Goal: Task Accomplishment & Management: Use online tool/utility

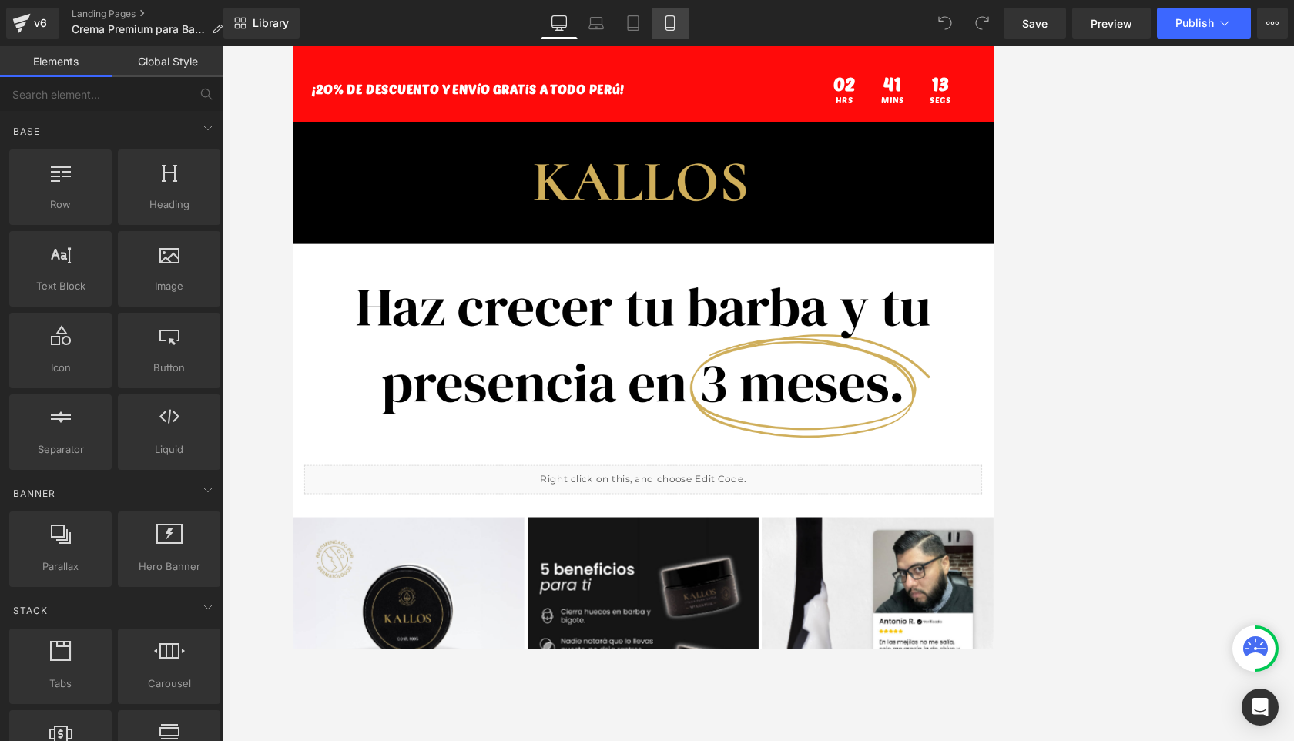
click at [660, 25] on link "Mobile" at bounding box center [670, 23] width 37 height 31
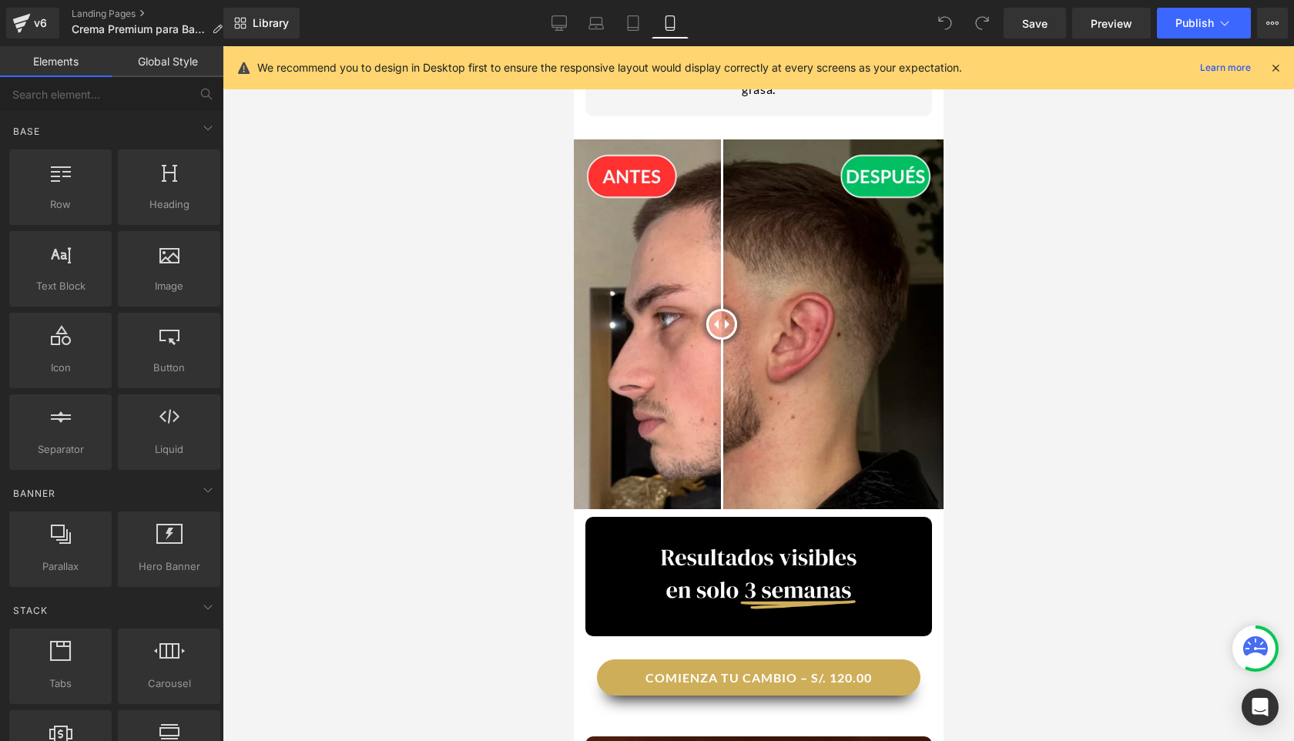
scroll to position [1235, 0]
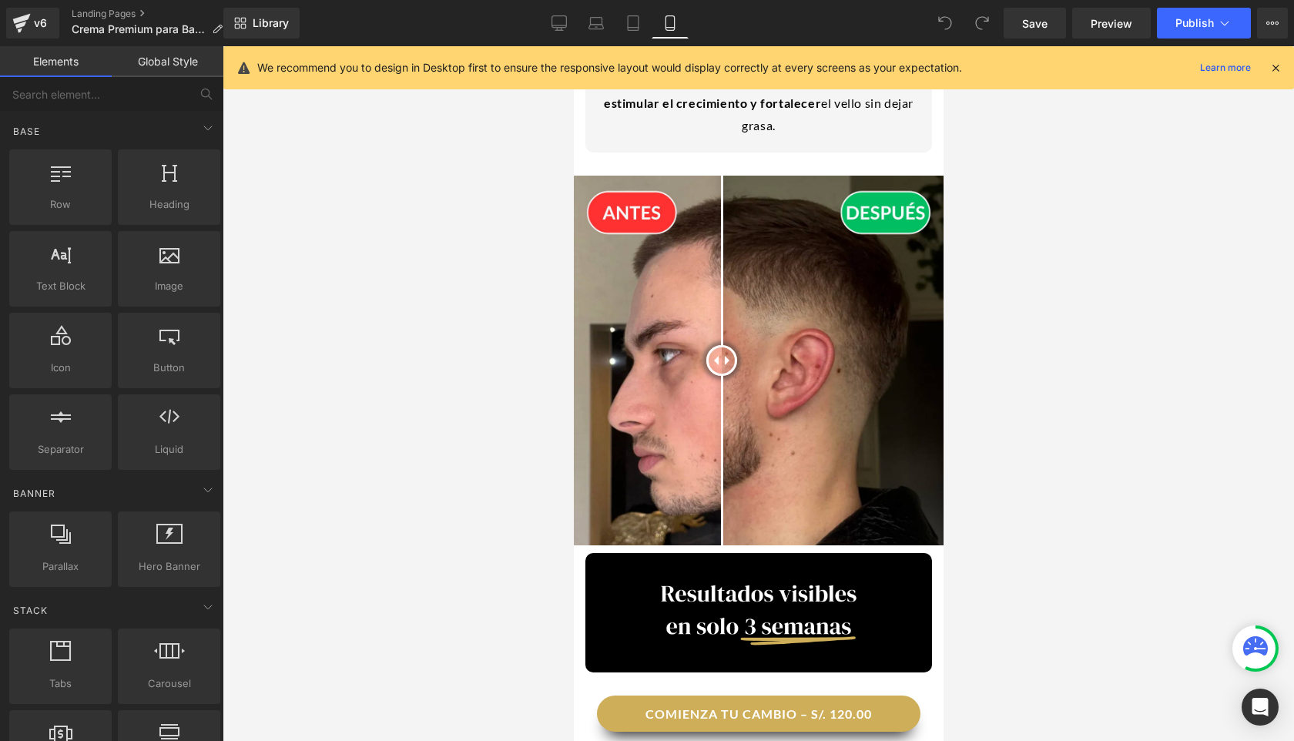
click at [676, 198] on img at bounding box center [758, 361] width 370 height 370
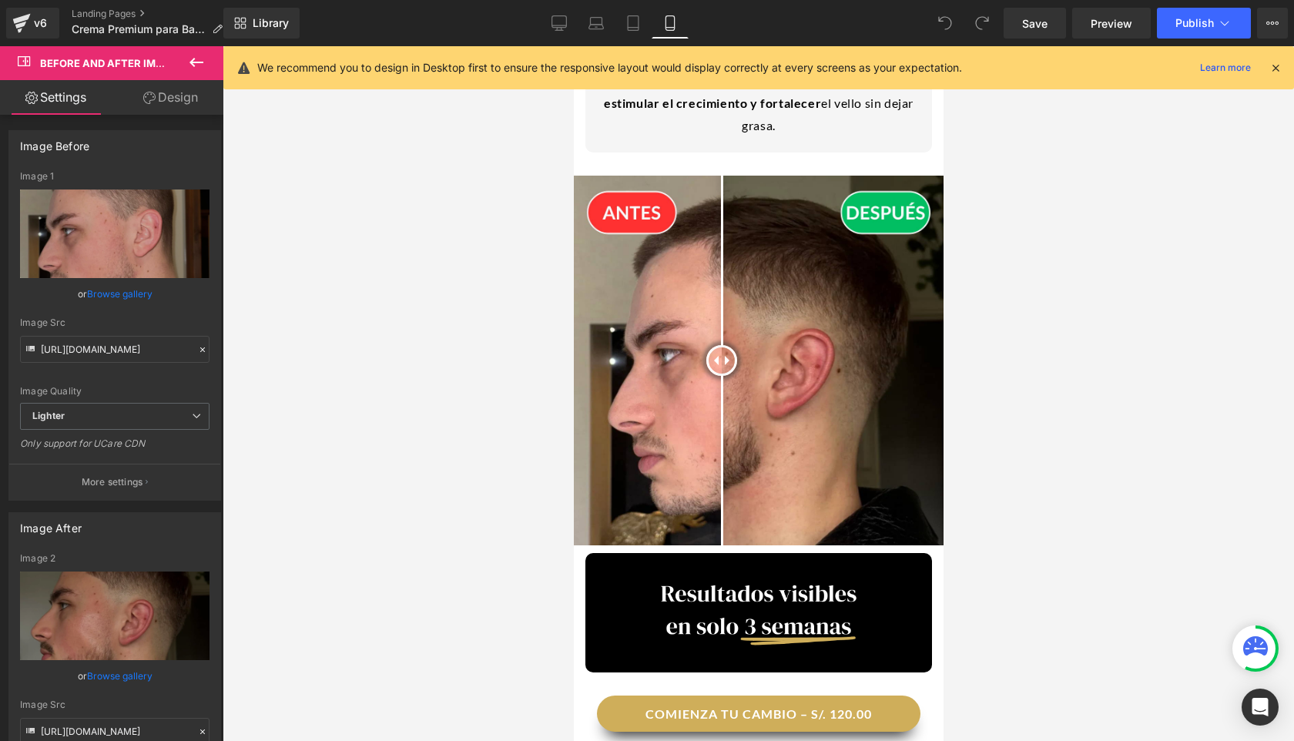
click at [190, 66] on icon at bounding box center [196, 62] width 18 height 18
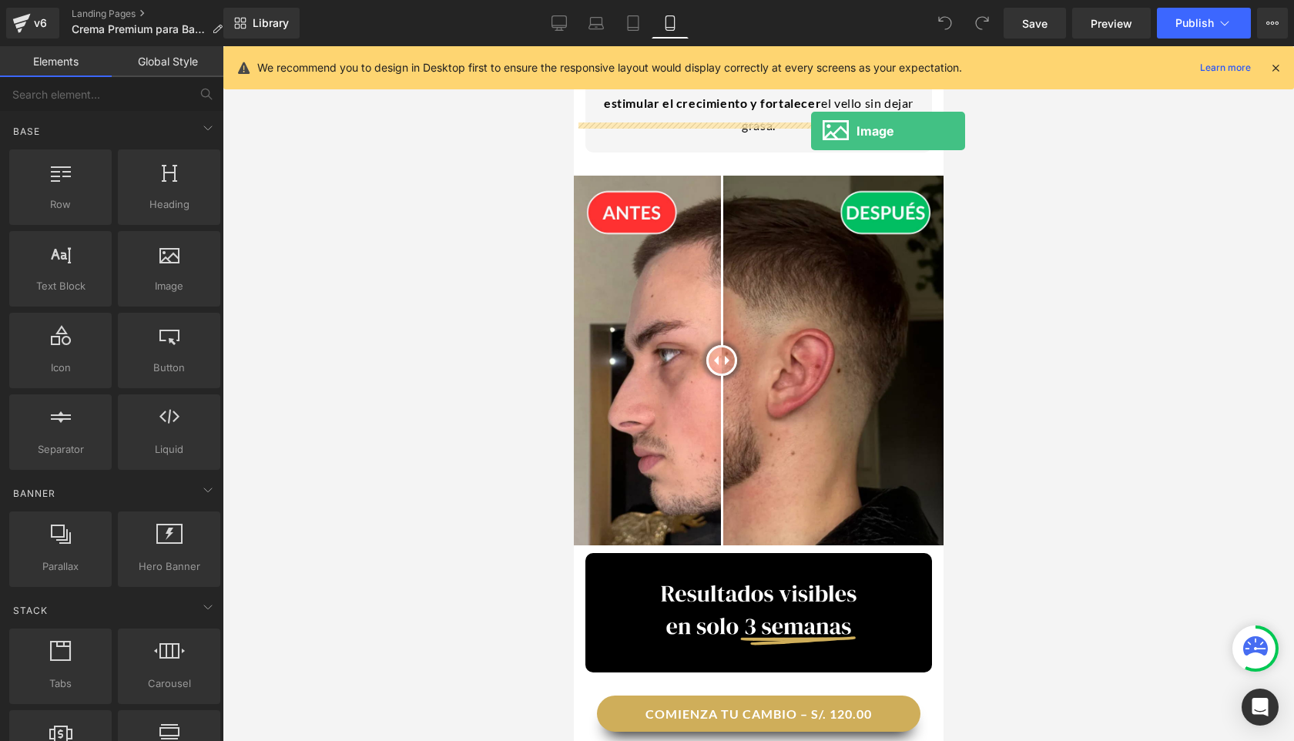
drag, startPoint x: 730, startPoint y: 306, endPoint x: 811, endPoint y: 131, distance: 192.4
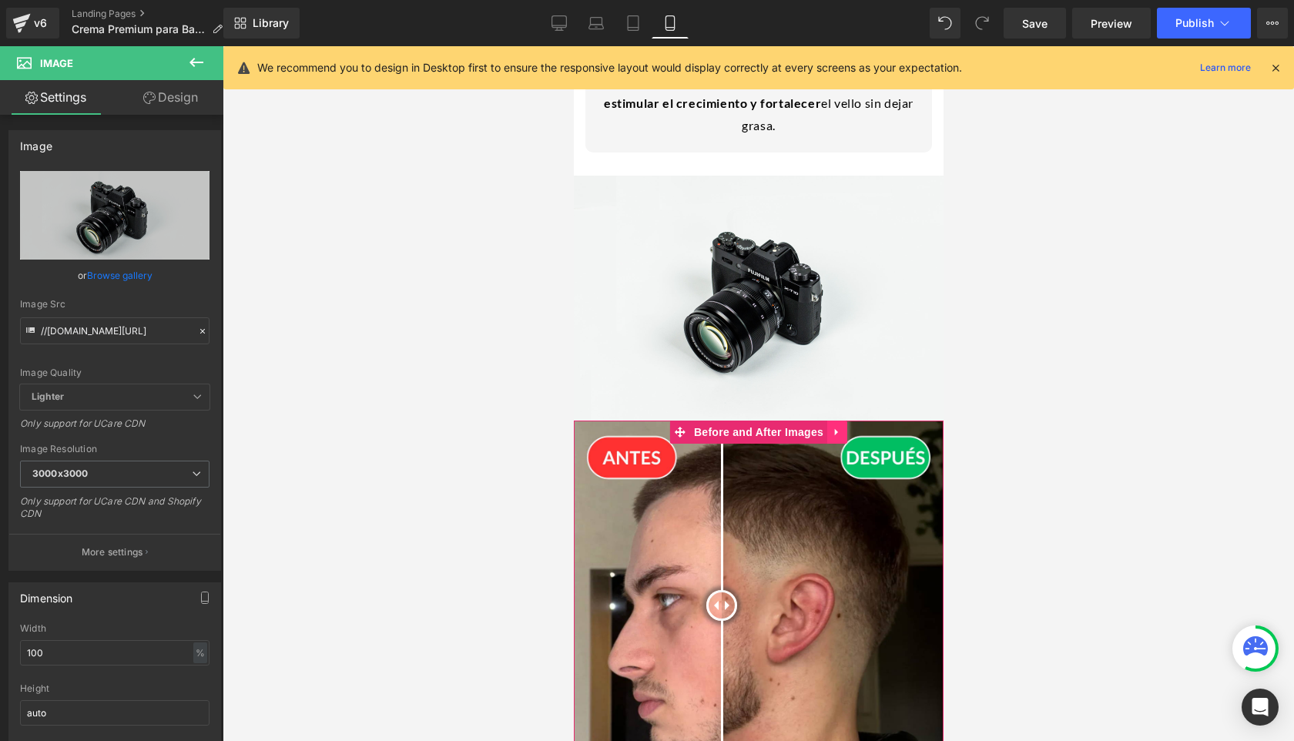
click at [830, 421] on link at bounding box center [837, 432] width 20 height 23
click at [838, 421] on link at bounding box center [847, 432] width 20 height 23
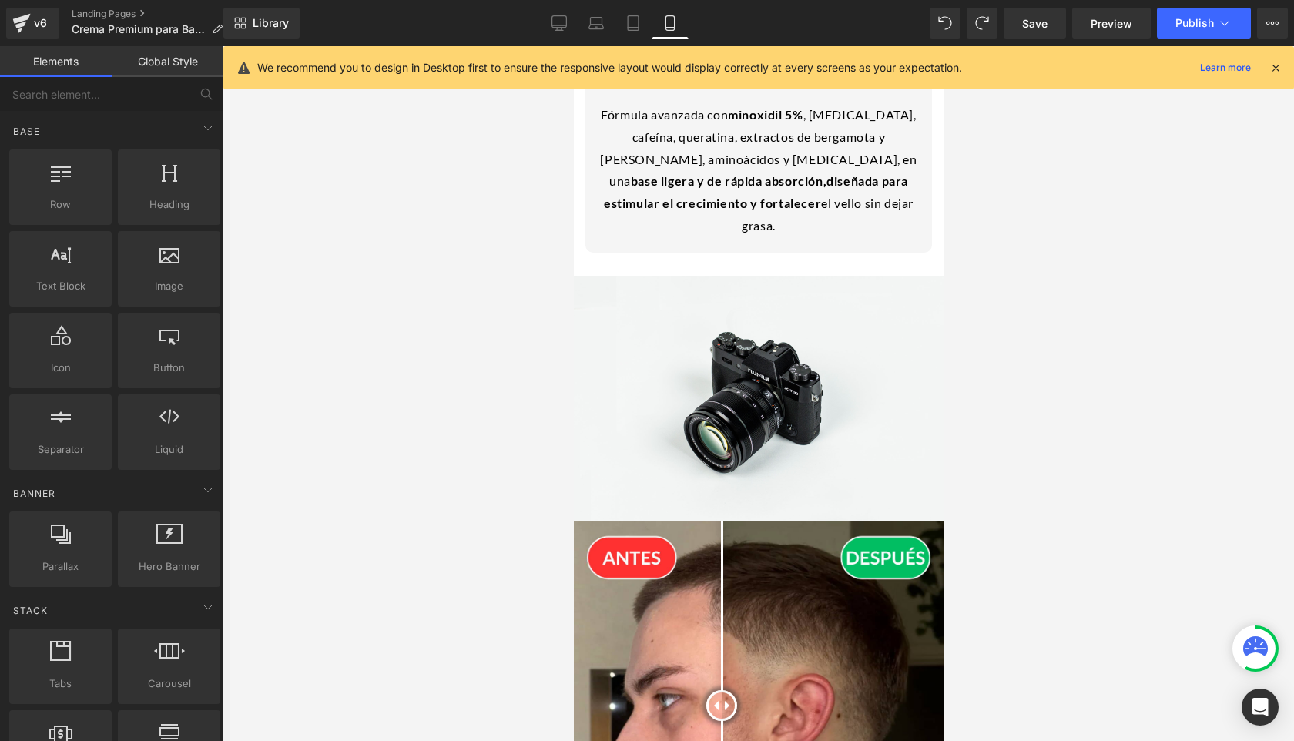
scroll to position [1181, 0]
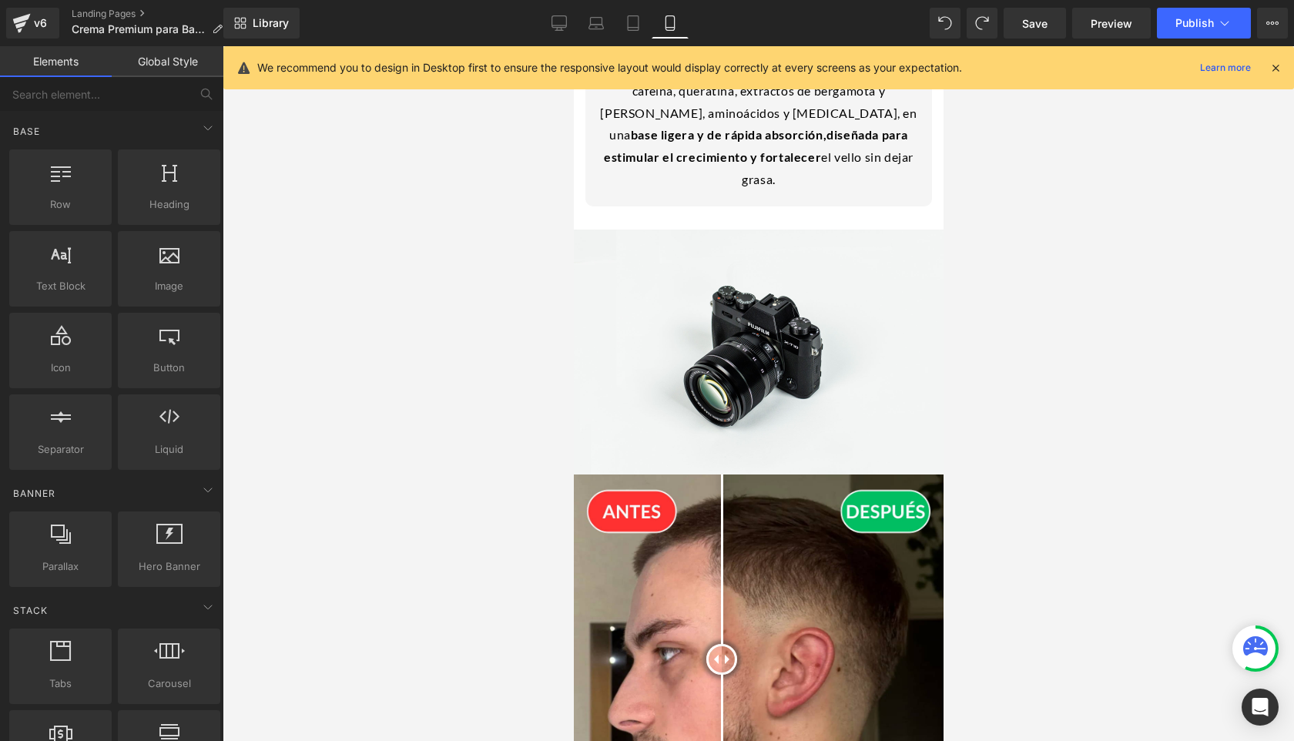
click at [765, 475] on img at bounding box center [758, 660] width 370 height 370
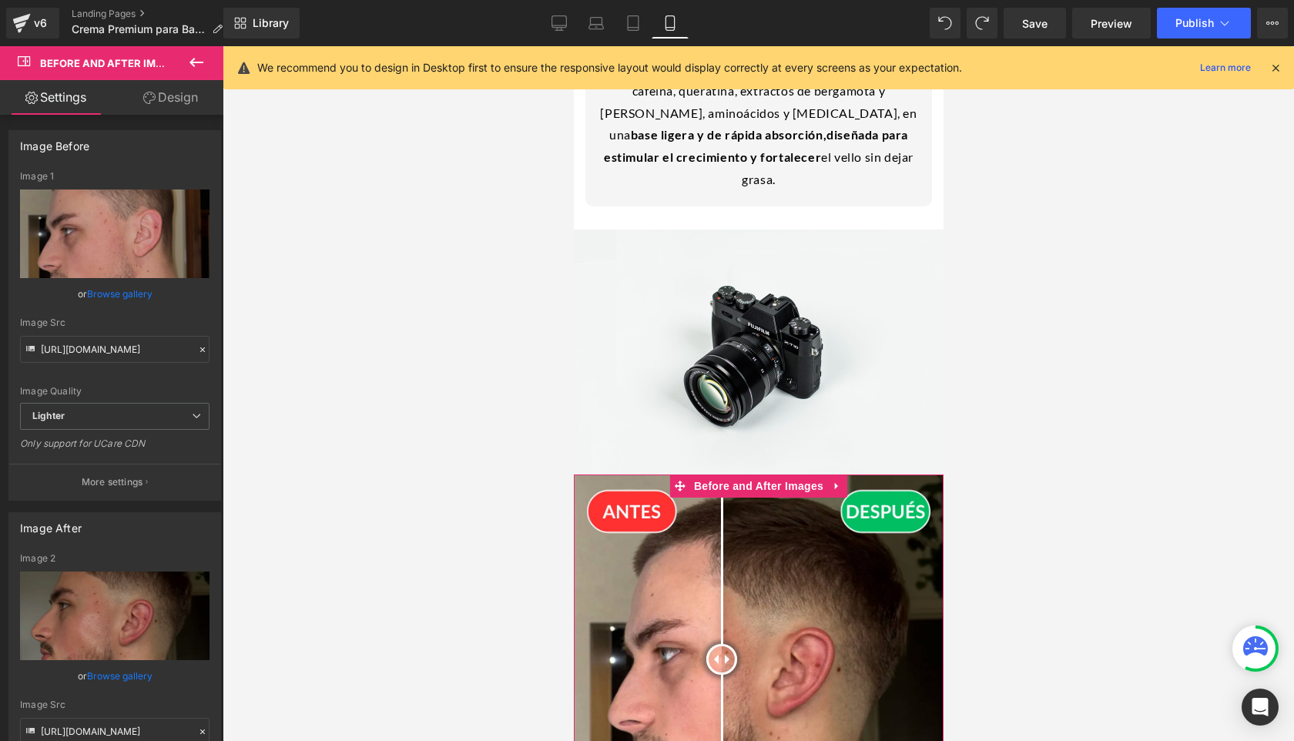
click at [158, 114] on link "Design" at bounding box center [171, 97] width 112 height 35
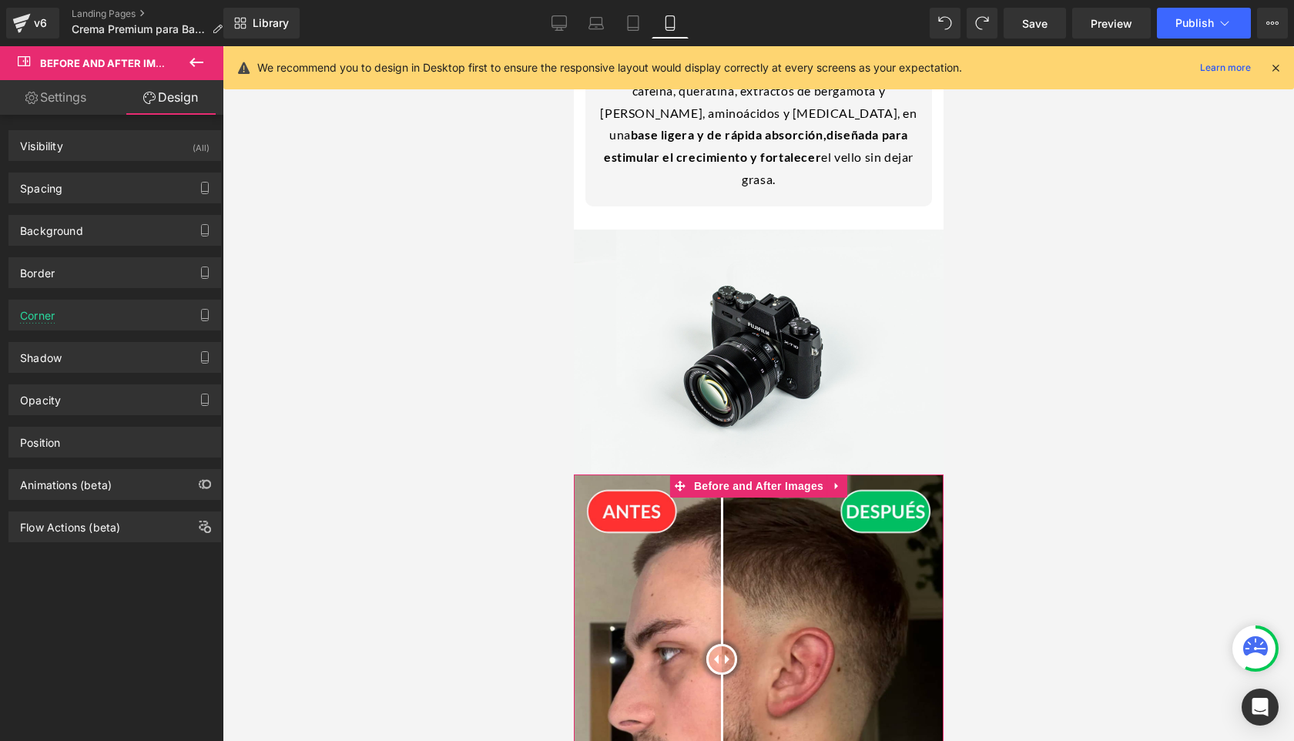
click at [108, 173] on div "Spacing [GEOGRAPHIC_DATA] 0px 0 0px 0 0px 0 0px 0 [GEOGRAPHIC_DATA] 0px 0 0px 0…" at bounding box center [114, 188] width 213 height 31
click at [108, 177] on div "Spacing" at bounding box center [114, 187] width 211 height 29
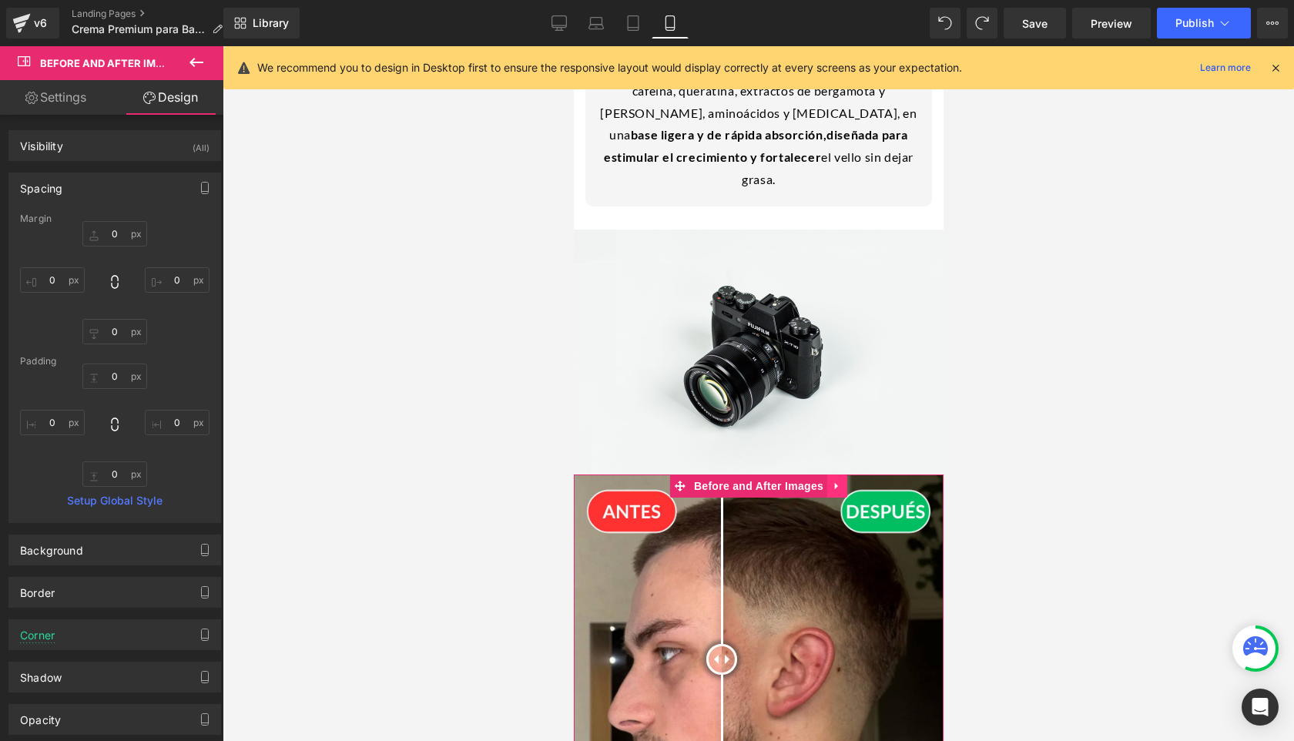
click at [837, 475] on link at bounding box center [837, 486] width 20 height 23
click at [851, 481] on icon at bounding box center [846, 486] width 11 height 11
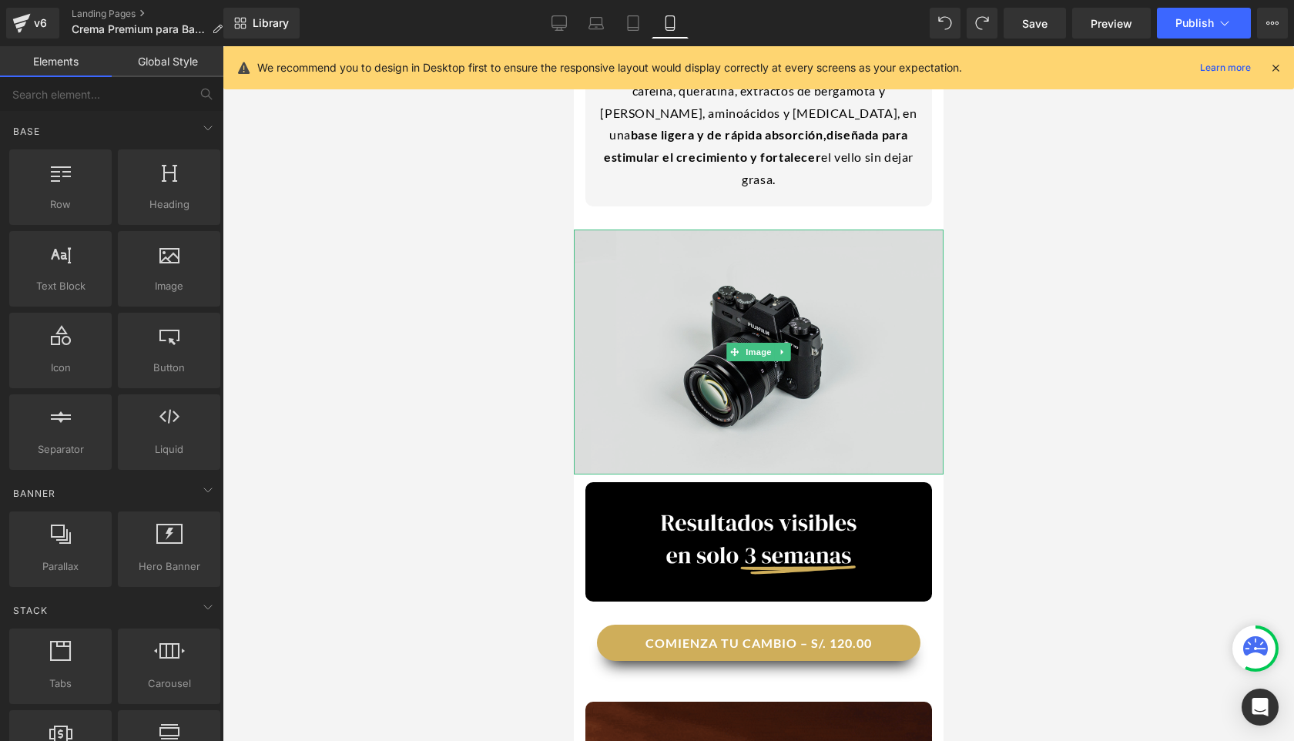
click at [693, 271] on img at bounding box center [758, 352] width 370 height 245
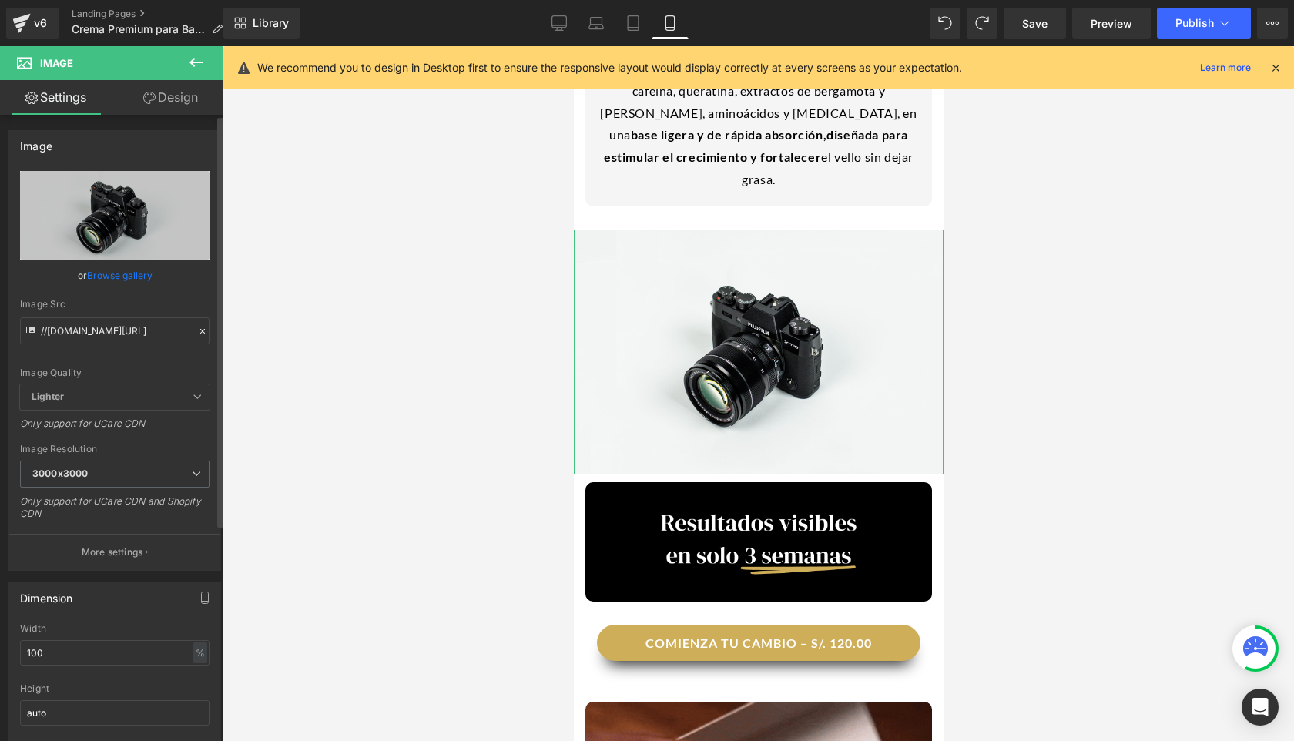
click at [197, 331] on icon at bounding box center [202, 331] width 11 height 11
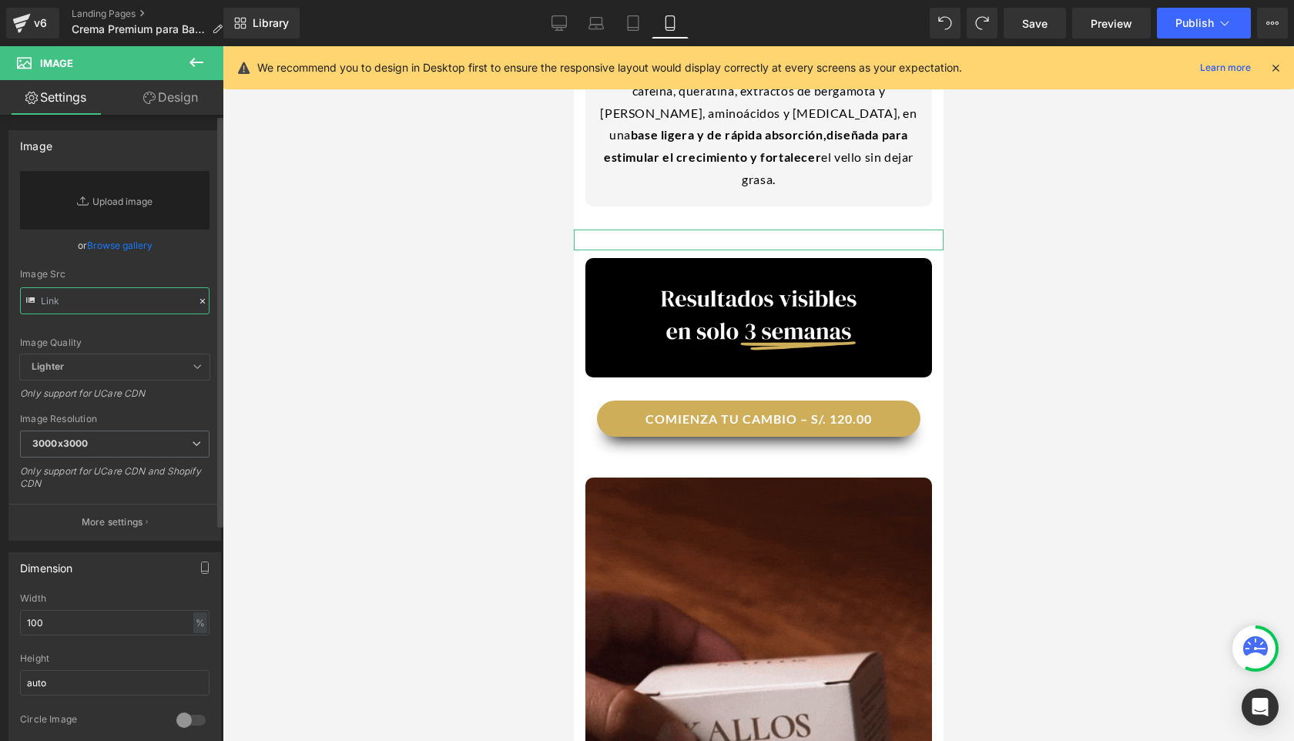
click at [153, 297] on input "text" at bounding box center [115, 300] width 190 height 27
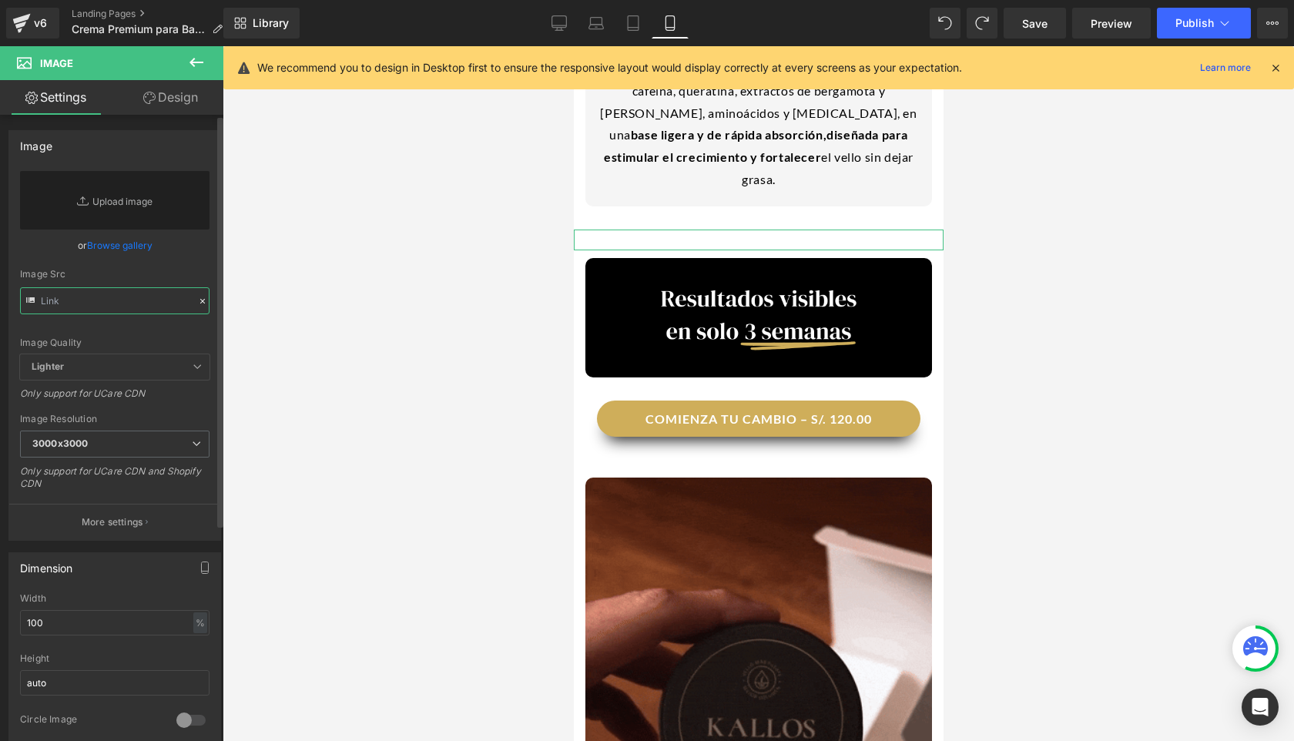
paste input "[URL][DOMAIN_NAME]"
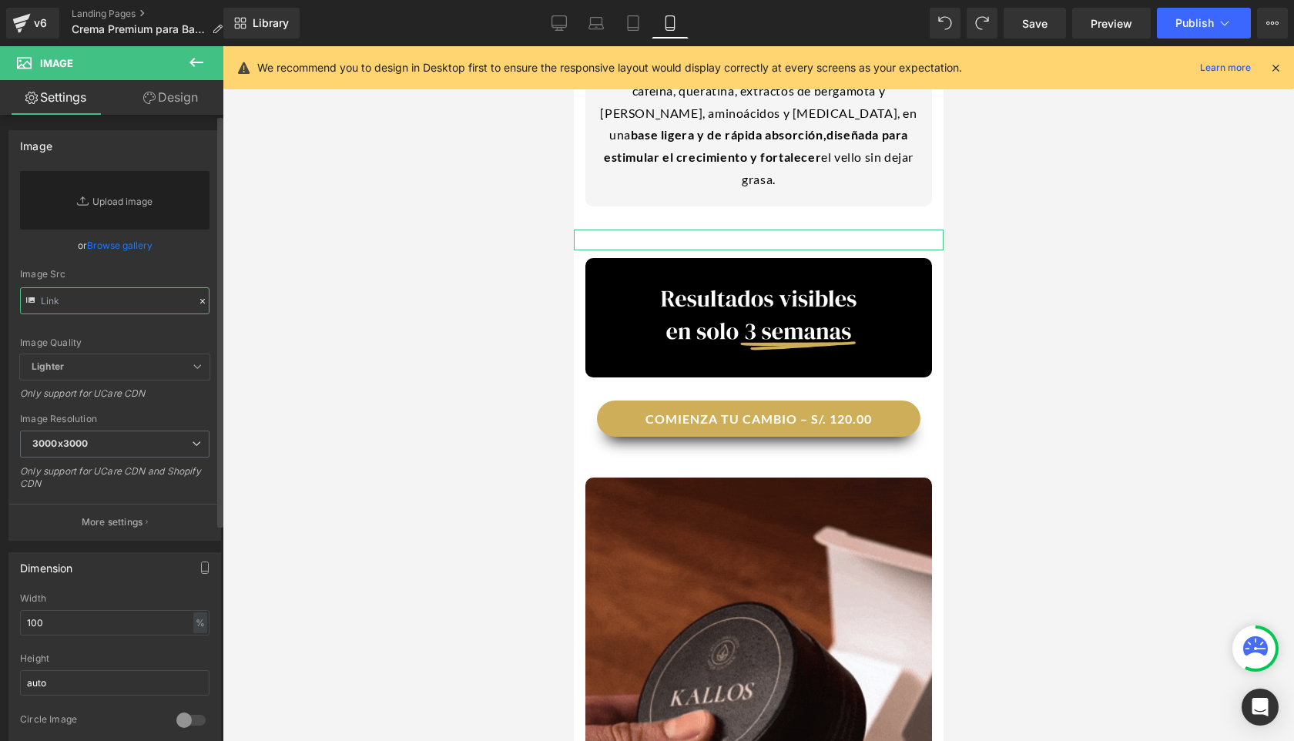
type input "[URL][DOMAIN_NAME]"
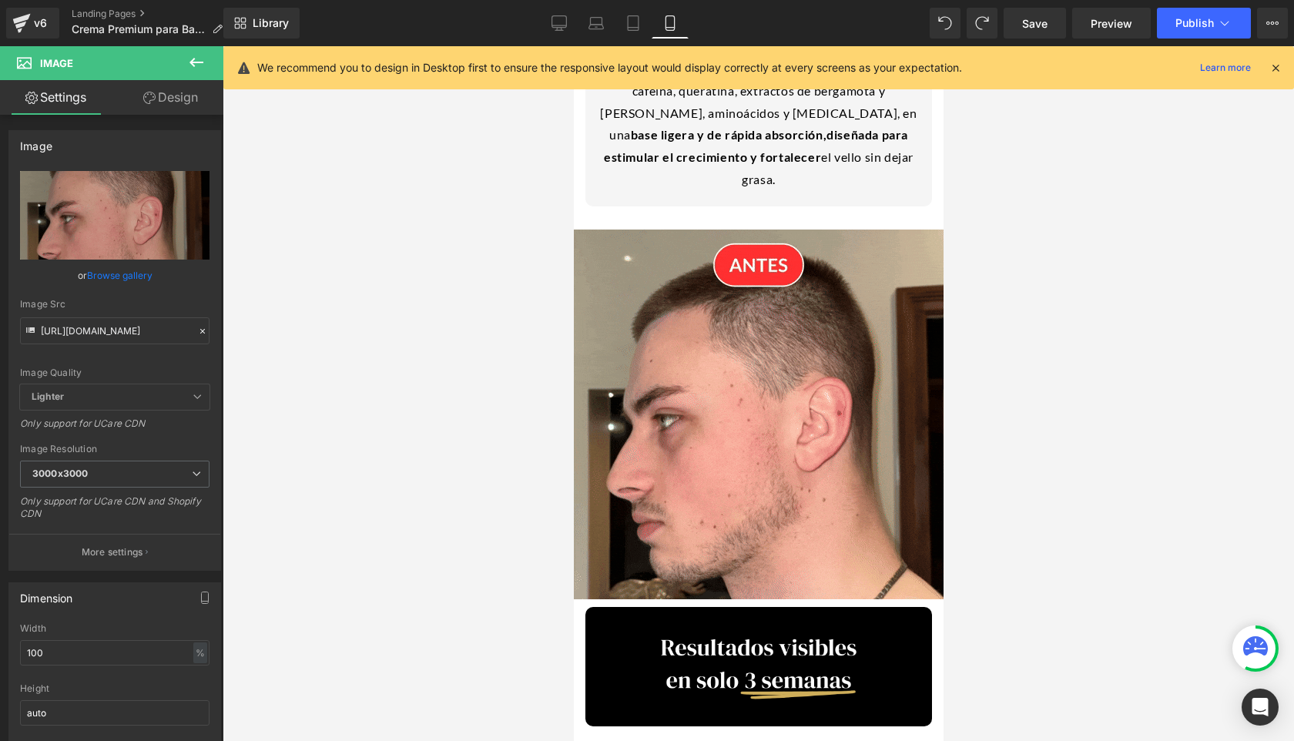
scroll to position [0, 0]
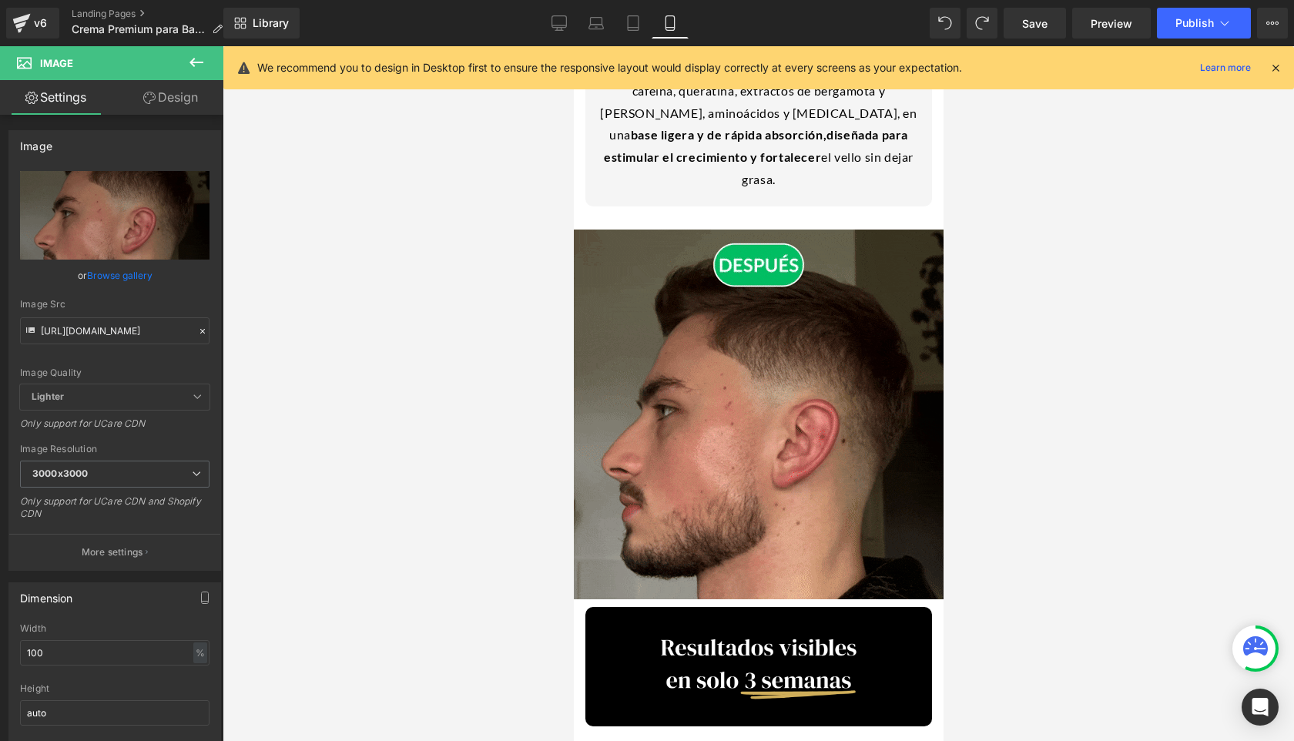
click at [354, 300] on div at bounding box center [759, 393] width 1072 height 695
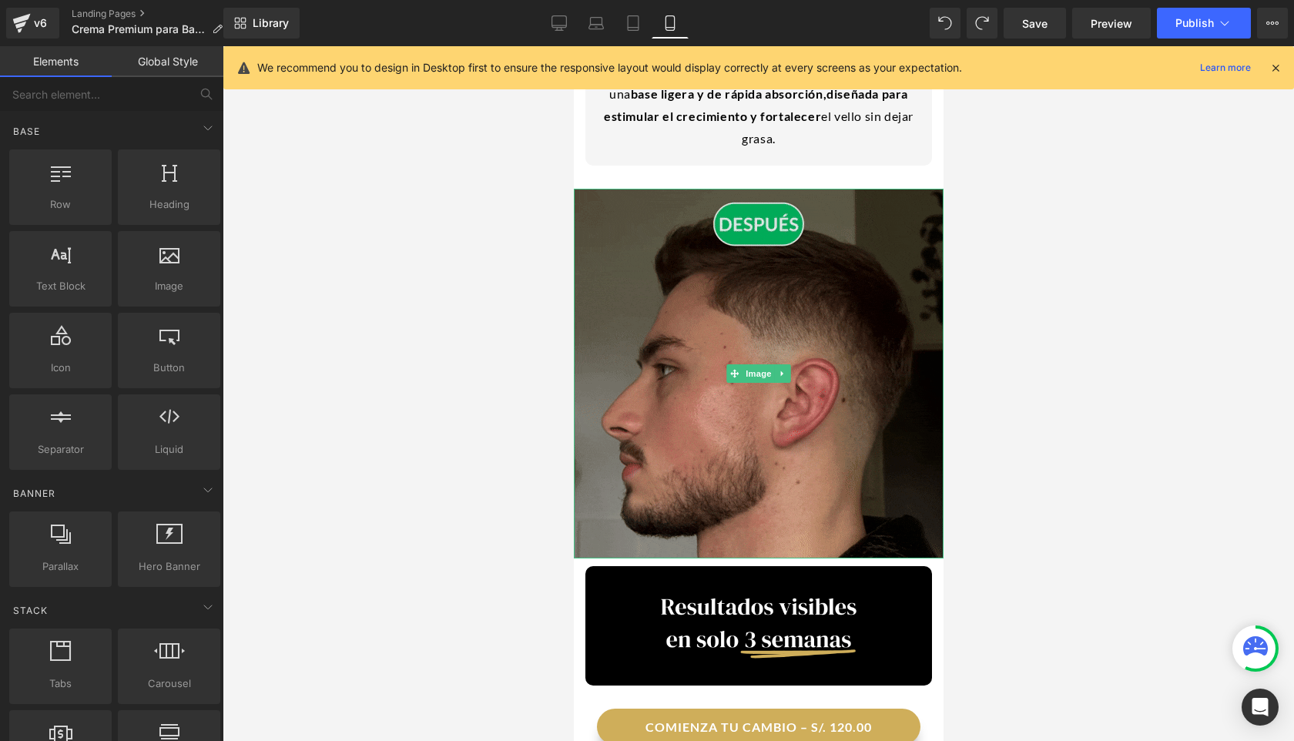
scroll to position [1224, 0]
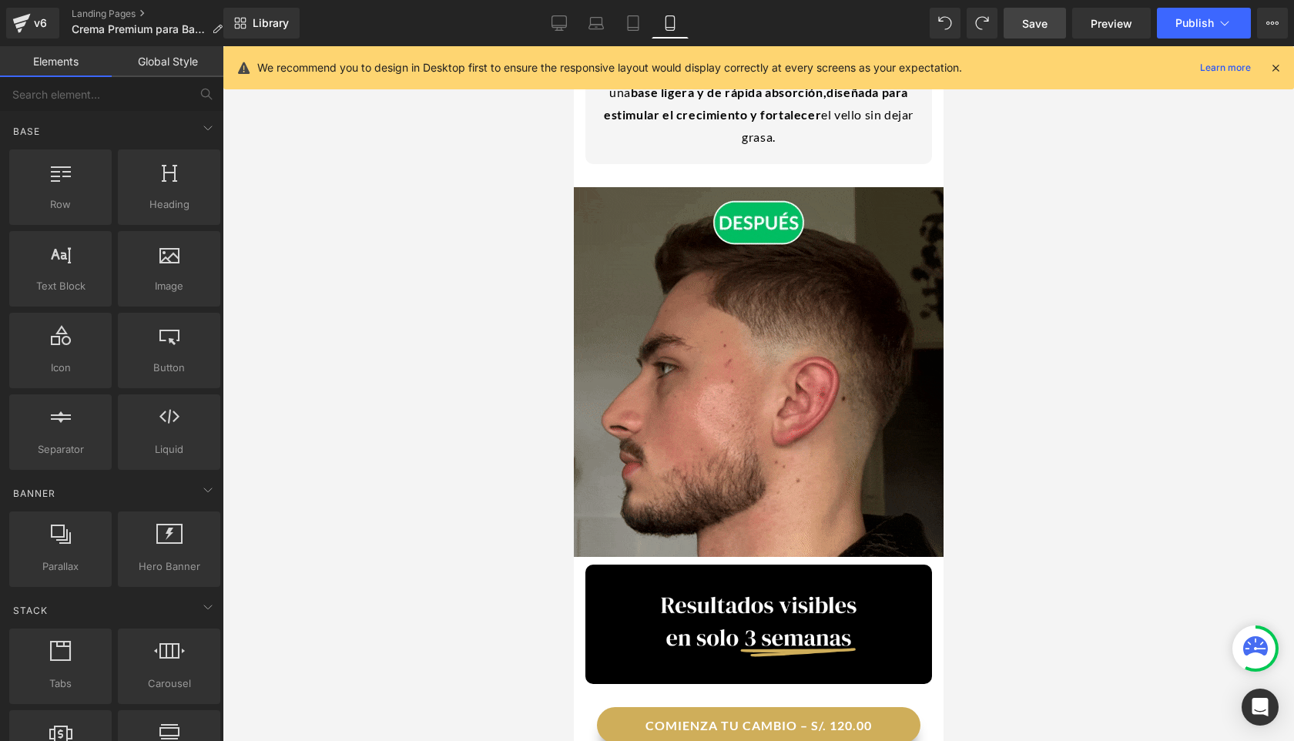
click at [900, 25] on link "Save" at bounding box center [1035, 23] width 62 height 31
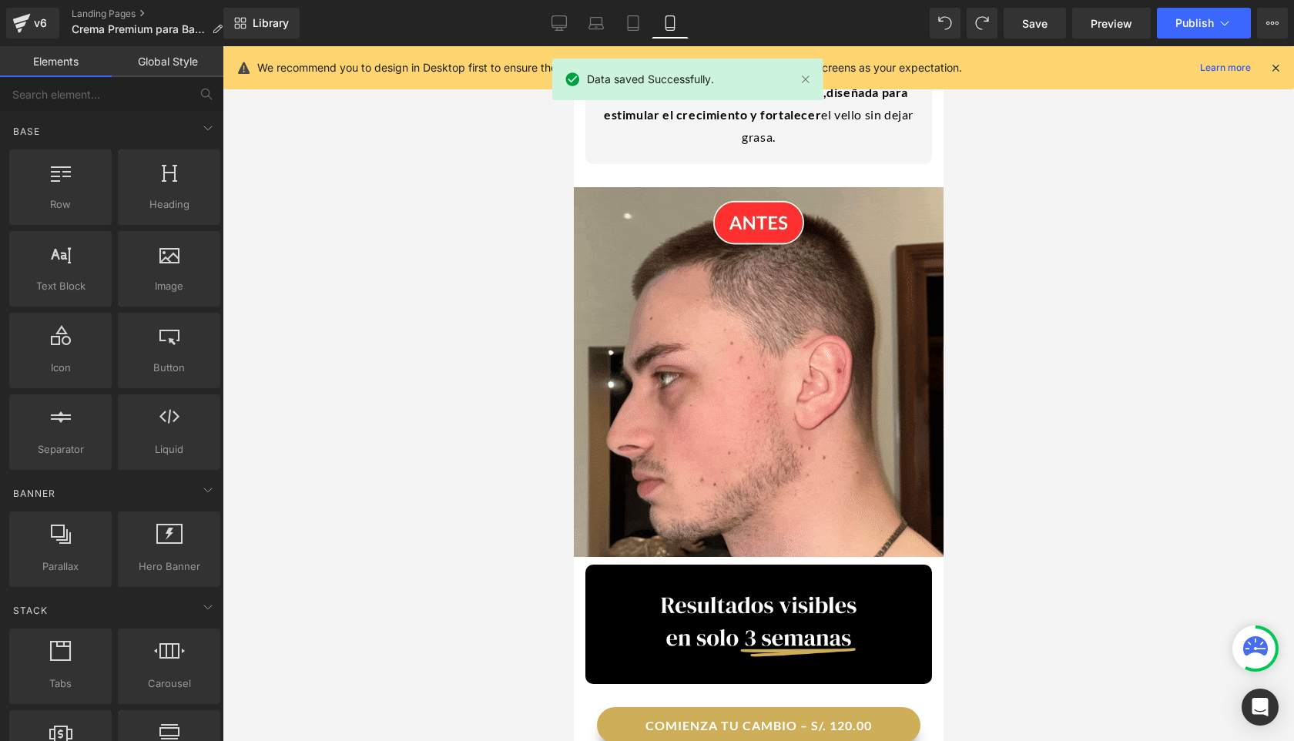
click at [900, 65] on icon at bounding box center [1276, 68] width 14 height 14
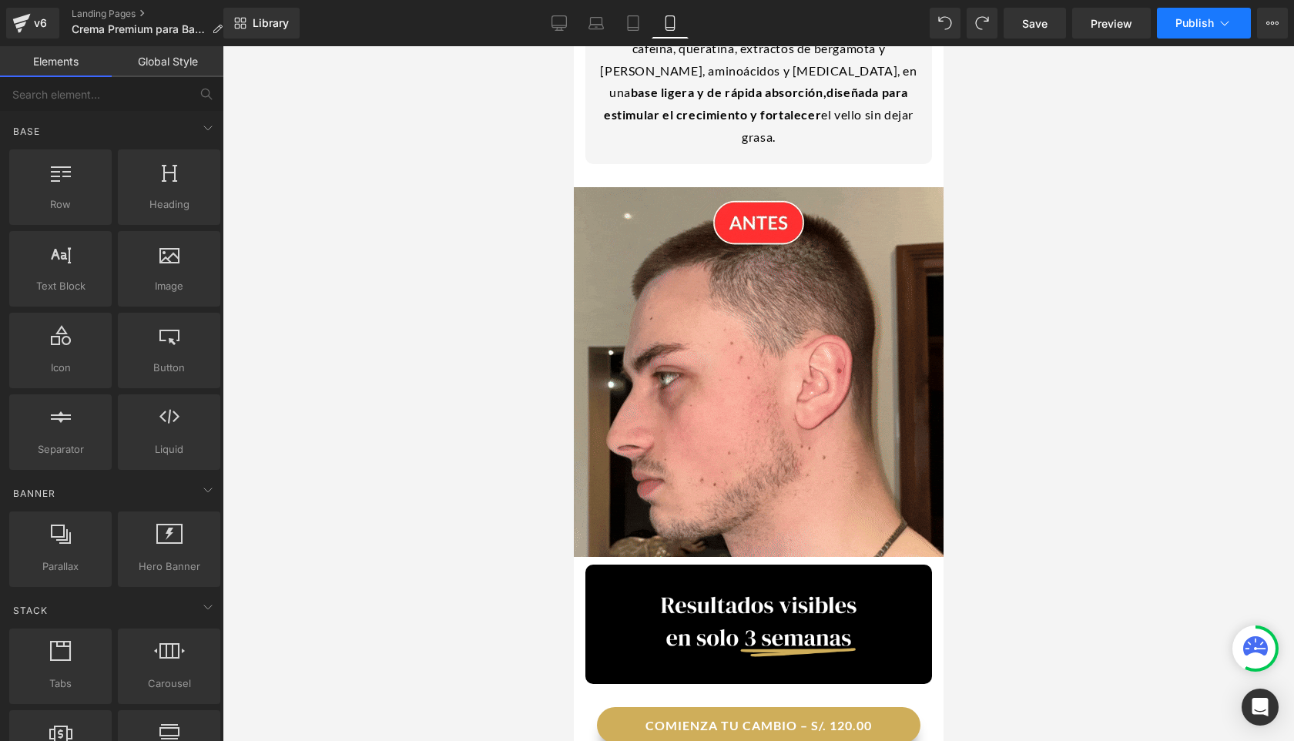
click at [900, 26] on button "Publish" at bounding box center [1204, 23] width 94 height 31
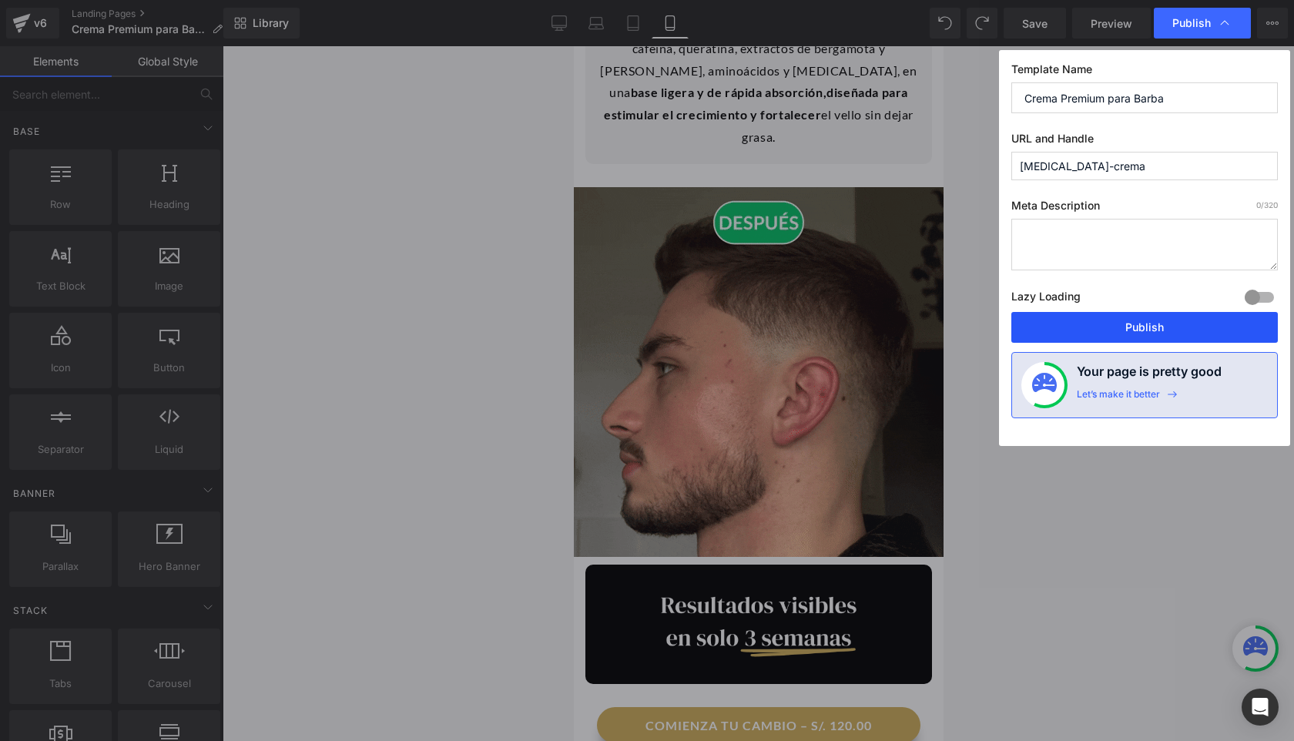
click at [900, 324] on button "Publish" at bounding box center [1145, 327] width 267 height 31
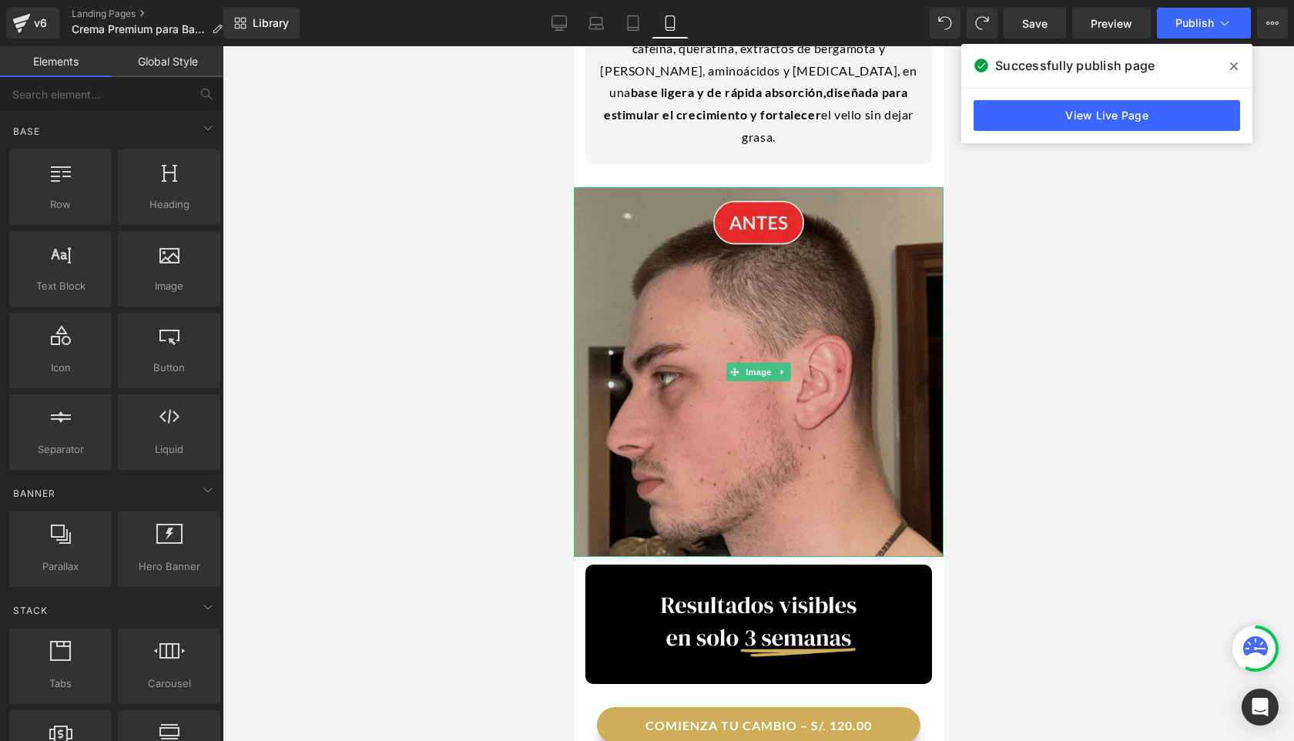
click at [899, 261] on img at bounding box center [758, 372] width 370 height 370
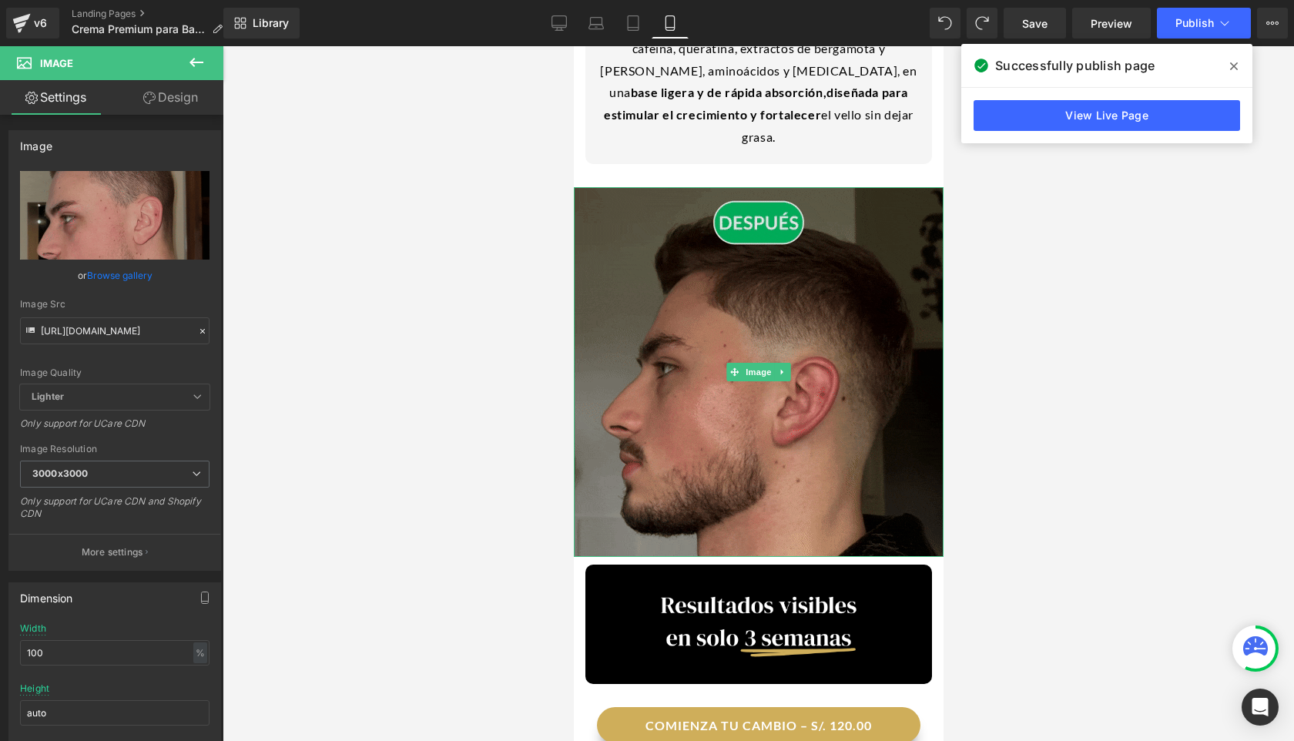
click at [652, 281] on img at bounding box center [758, 372] width 370 height 370
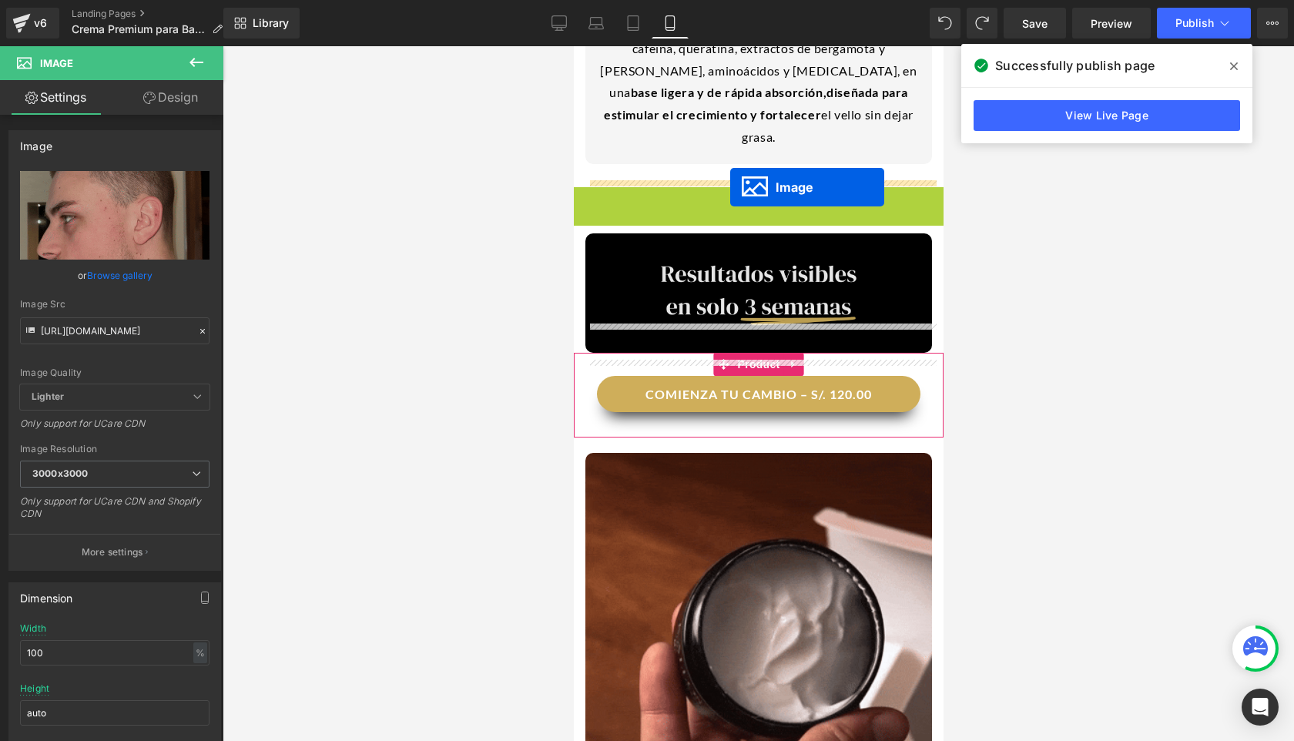
drag, startPoint x: 732, startPoint y: 318, endPoint x: 730, endPoint y: 189, distance: 129.5
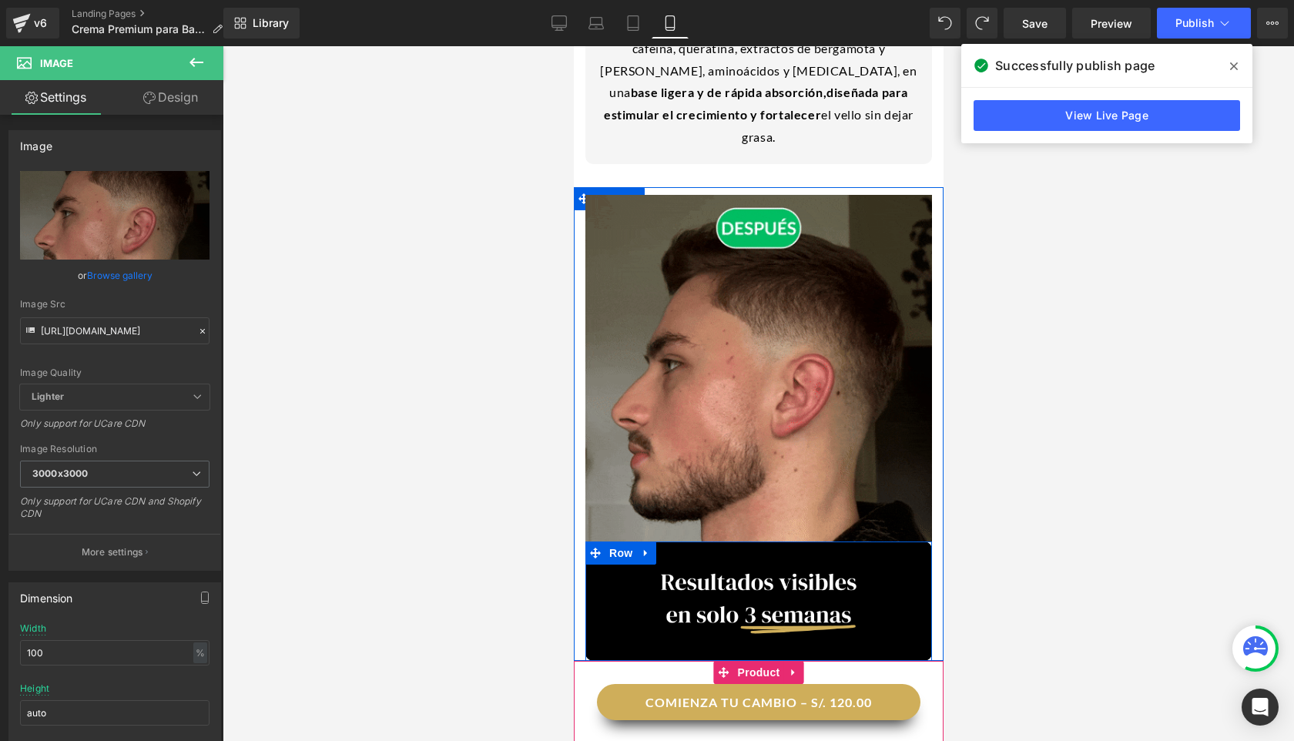
click at [589, 542] on div "Image" at bounding box center [758, 598] width 347 height 112
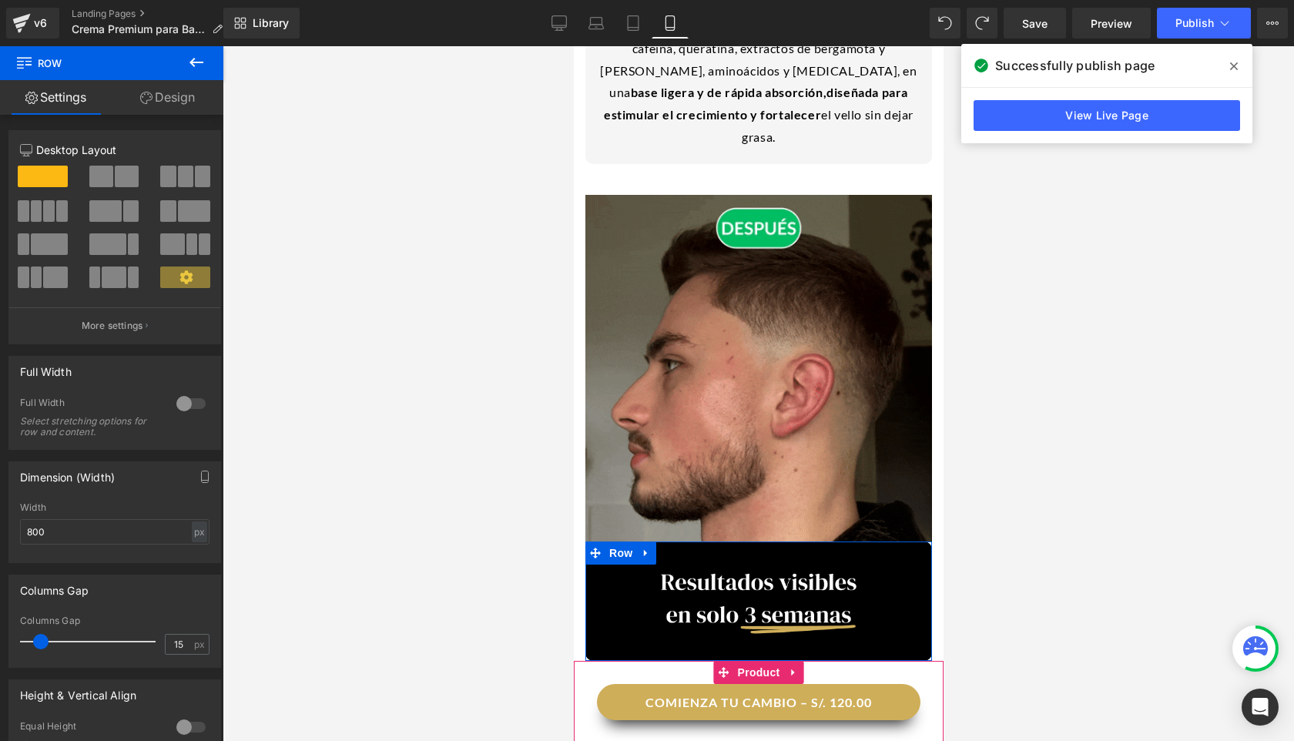
click at [135, 86] on link "Design" at bounding box center [168, 97] width 112 height 35
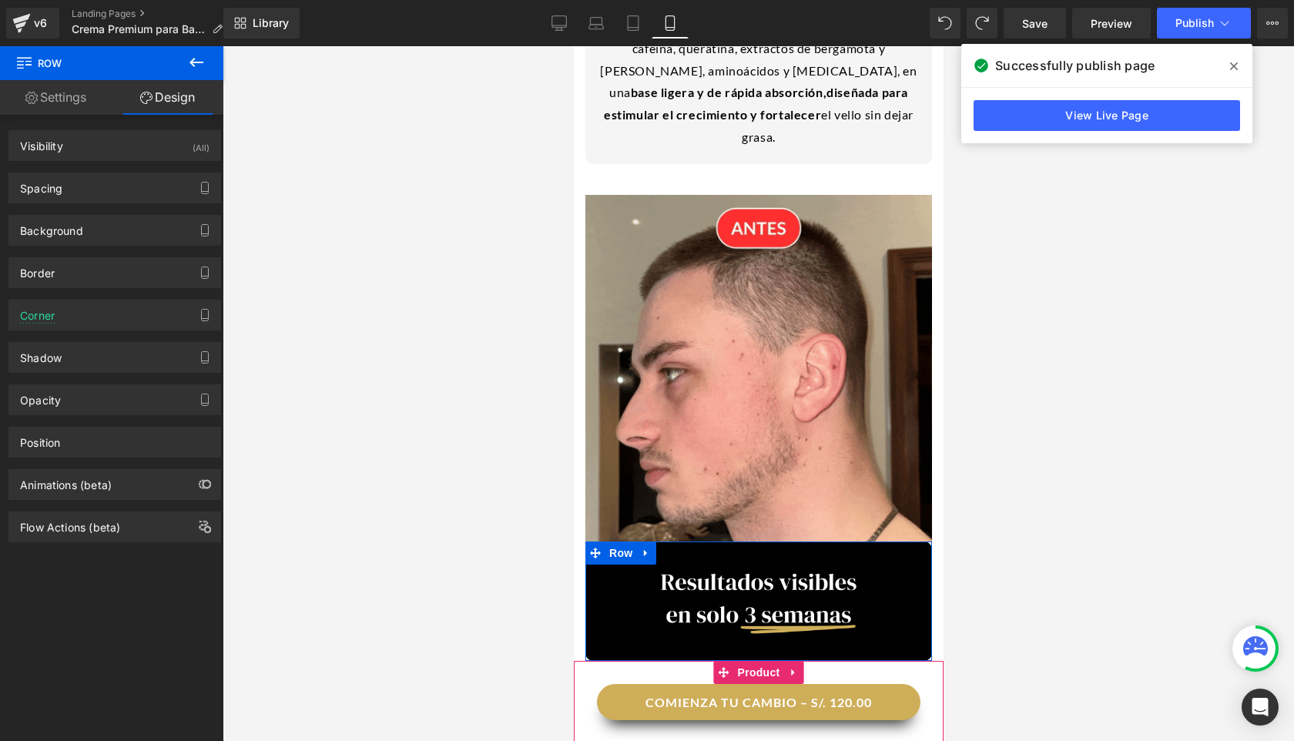
type input "0"
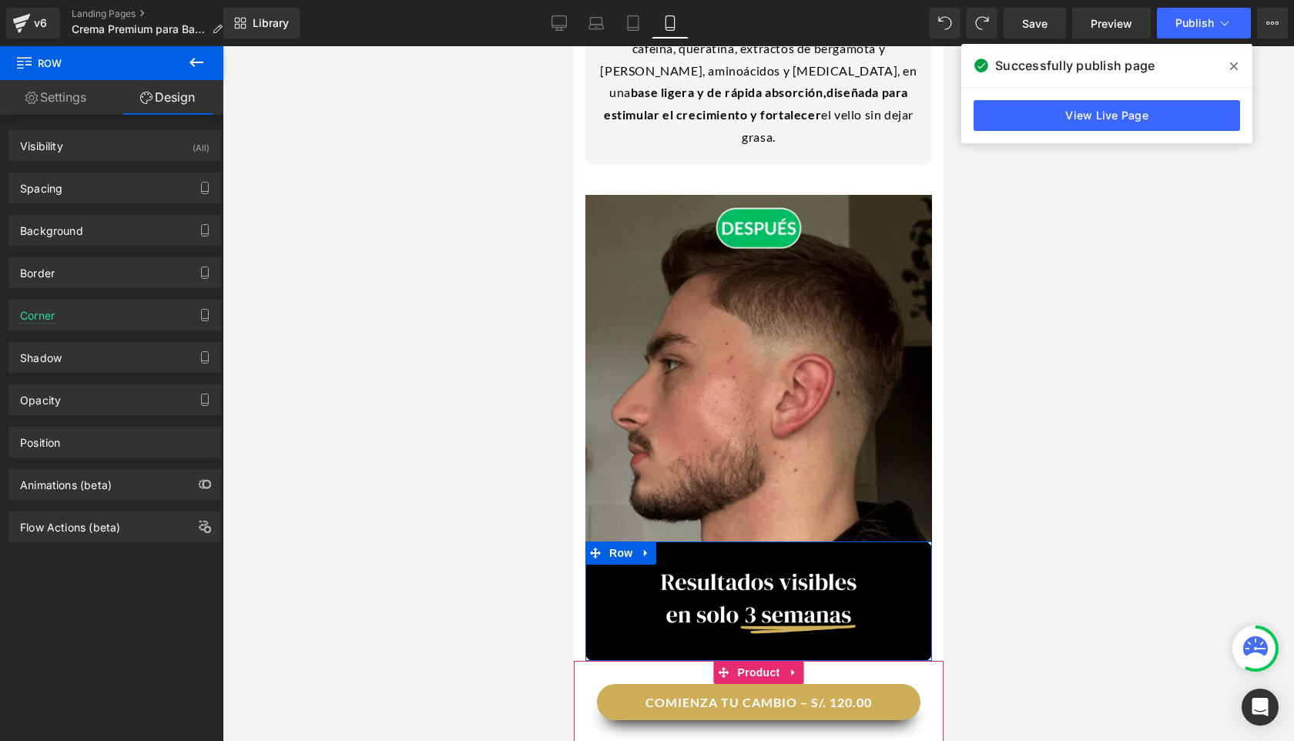
type input "0"
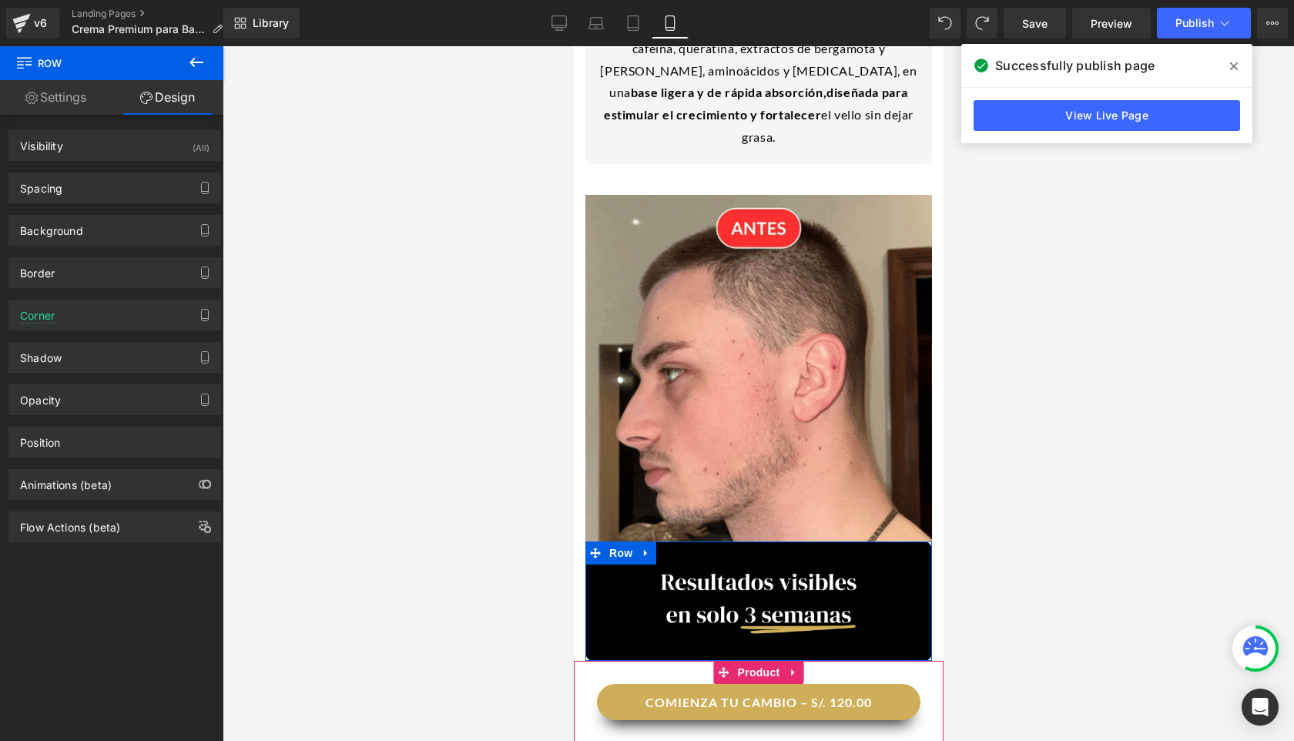
type input "0"
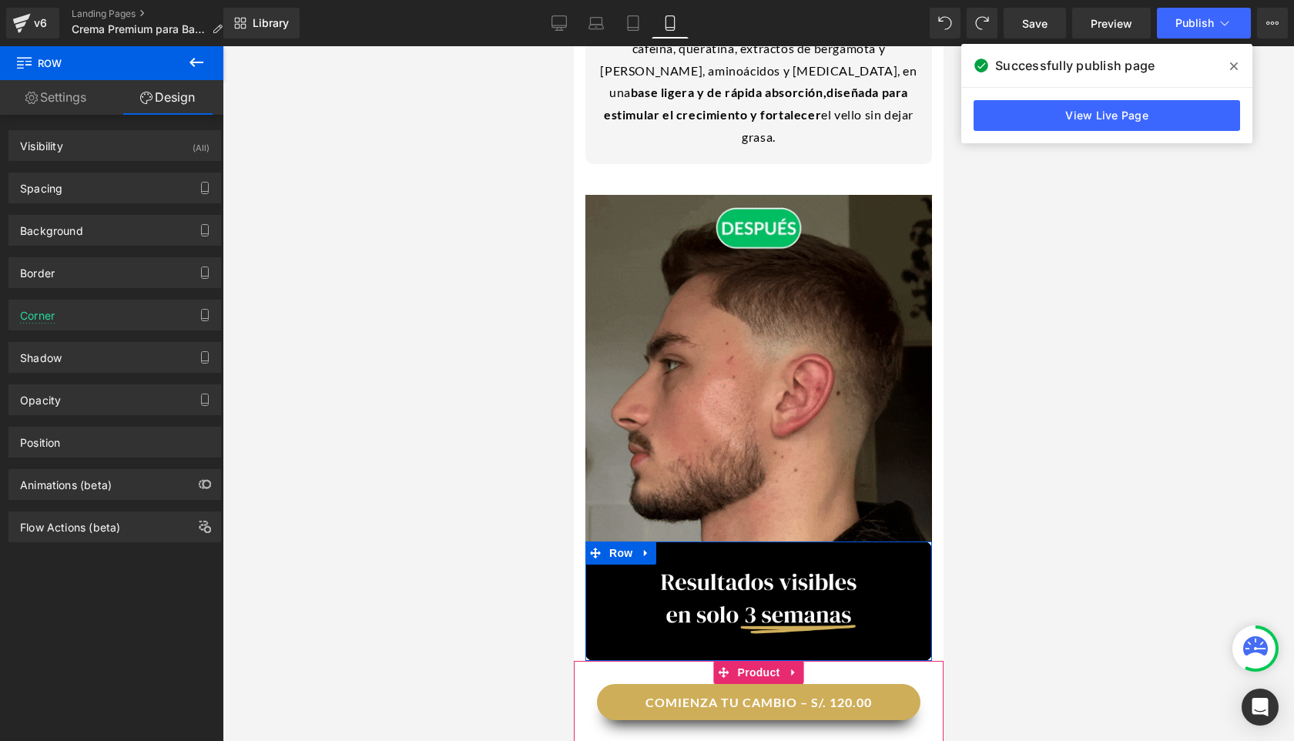
type input "0"
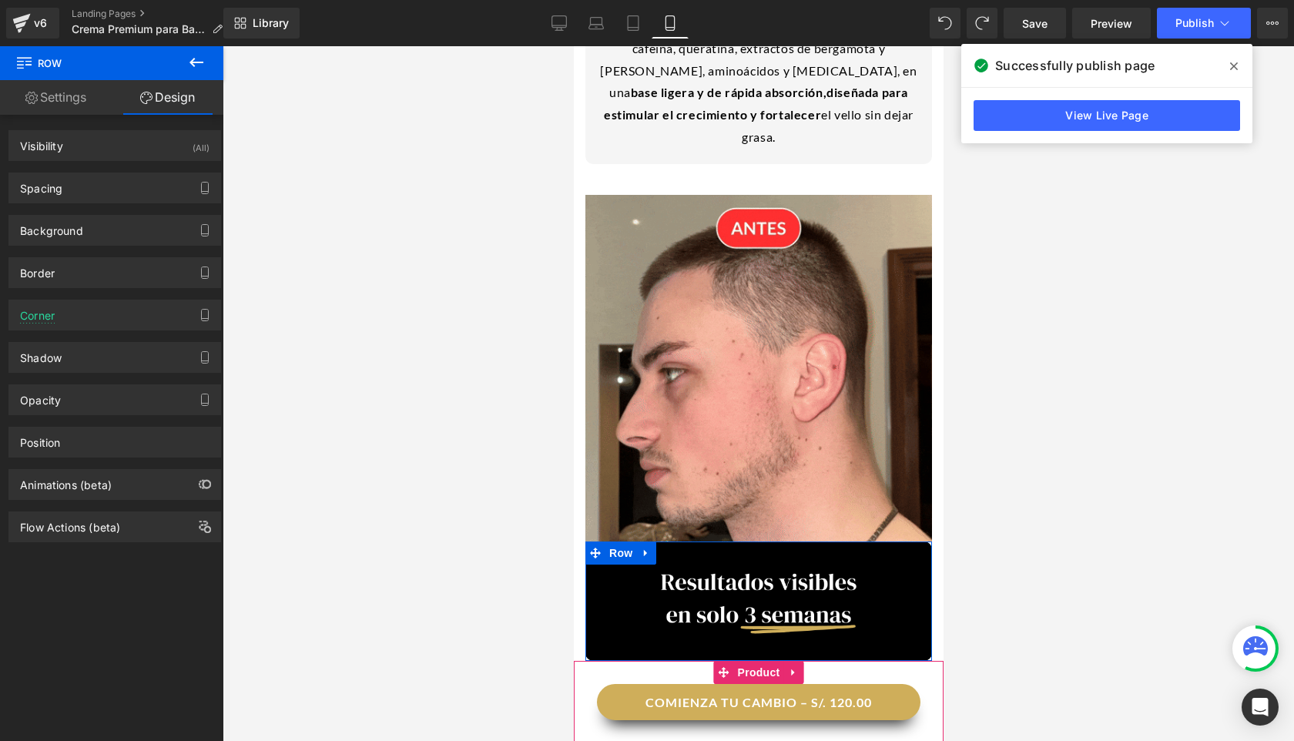
type input "10"
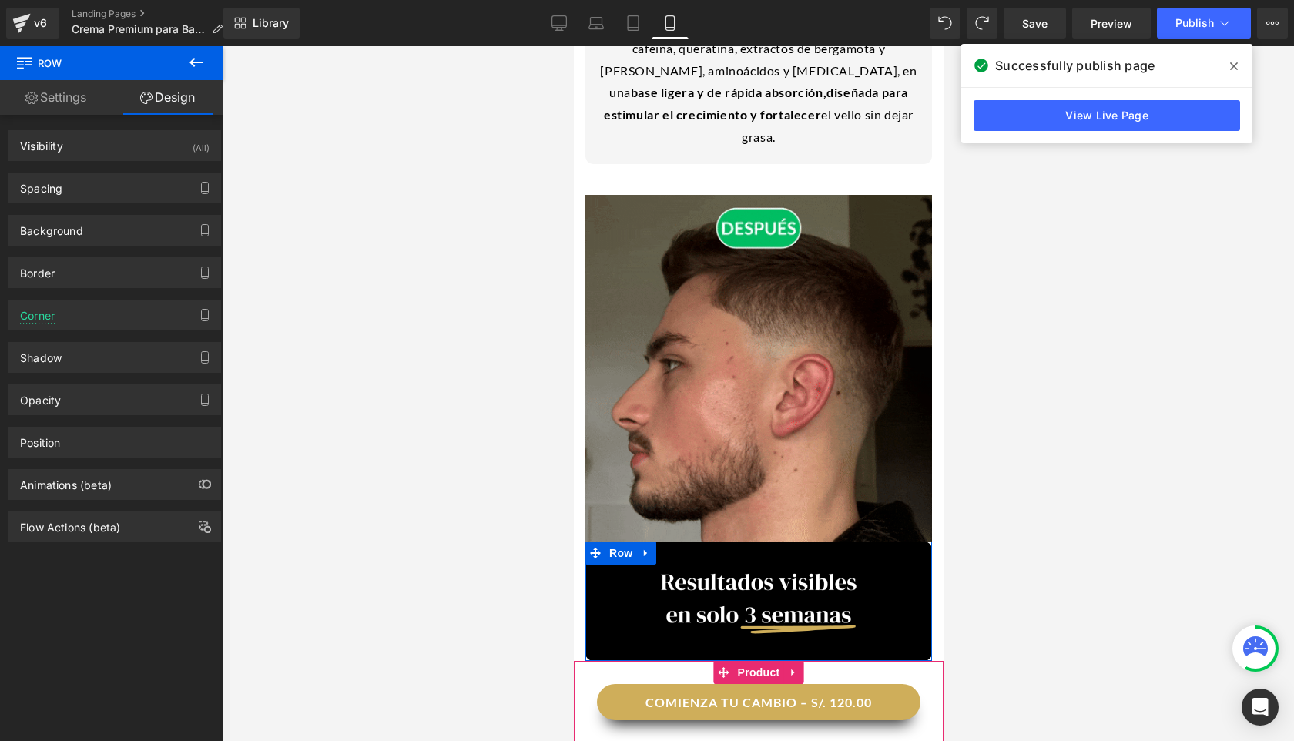
type input "0"
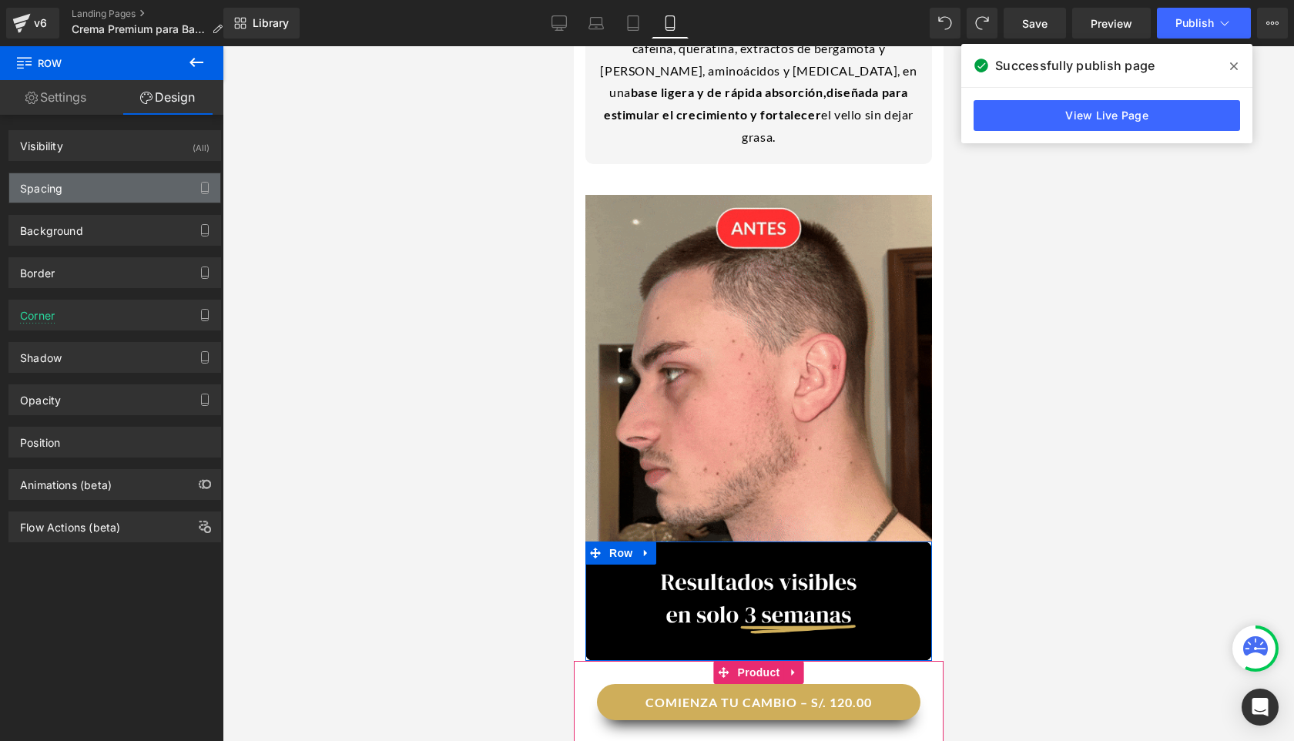
click at [75, 177] on div "Spacing" at bounding box center [114, 187] width 211 height 29
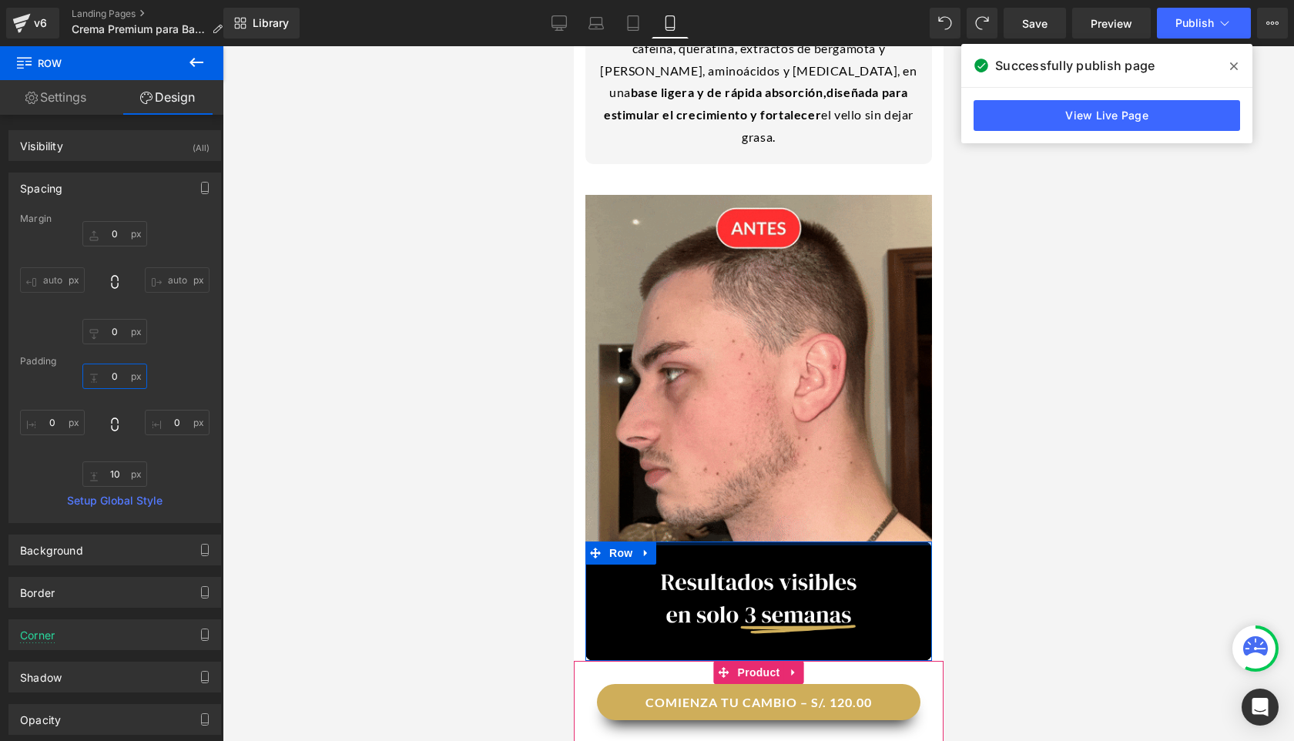
click at [123, 377] on input "0" at bounding box center [114, 376] width 65 height 25
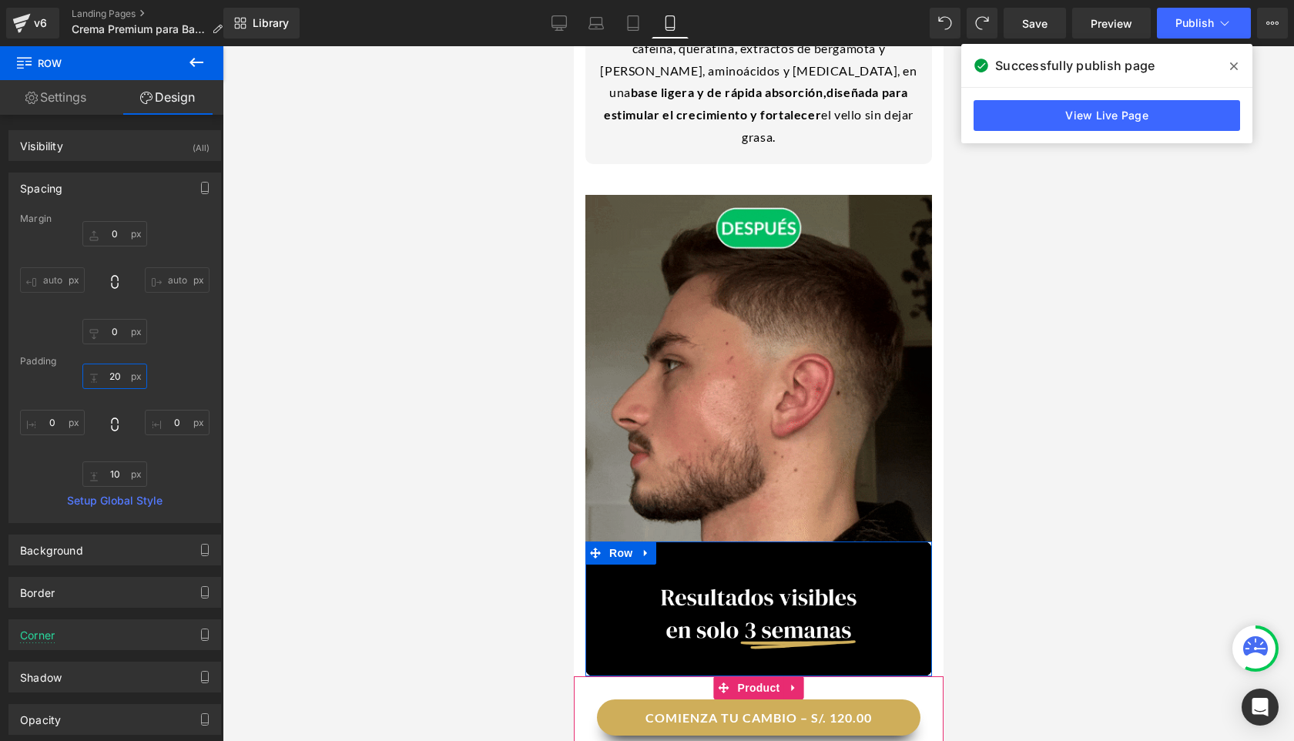
type input "2"
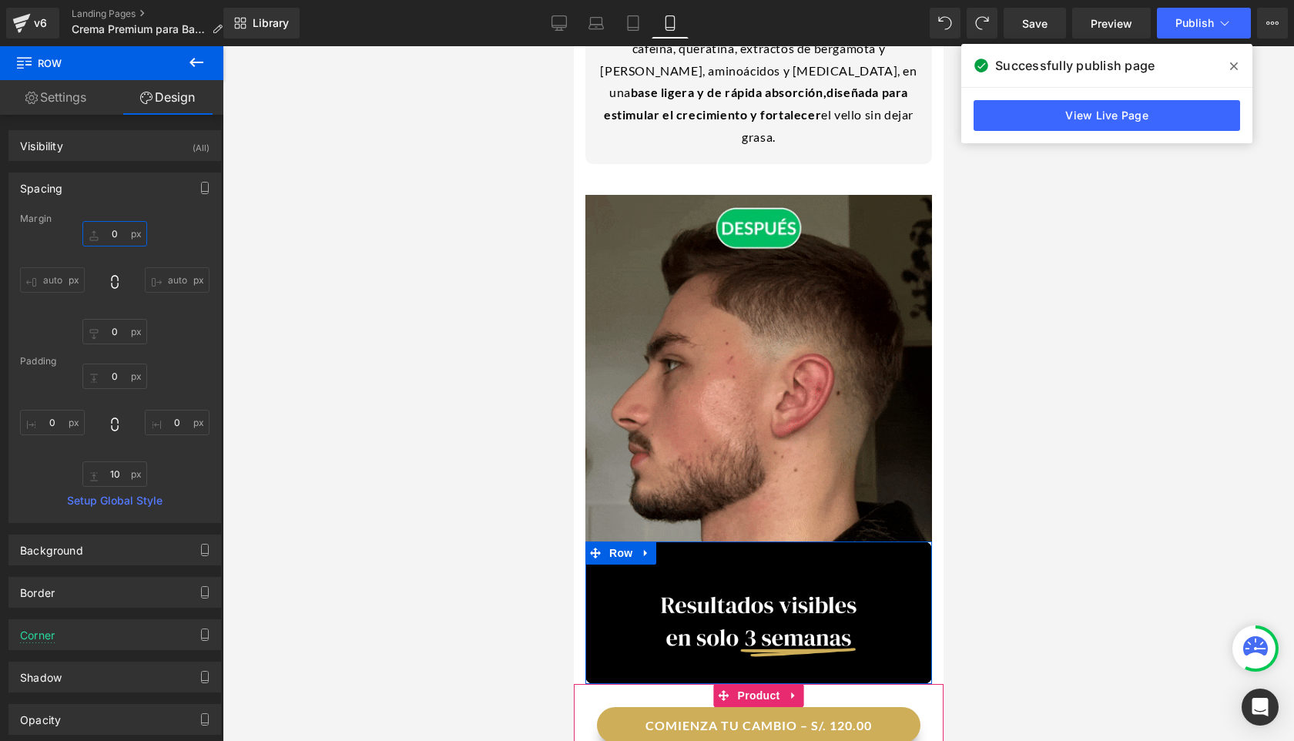
click at [117, 234] on input "0" at bounding box center [114, 233] width 65 height 25
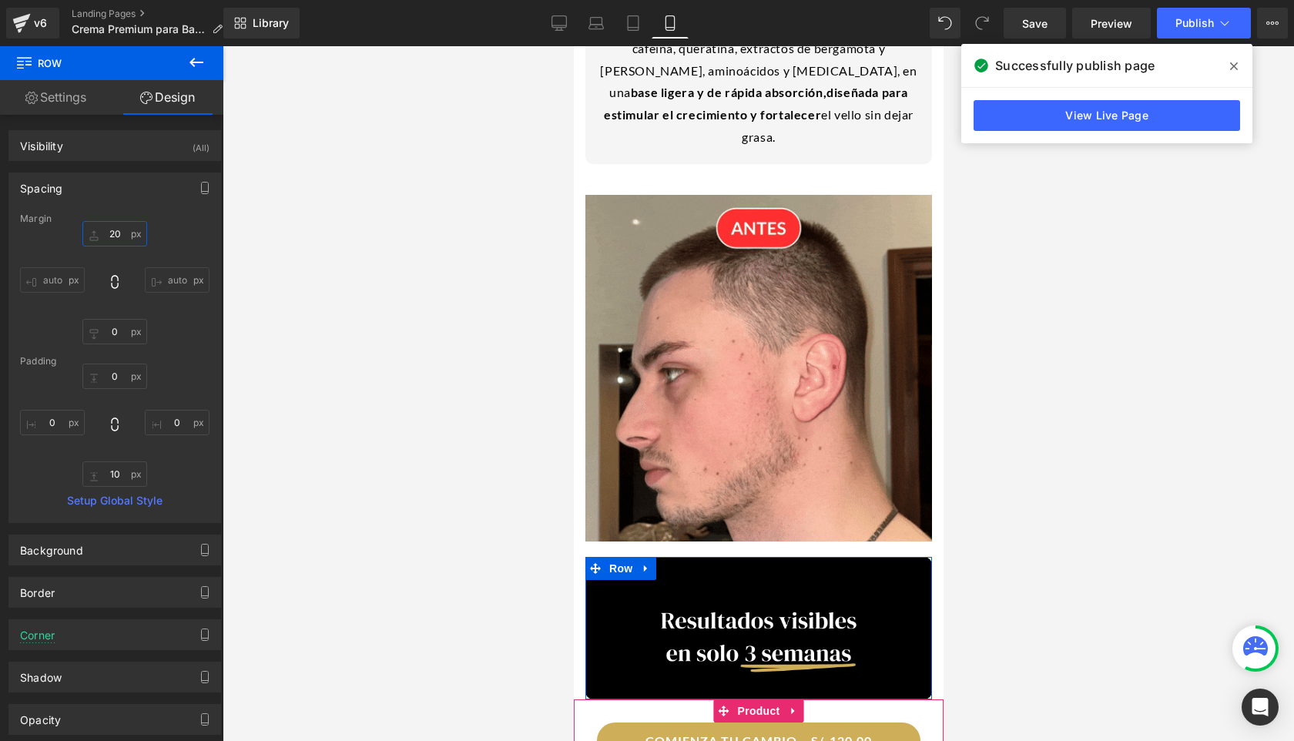
type input "2"
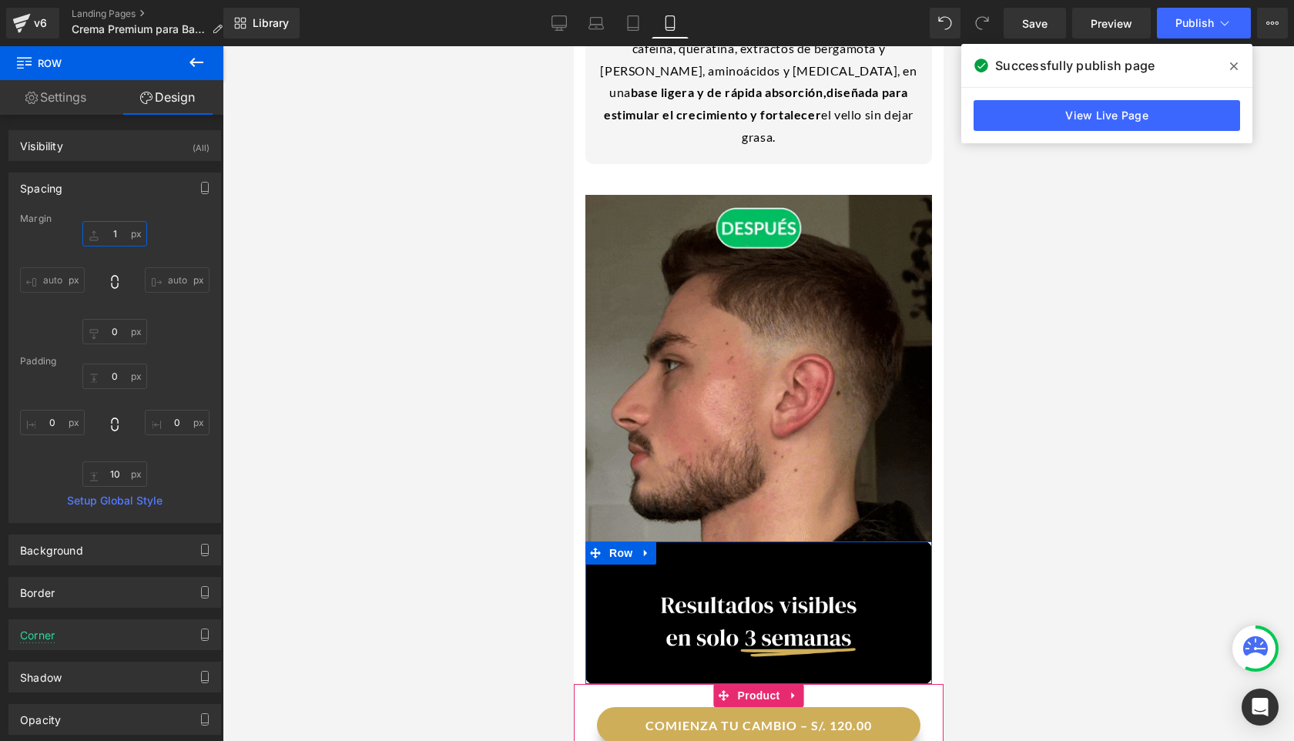
type input "10"
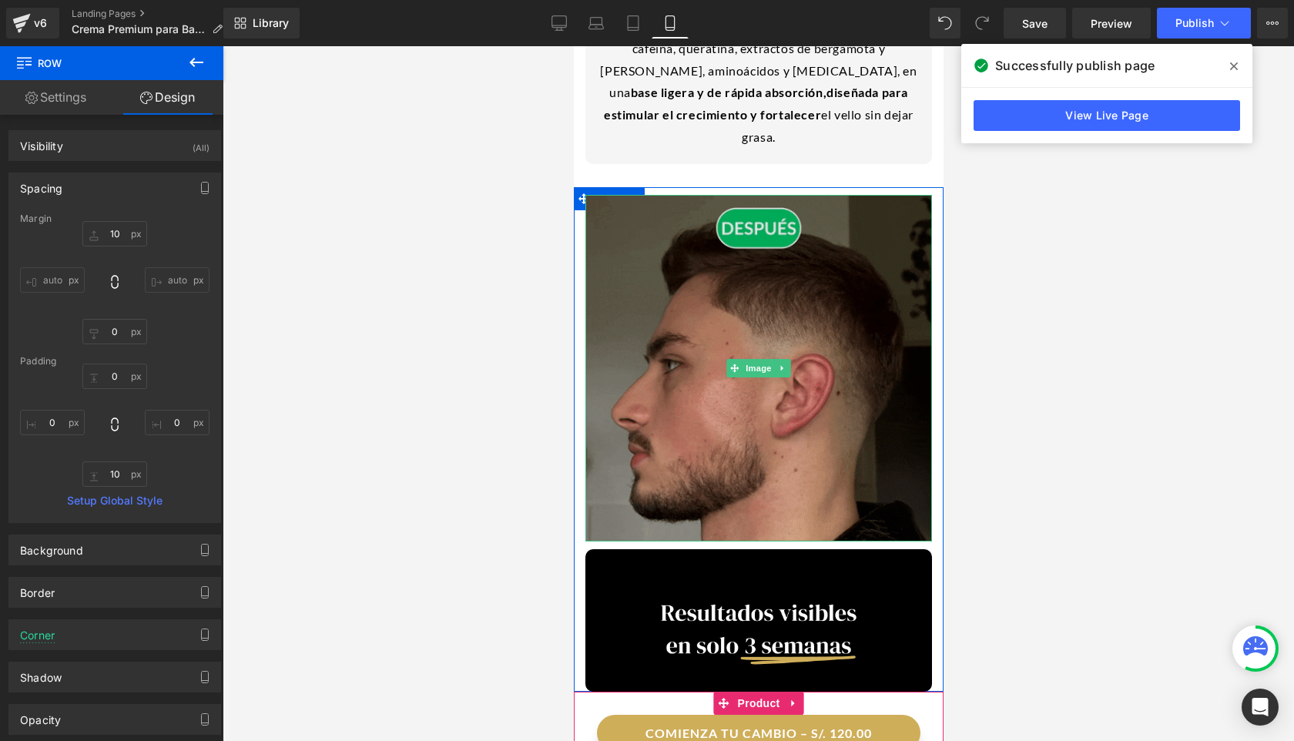
click at [737, 343] on img at bounding box center [758, 368] width 347 height 347
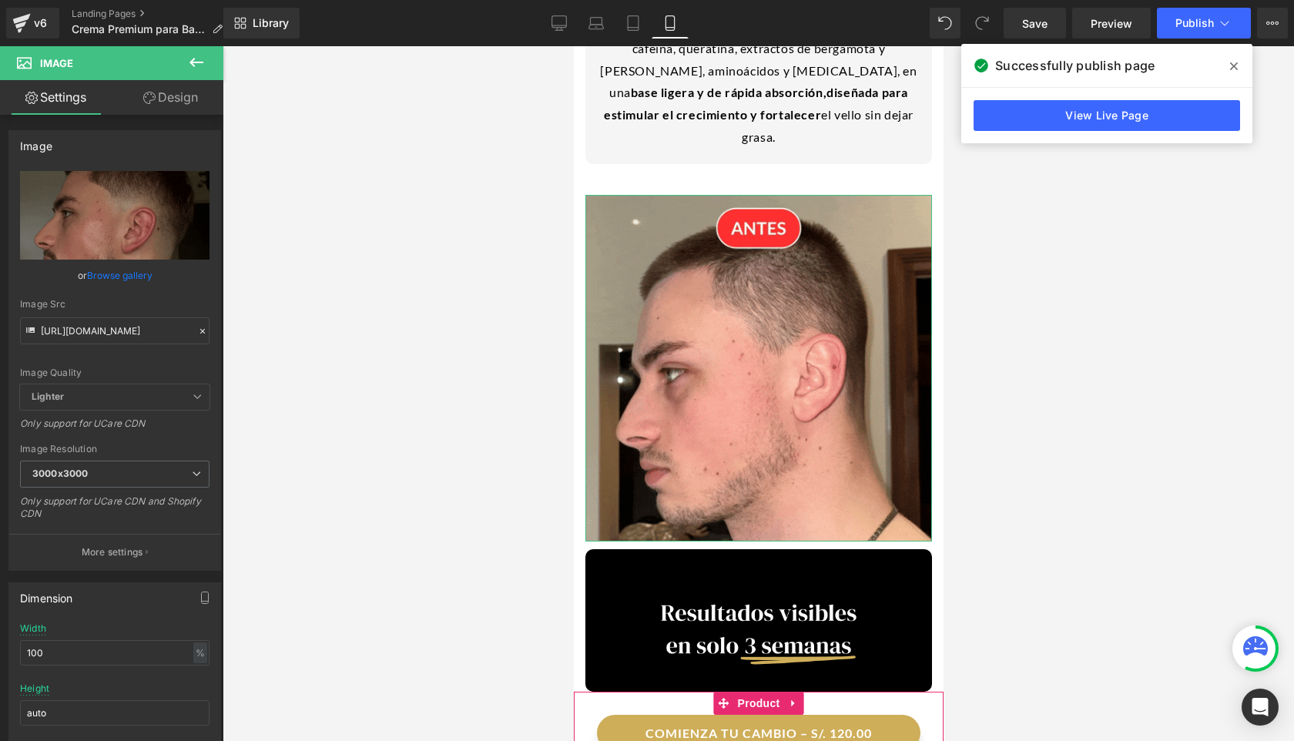
click at [172, 93] on link "Design" at bounding box center [171, 97] width 112 height 35
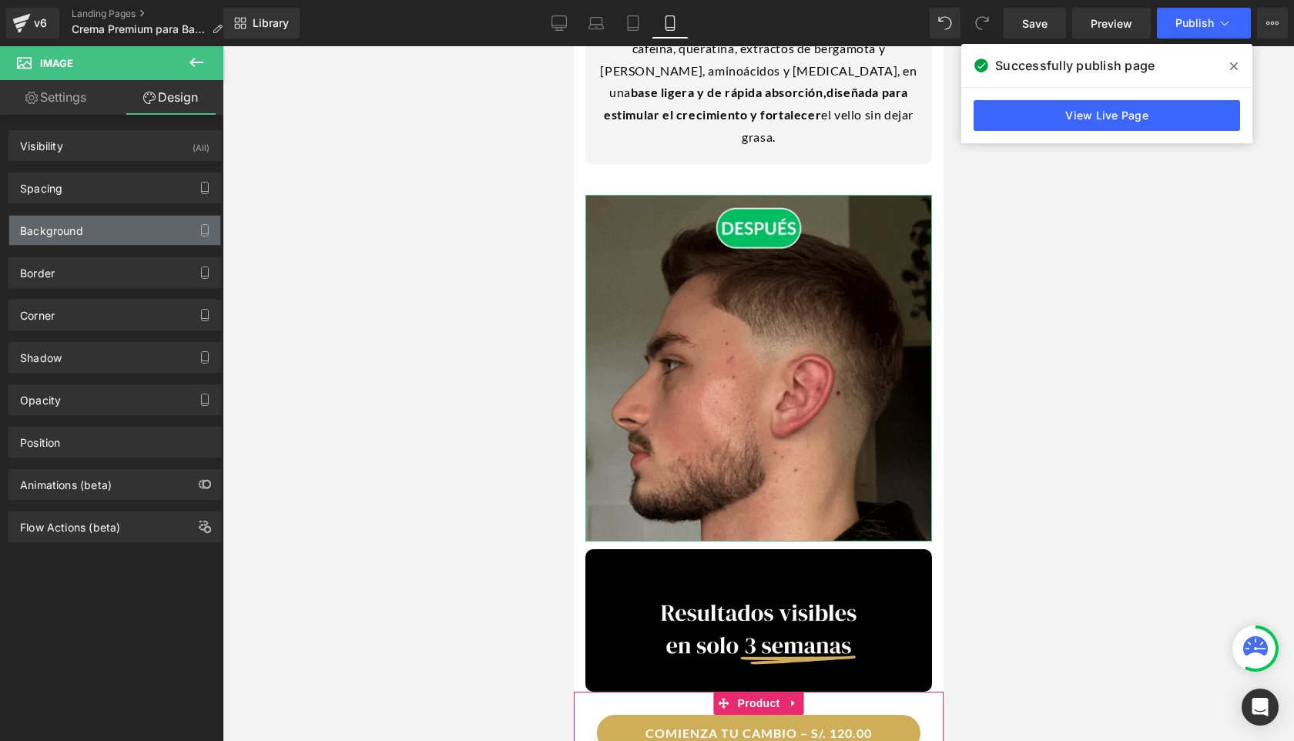
type input "0"
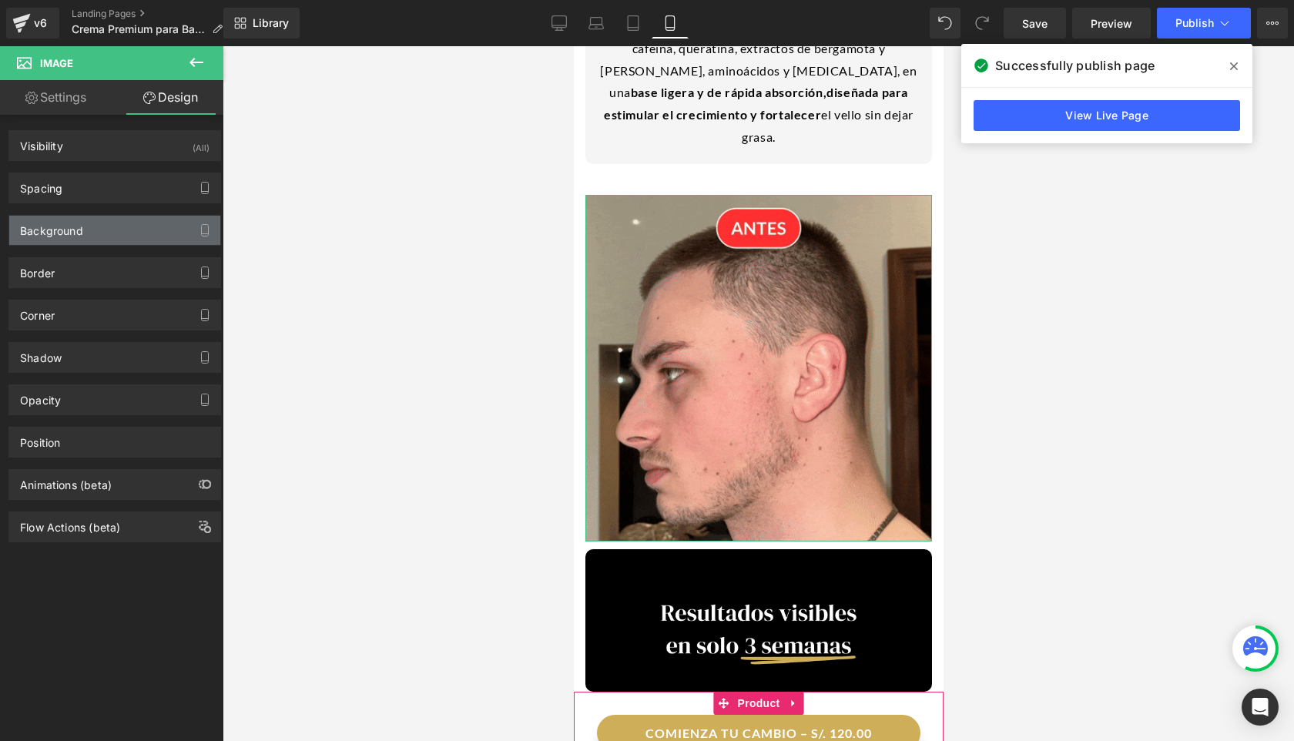
type input "0"
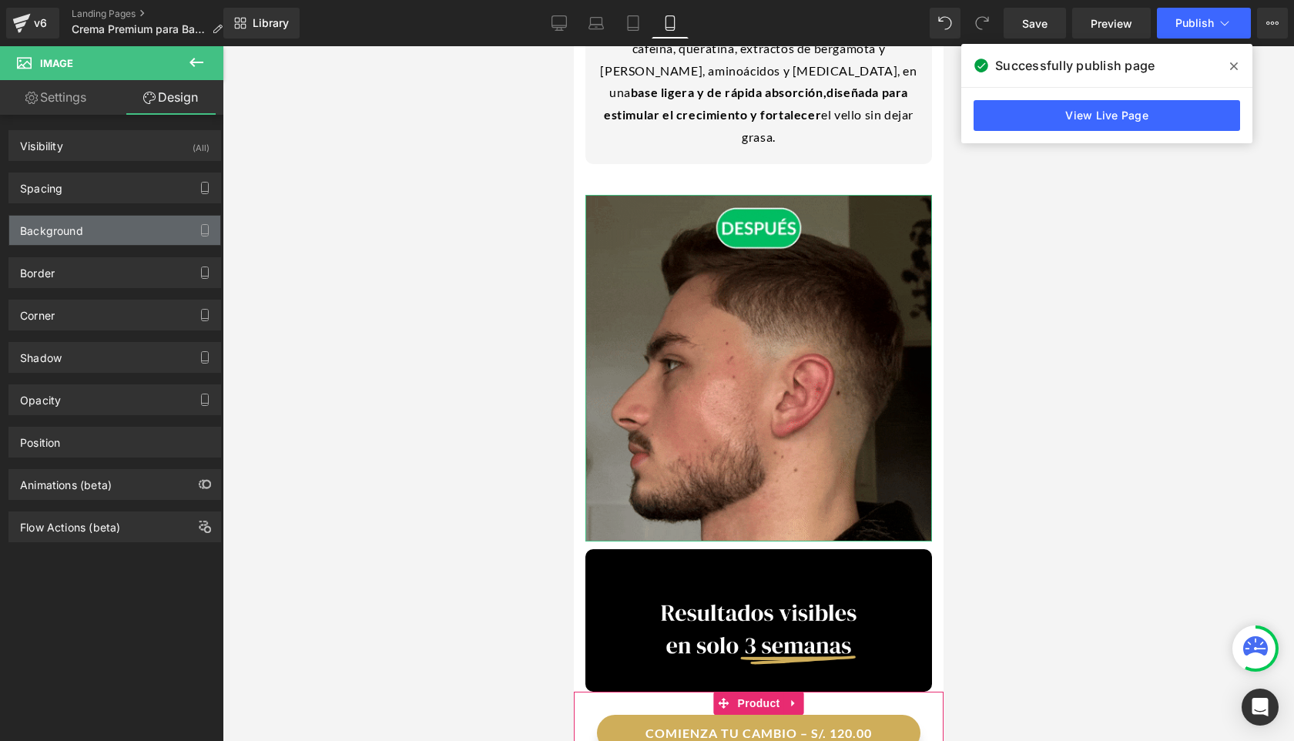
type input "0"
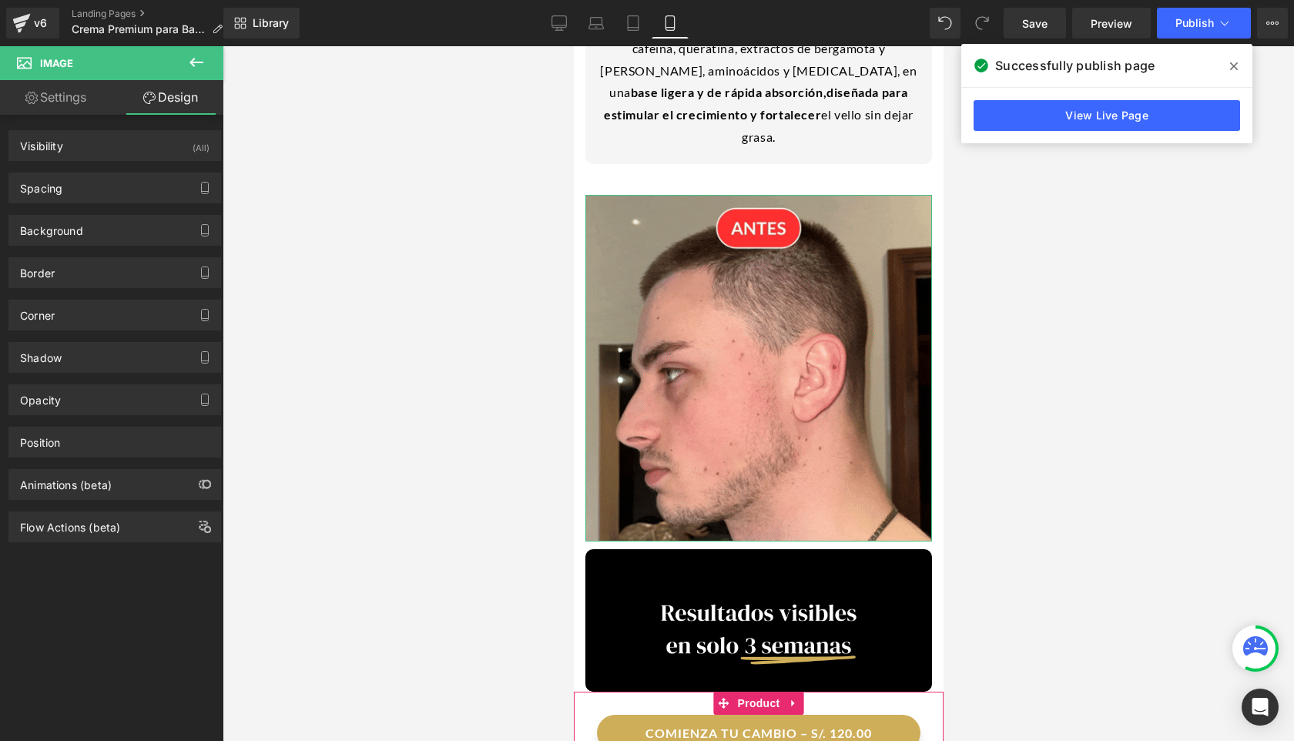
click at [42, 297] on div "Corner Corner Style Custom Custom Setup Global Style Custom Setup Global Style …" at bounding box center [115, 309] width 230 height 42
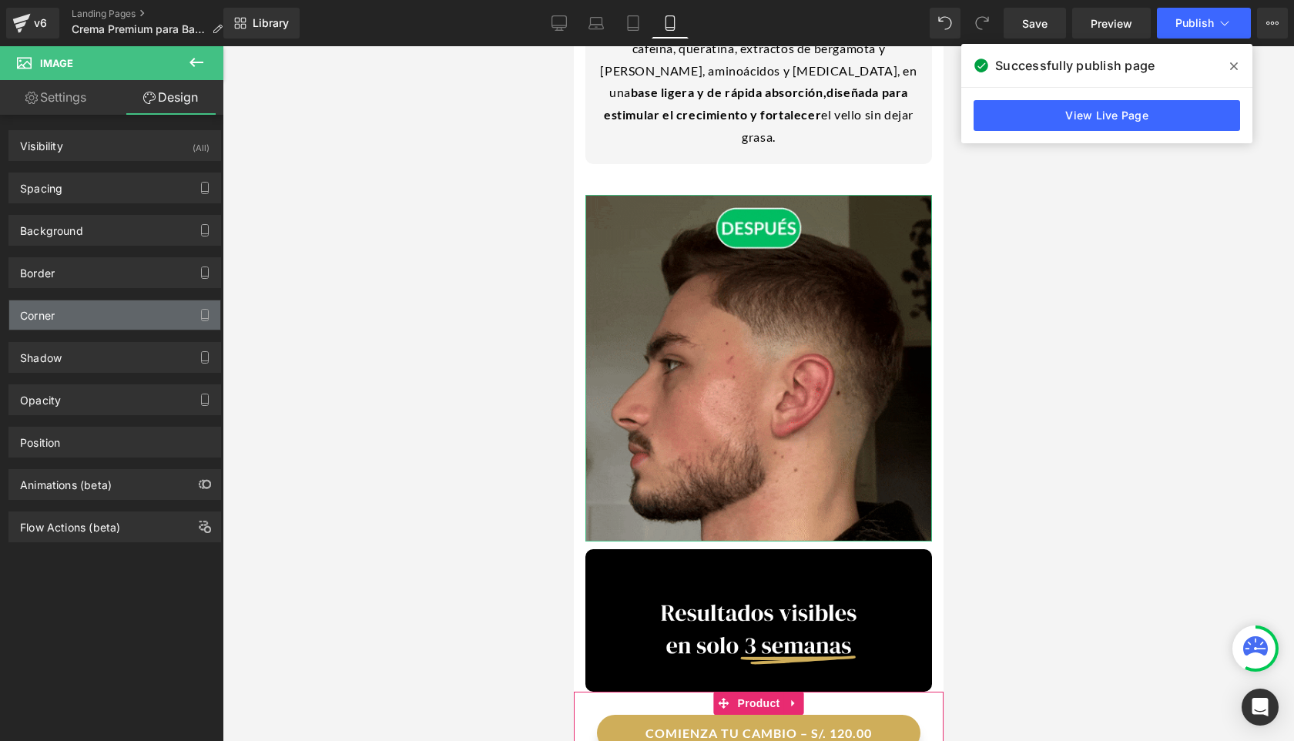
click at [39, 309] on div "Corner" at bounding box center [37, 311] width 35 height 22
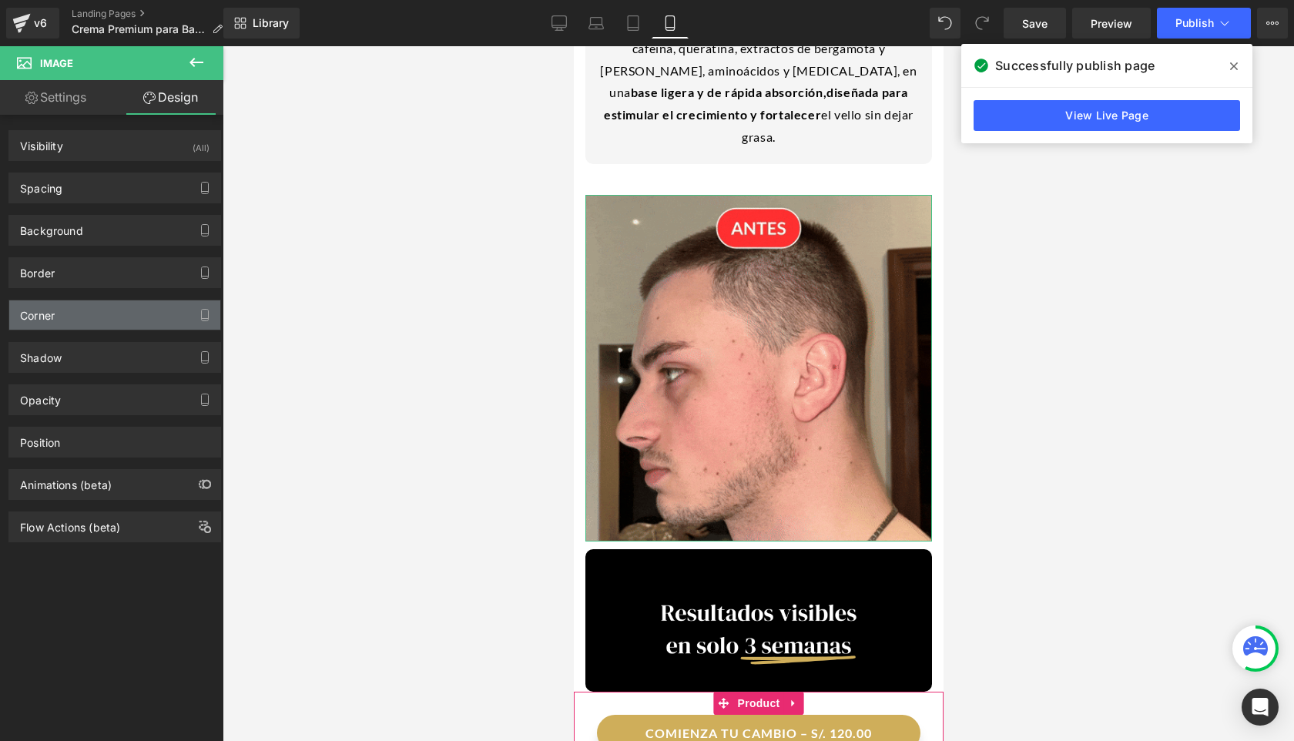
click at [111, 323] on div "Corner" at bounding box center [114, 314] width 211 height 29
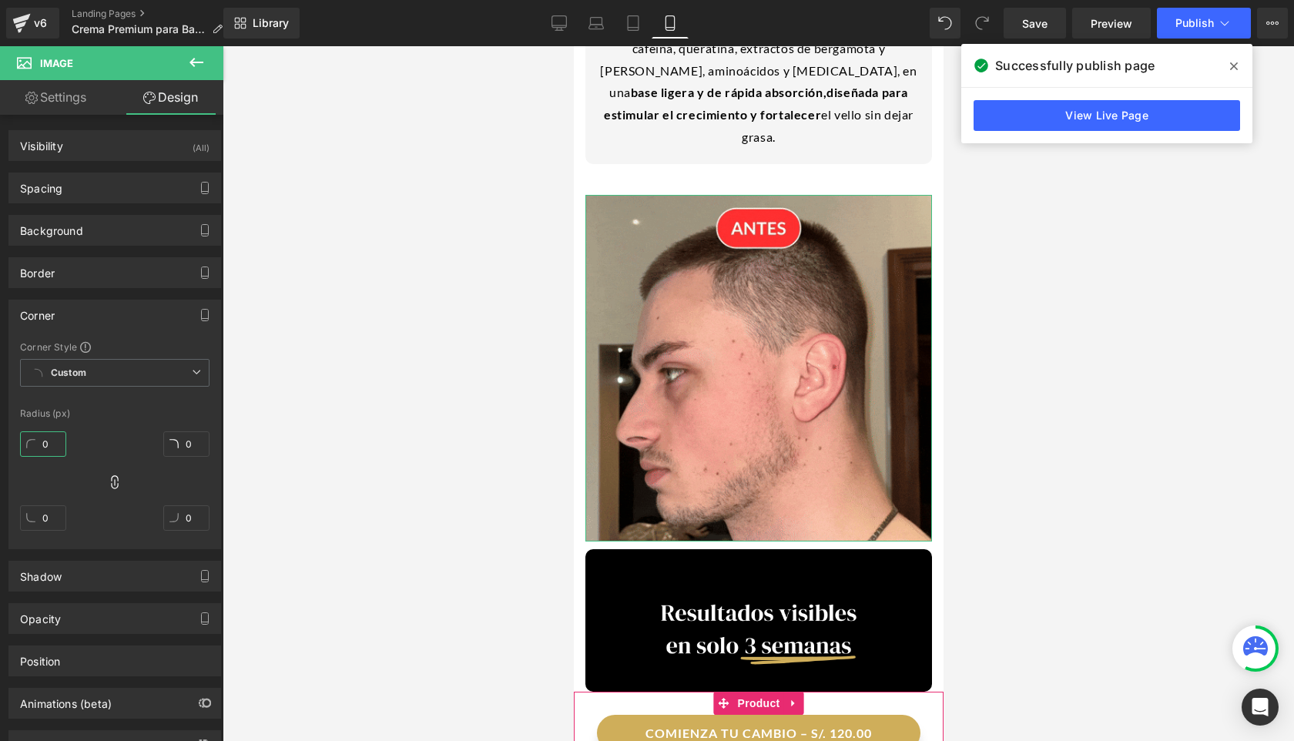
click at [52, 445] on input "0" at bounding box center [43, 443] width 46 height 25
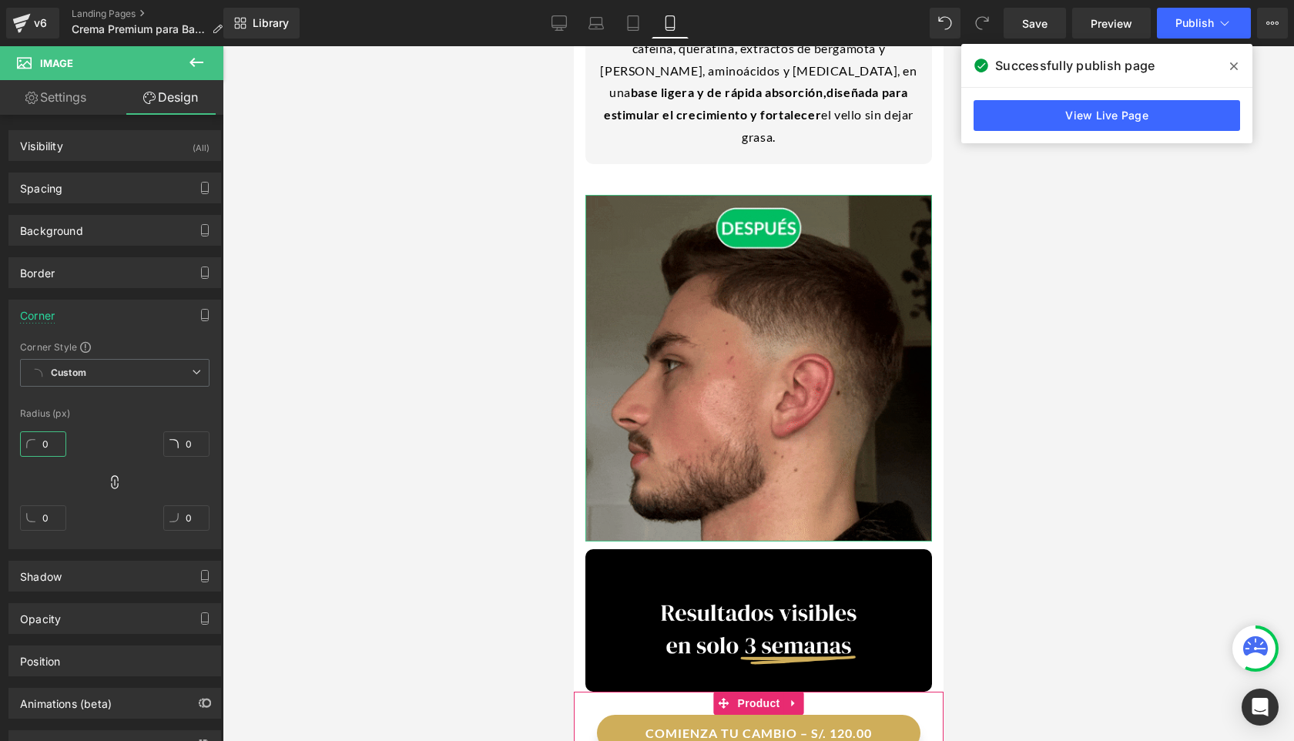
type input "1"
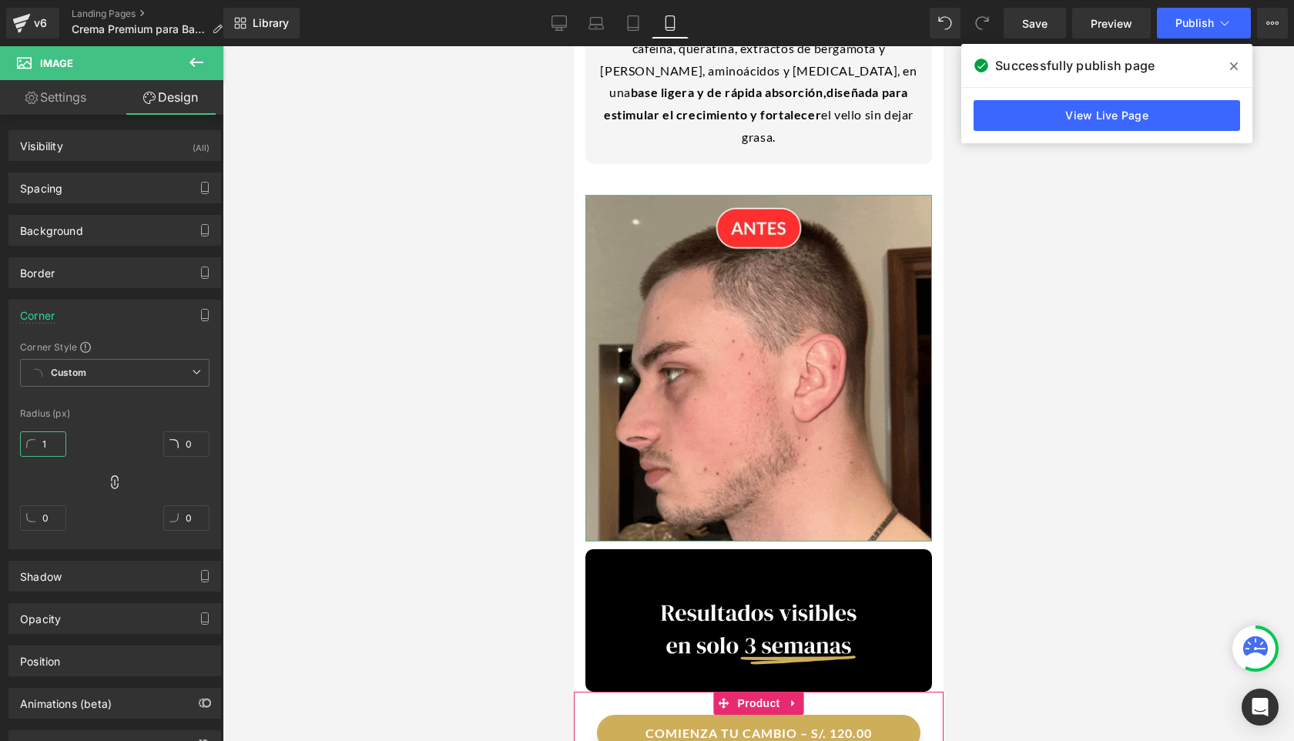
type input "1"
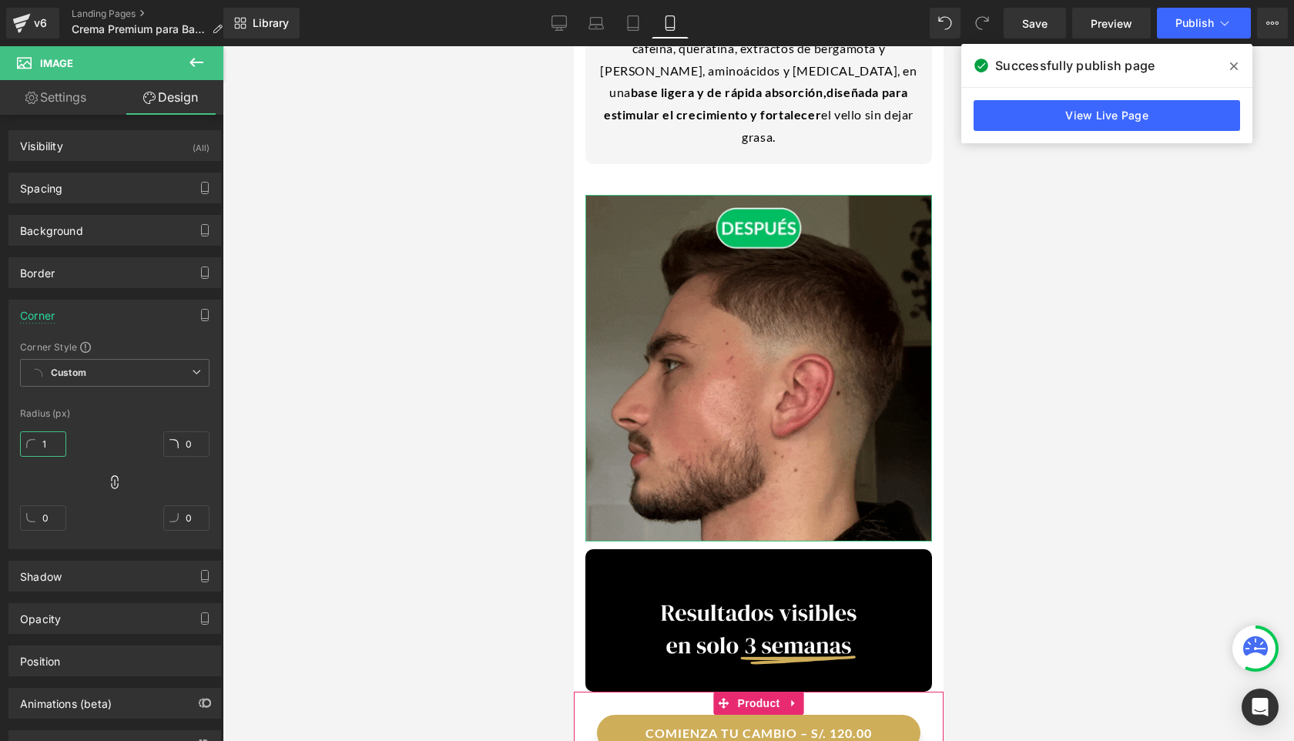
type input "1"
type input "10"
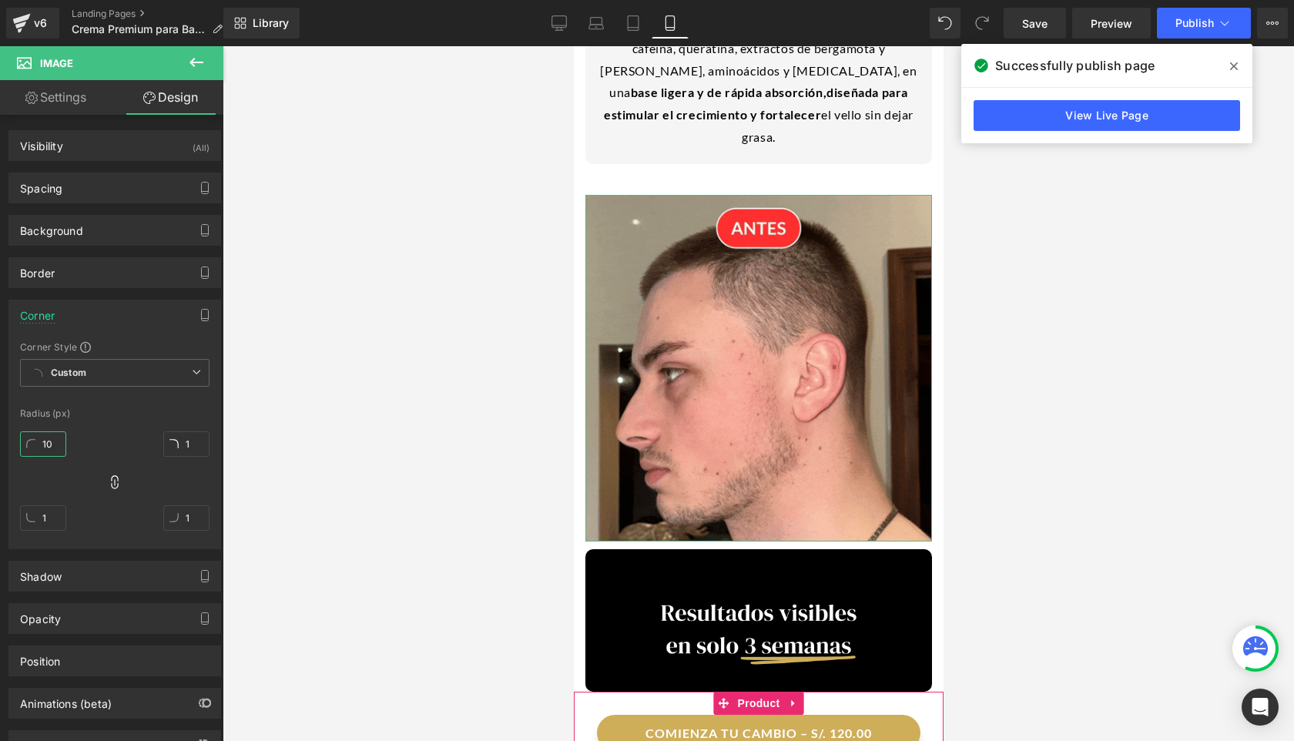
type input "10"
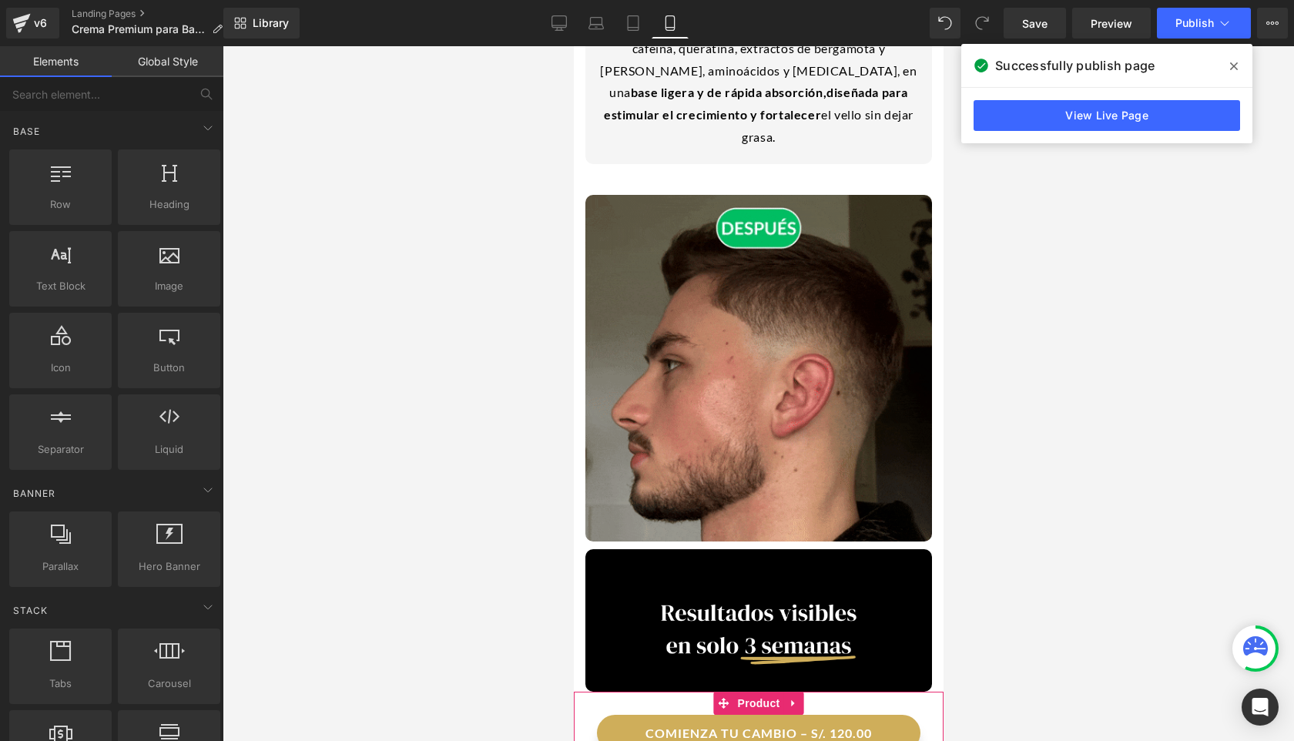
click at [900, 293] on div at bounding box center [759, 393] width 1072 height 695
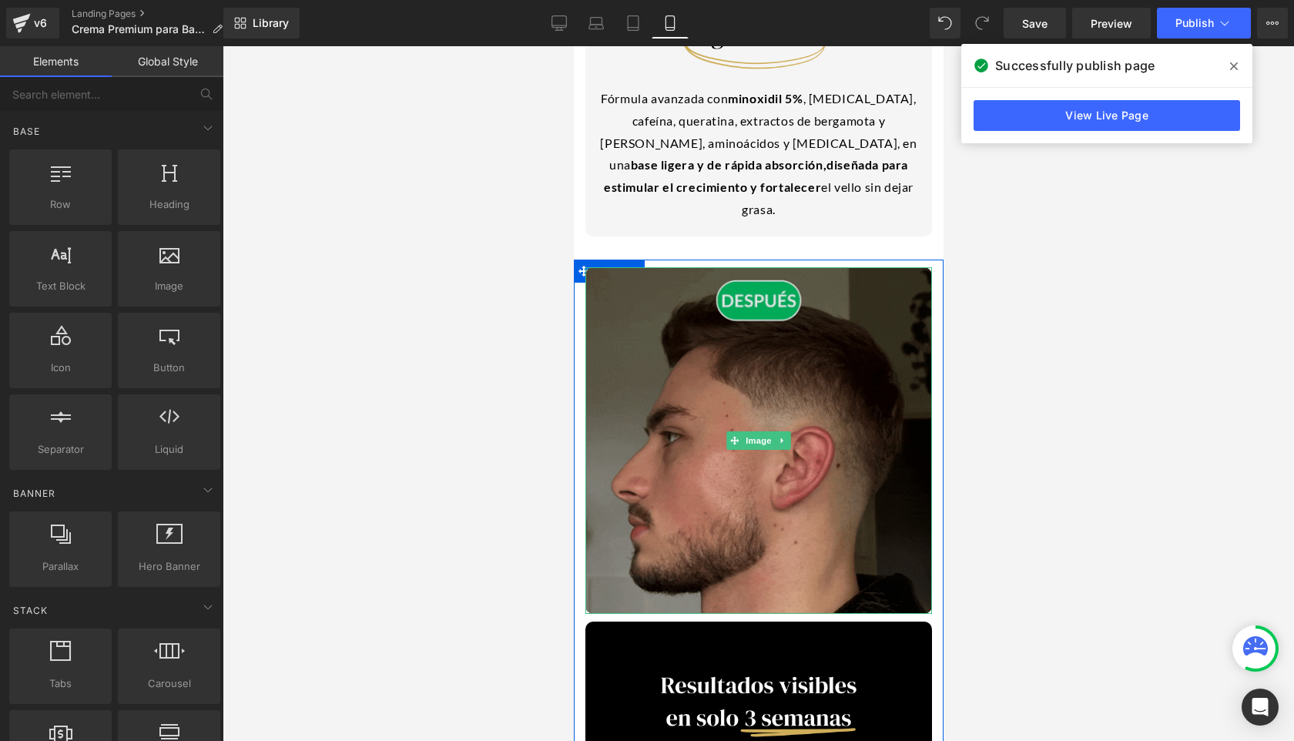
scroll to position [1114, 0]
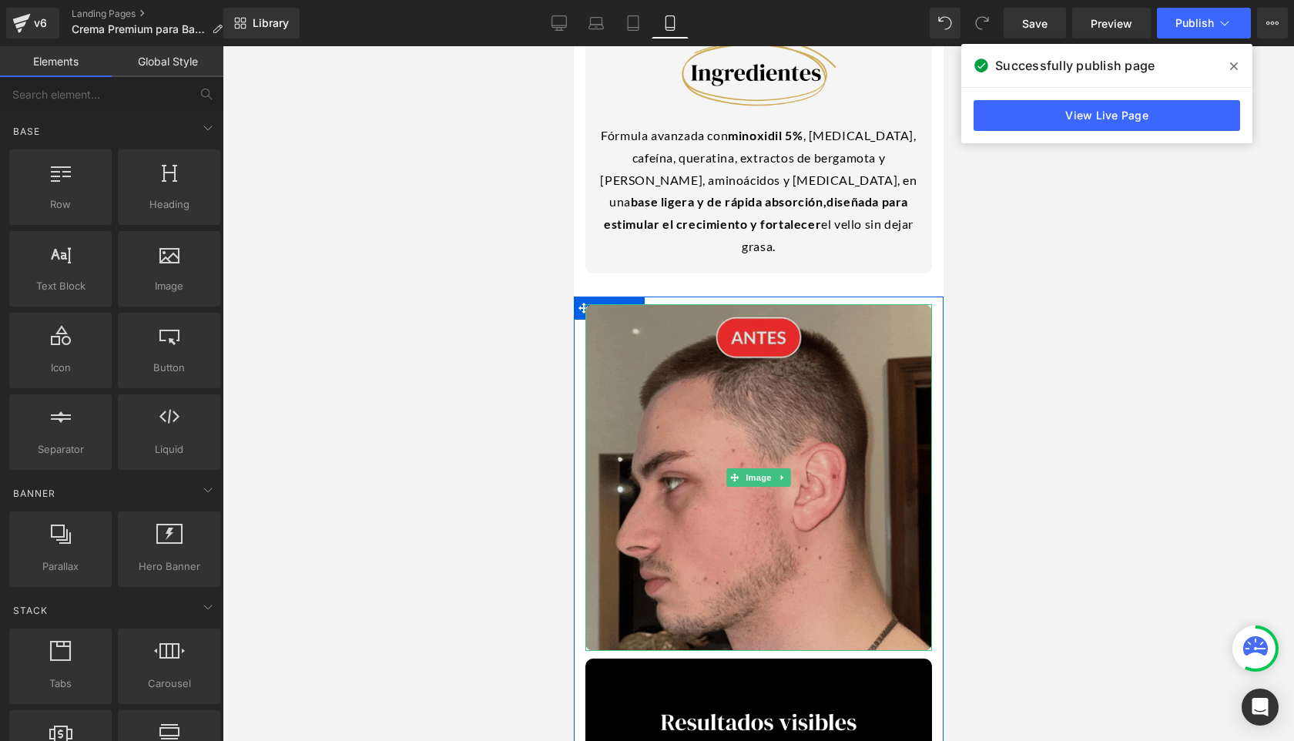
click at [844, 304] on img at bounding box center [758, 477] width 347 height 347
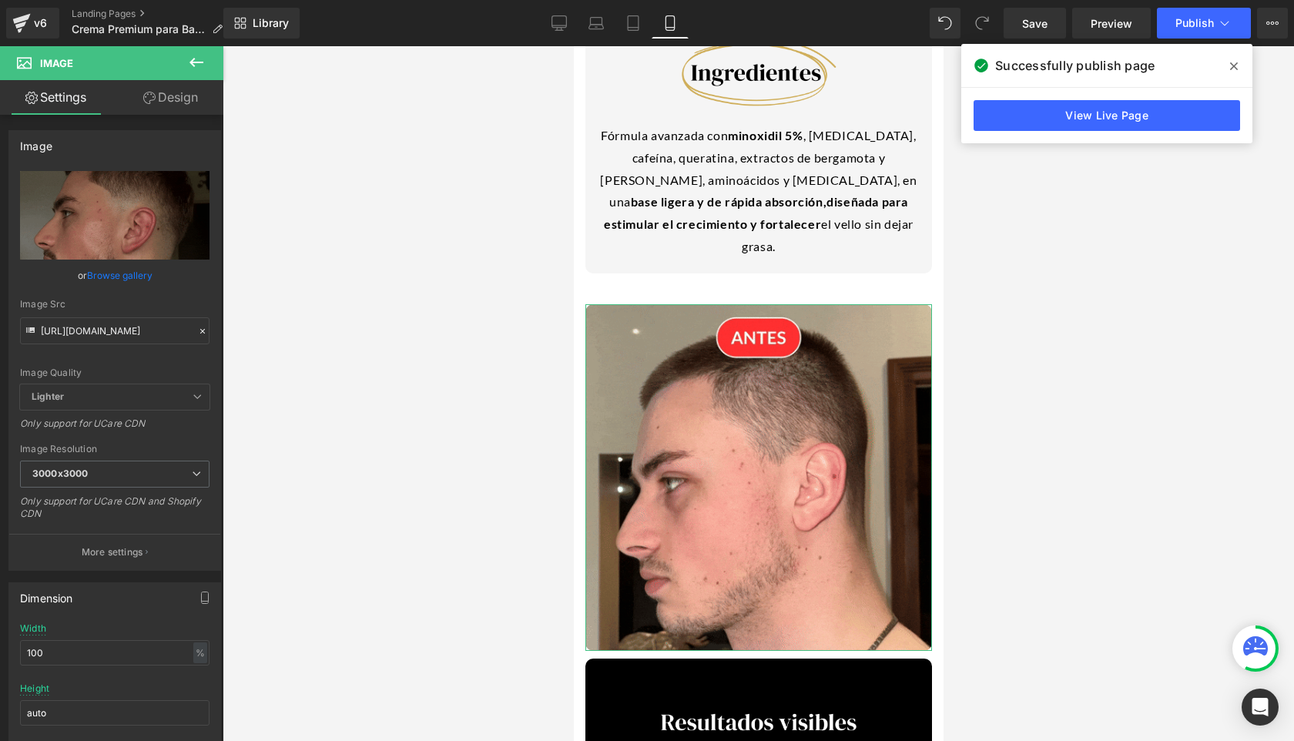
click at [131, 92] on link "Design" at bounding box center [171, 97] width 112 height 35
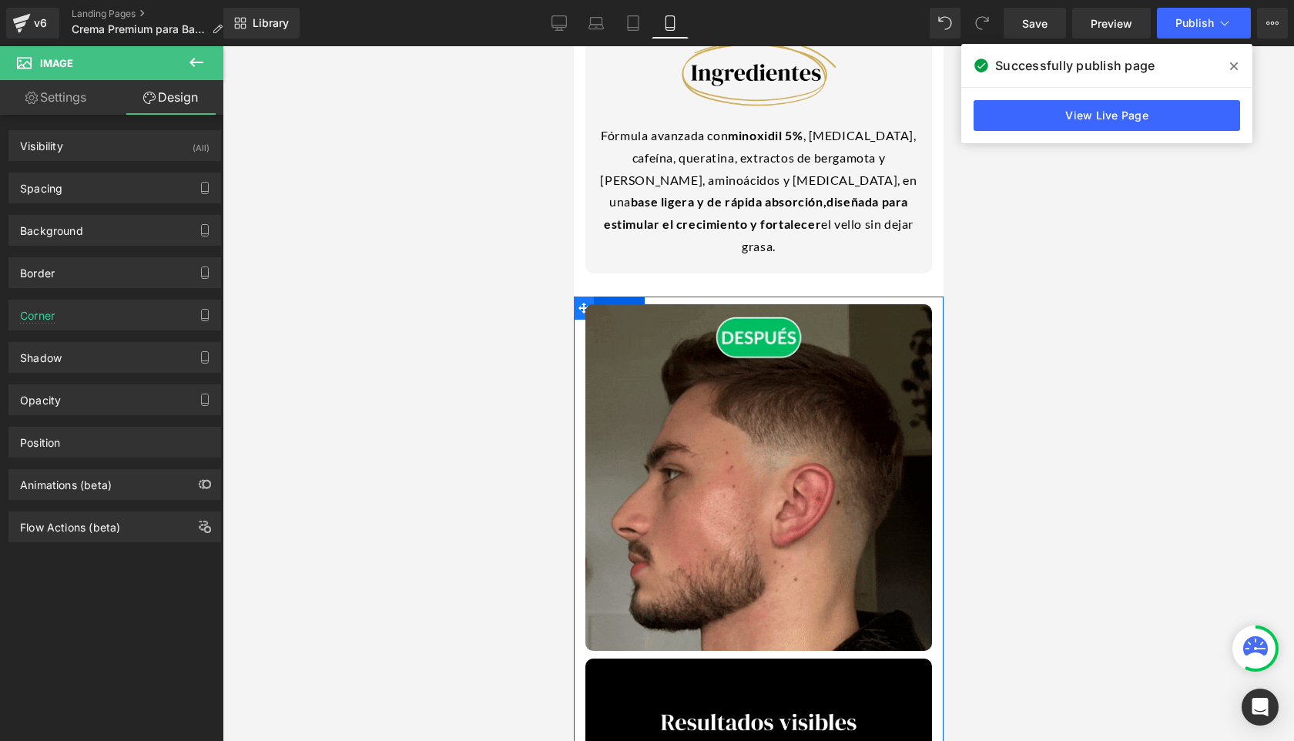
click at [578, 303] on icon at bounding box center [583, 308] width 11 height 11
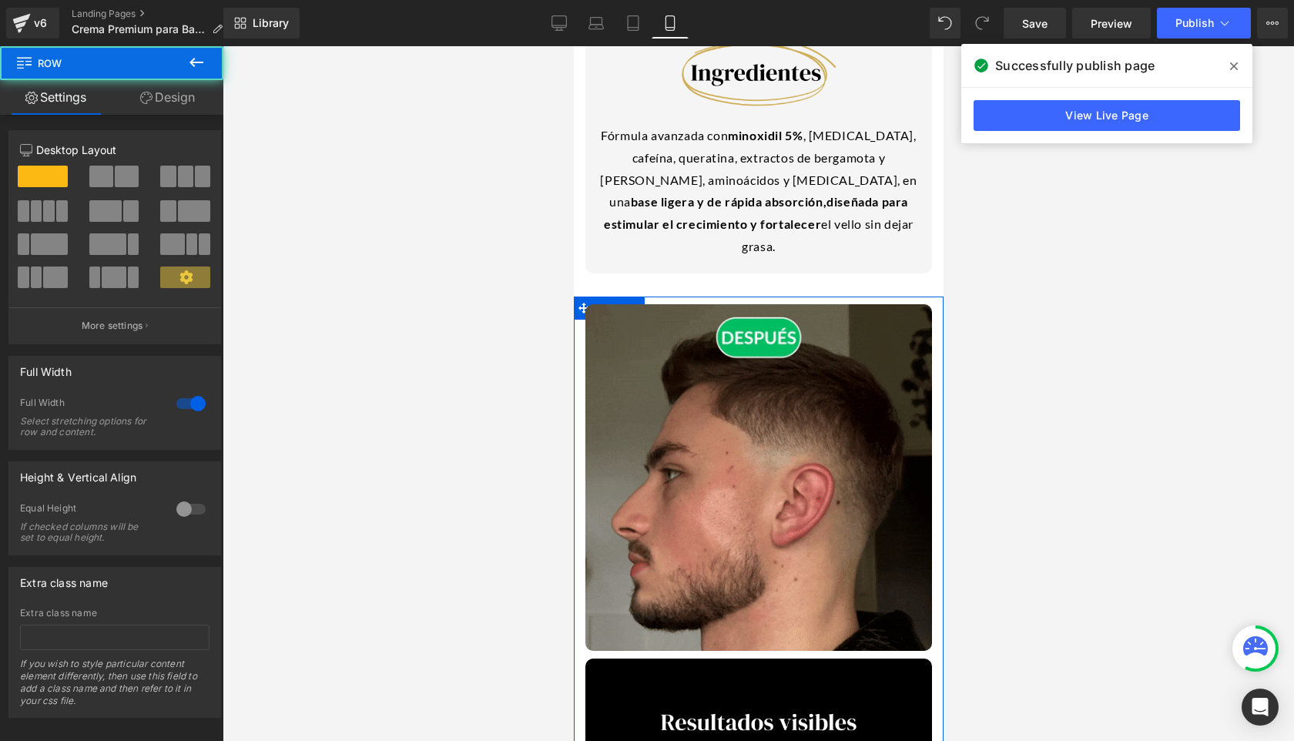
click at [142, 99] on icon at bounding box center [146, 98] width 12 height 12
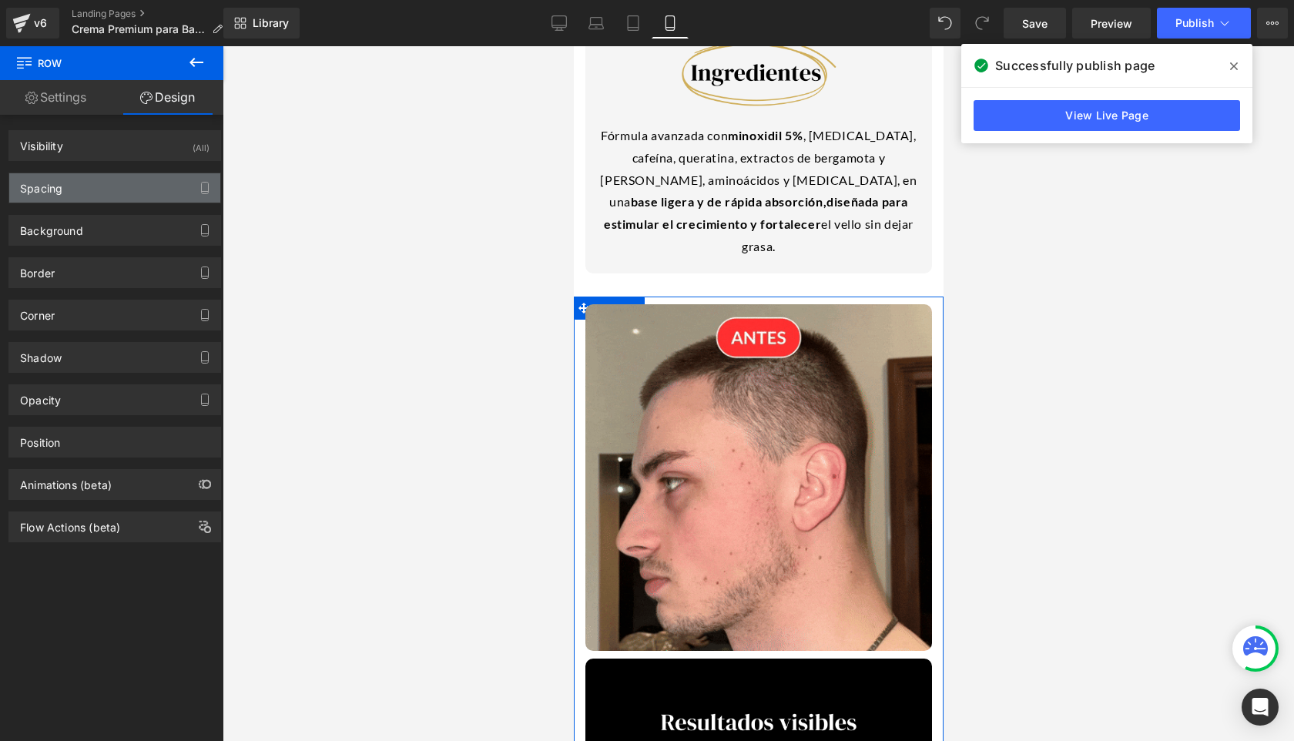
click at [74, 185] on div "Spacing" at bounding box center [114, 187] width 211 height 29
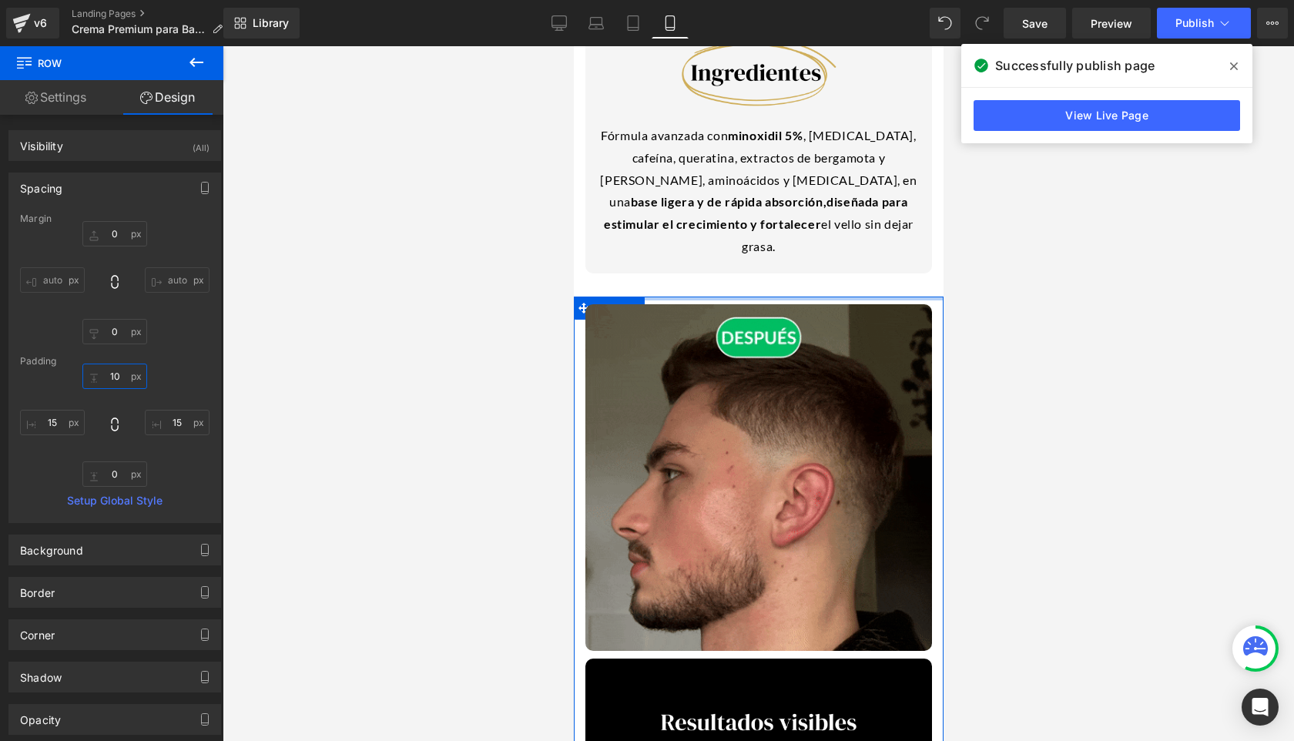
click at [106, 372] on input "10" at bounding box center [114, 376] width 65 height 25
type input "0"
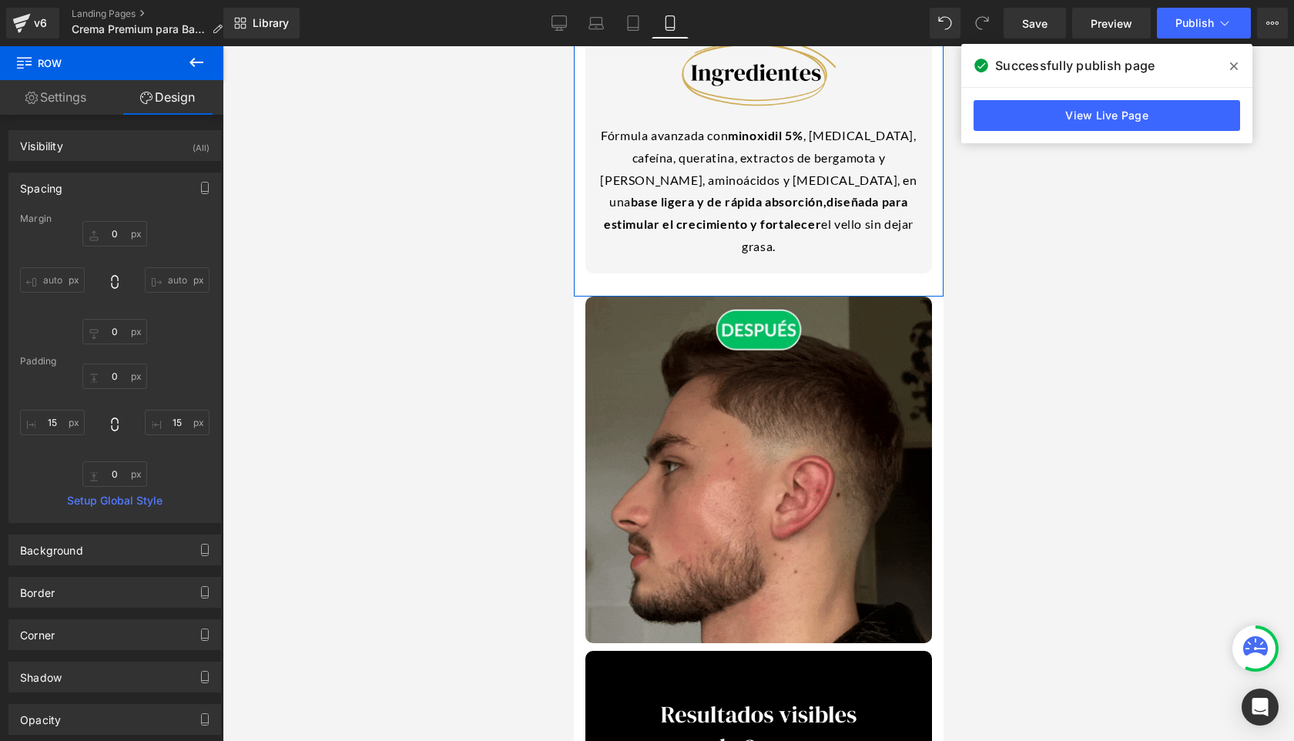
click at [834, 228] on div "Image Fórmula avanzada con m inoxidil 5% , [MEDICAL_DATA], cafeína, queratina, …" at bounding box center [758, 155] width 370 height 284
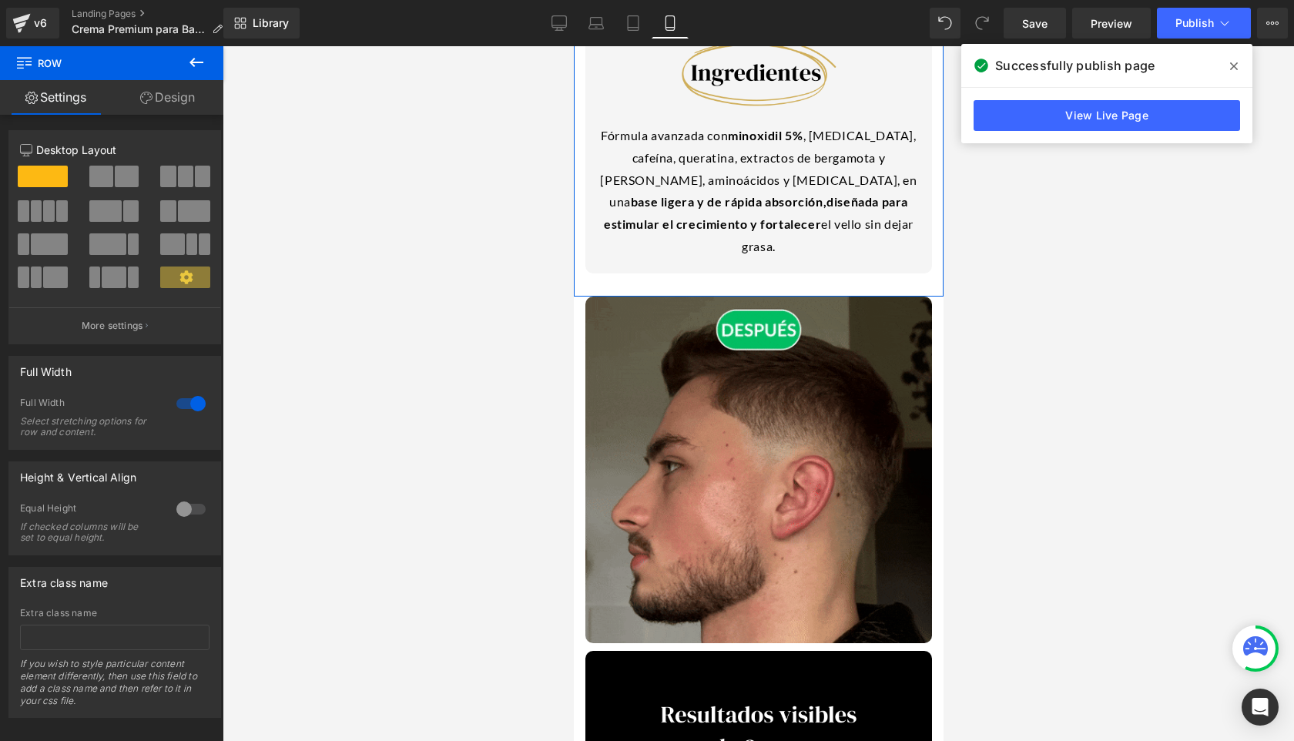
drag, startPoint x: 210, startPoint y: 104, endPoint x: 95, endPoint y: 194, distance: 146.0
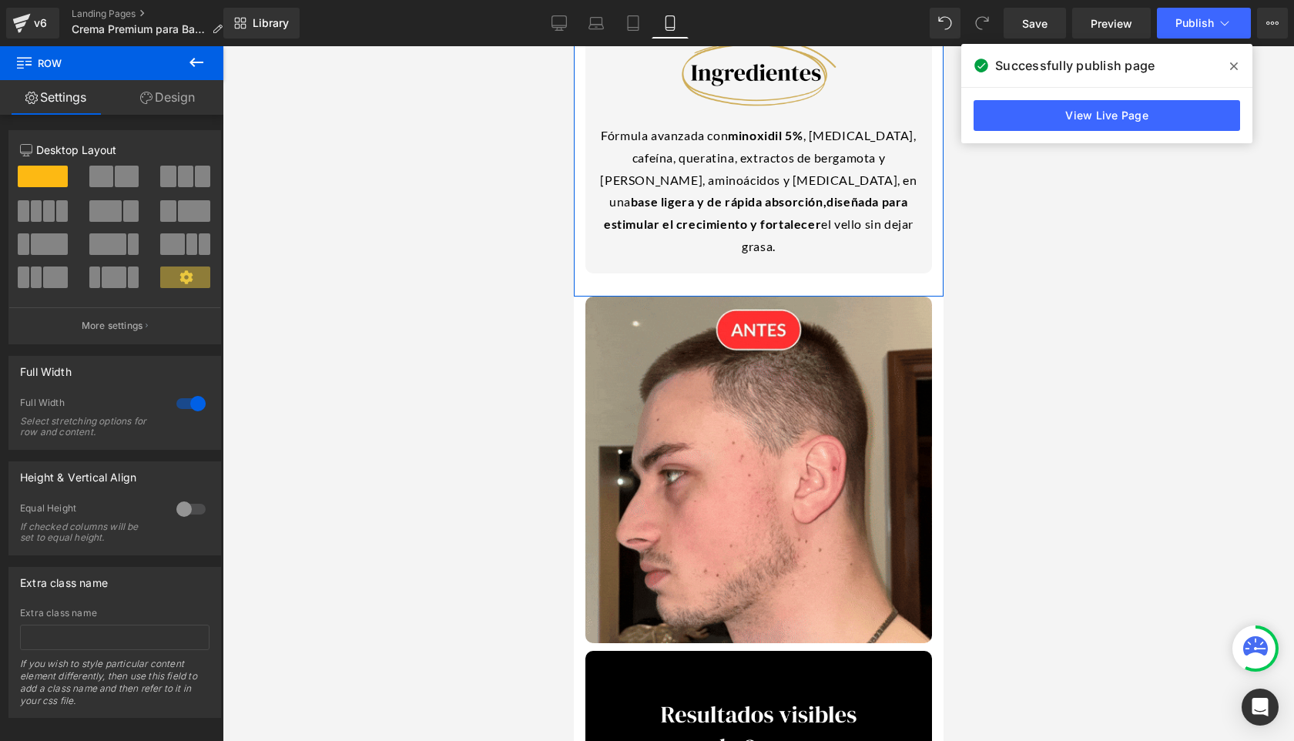
click at [210, 104] on link "Design" at bounding box center [168, 97] width 112 height 35
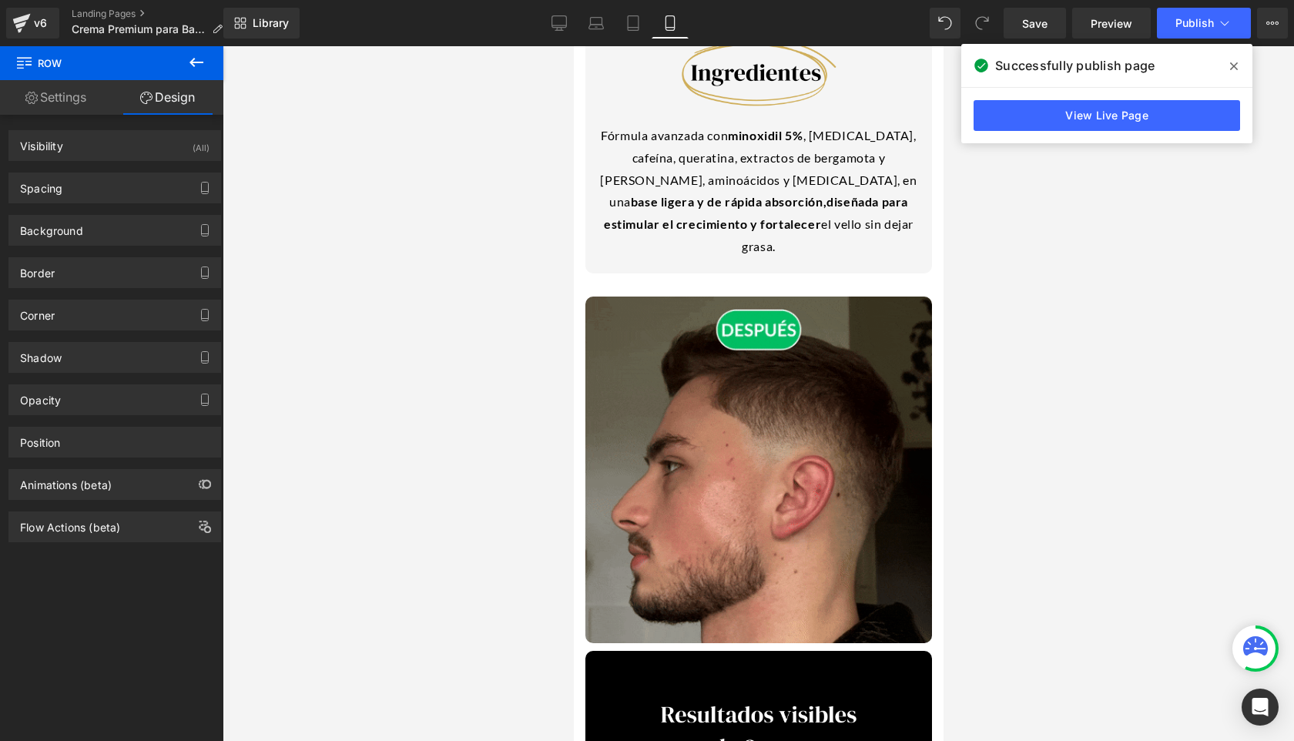
click at [900, 332] on div at bounding box center [759, 393] width 1072 height 695
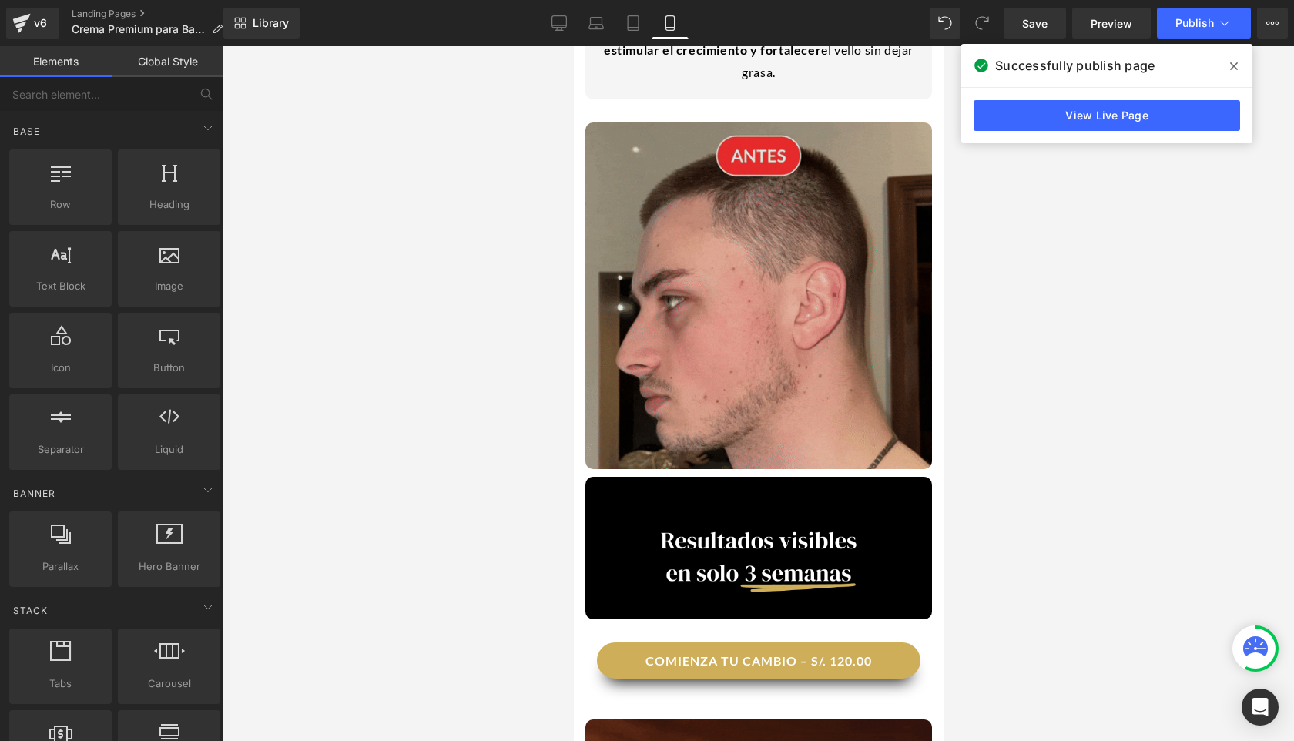
scroll to position [1298, 0]
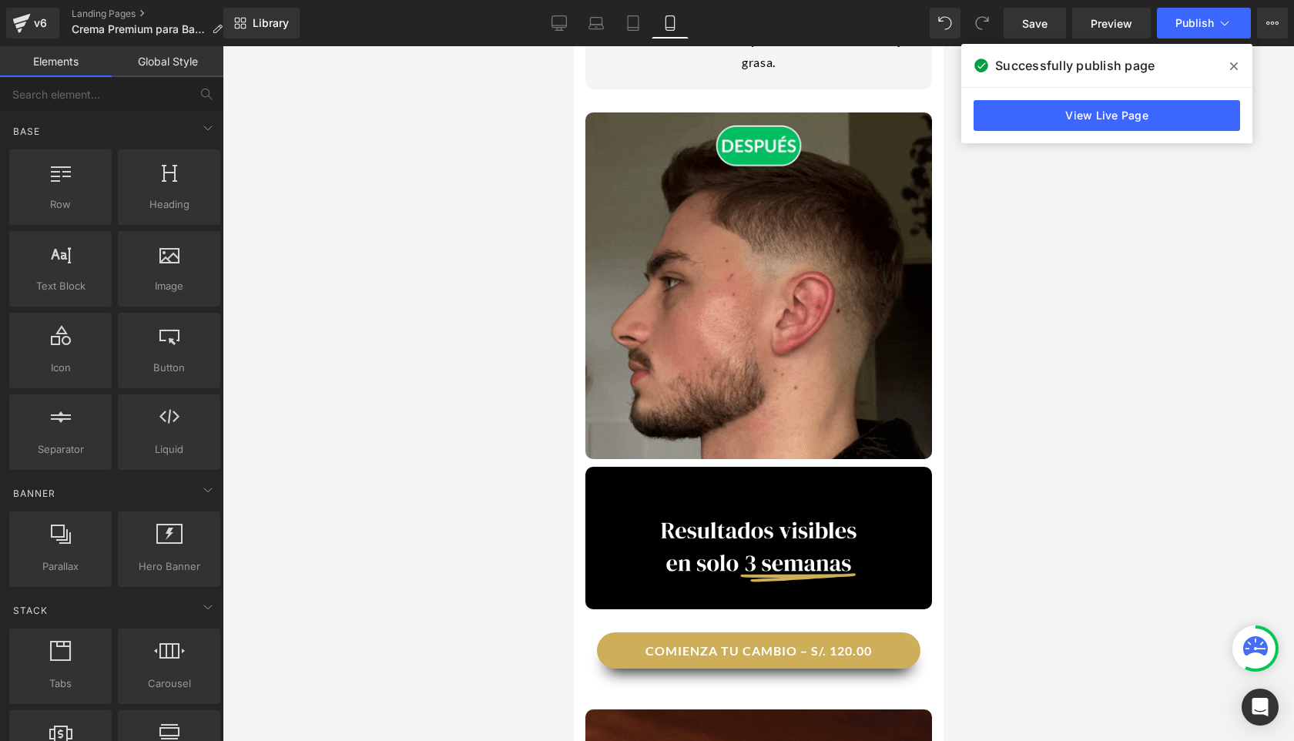
click at [900, 65] on div "Successfully publish page" at bounding box center [1107, 65] width 291 height 43
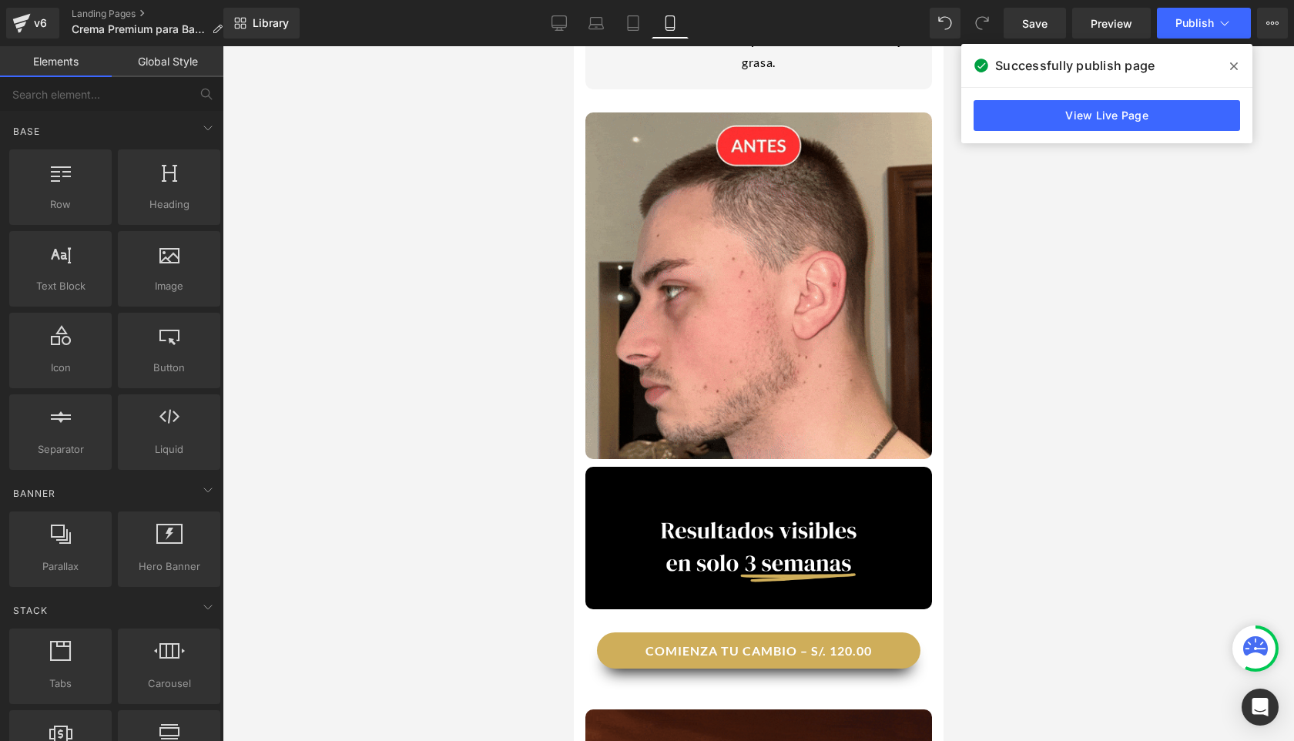
click at [900, 65] on icon at bounding box center [1234, 66] width 8 height 12
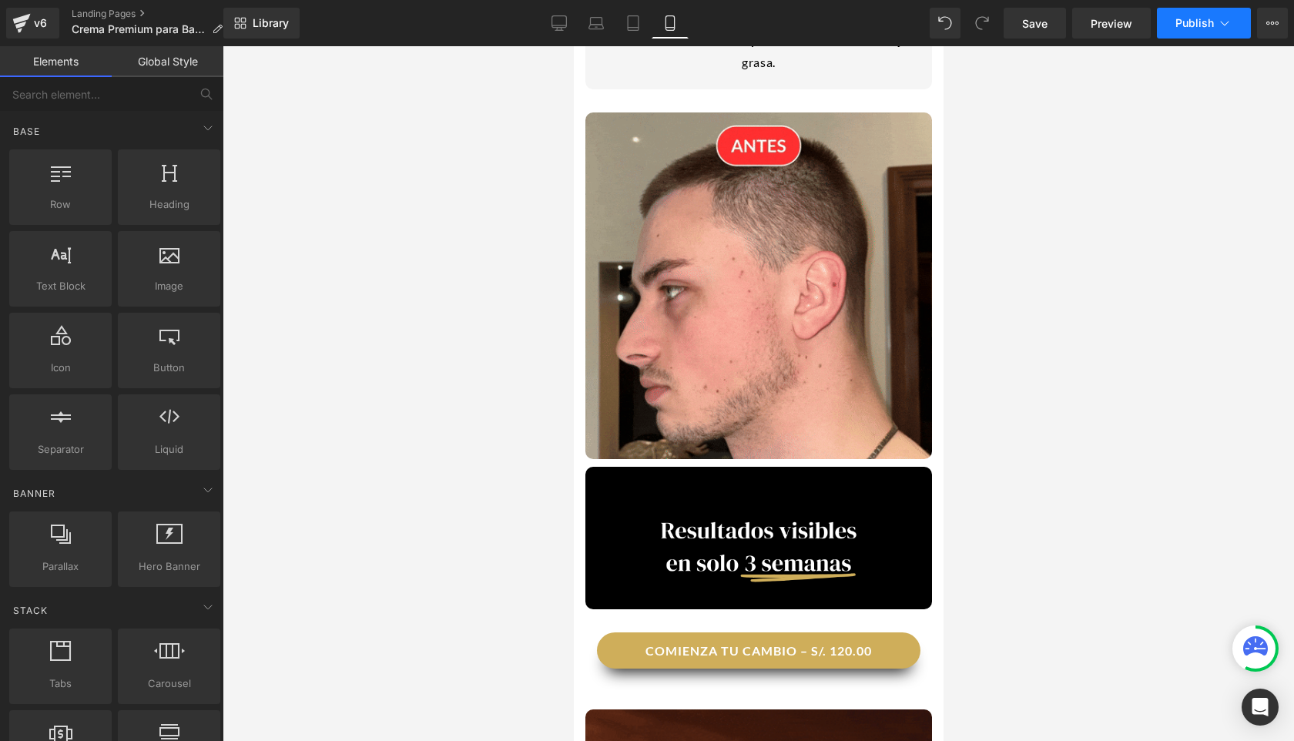
click at [900, 26] on span "Publish" at bounding box center [1195, 23] width 39 height 12
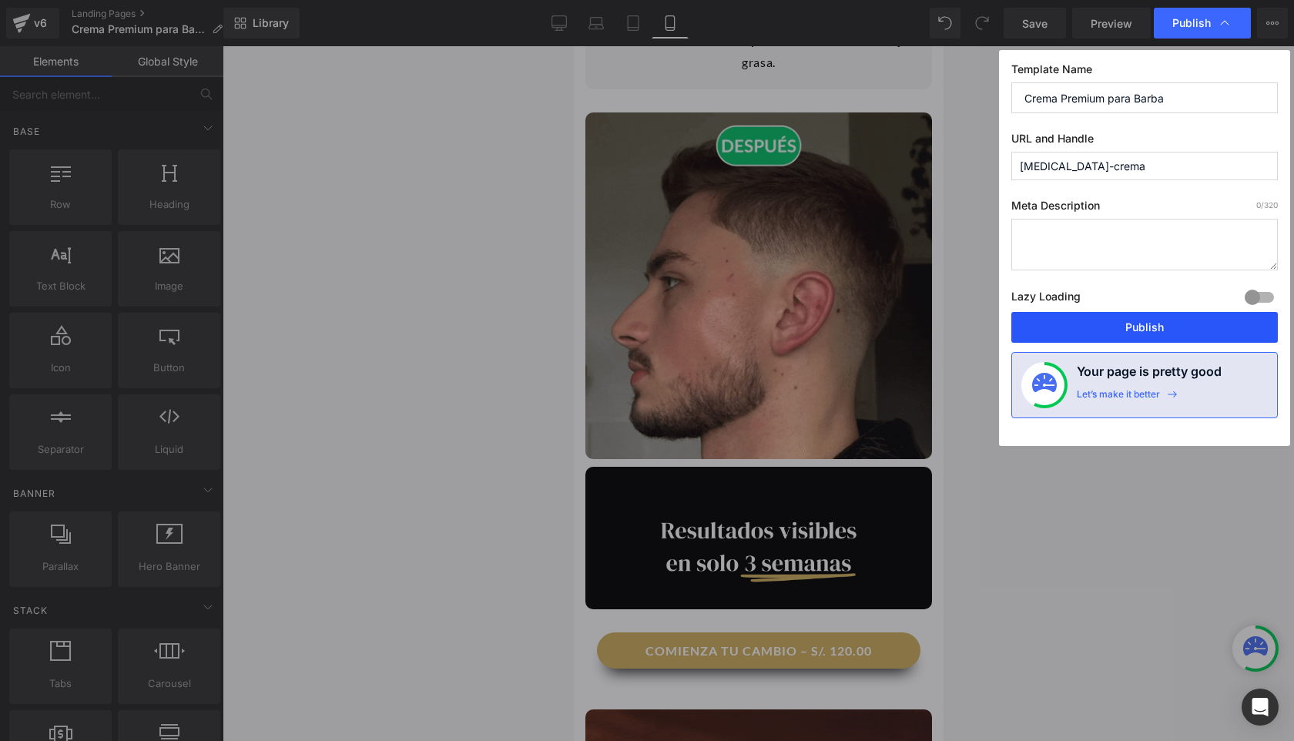
click at [900, 333] on button "Publish" at bounding box center [1145, 327] width 267 height 31
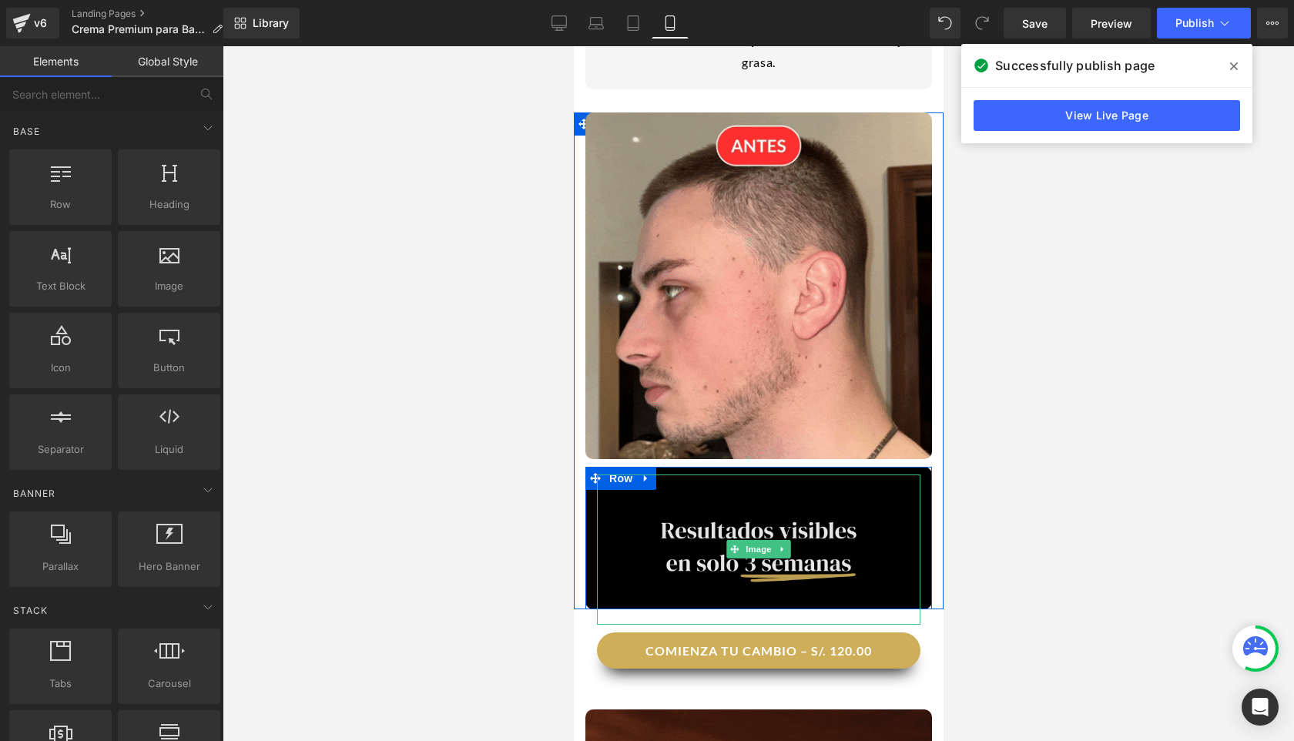
click at [723, 475] on img at bounding box center [758, 550] width 324 height 150
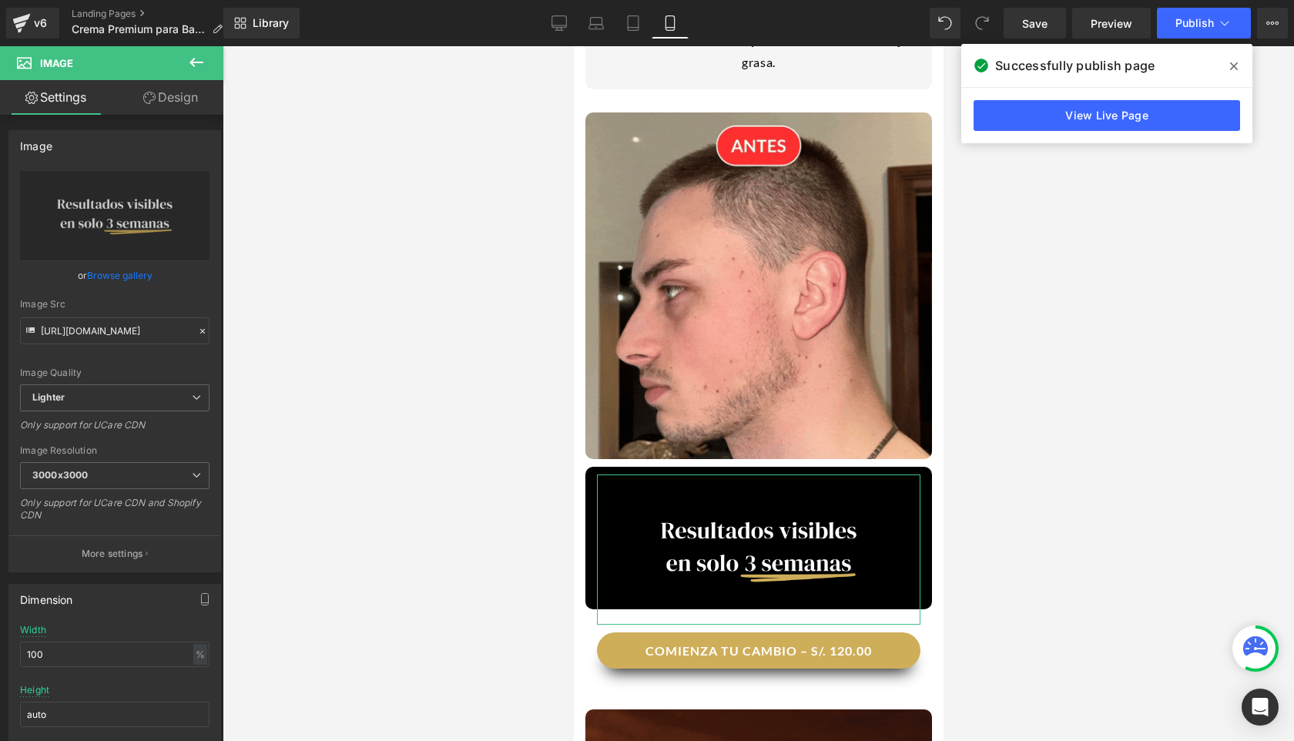
click at [152, 108] on link "Design" at bounding box center [171, 97] width 112 height 35
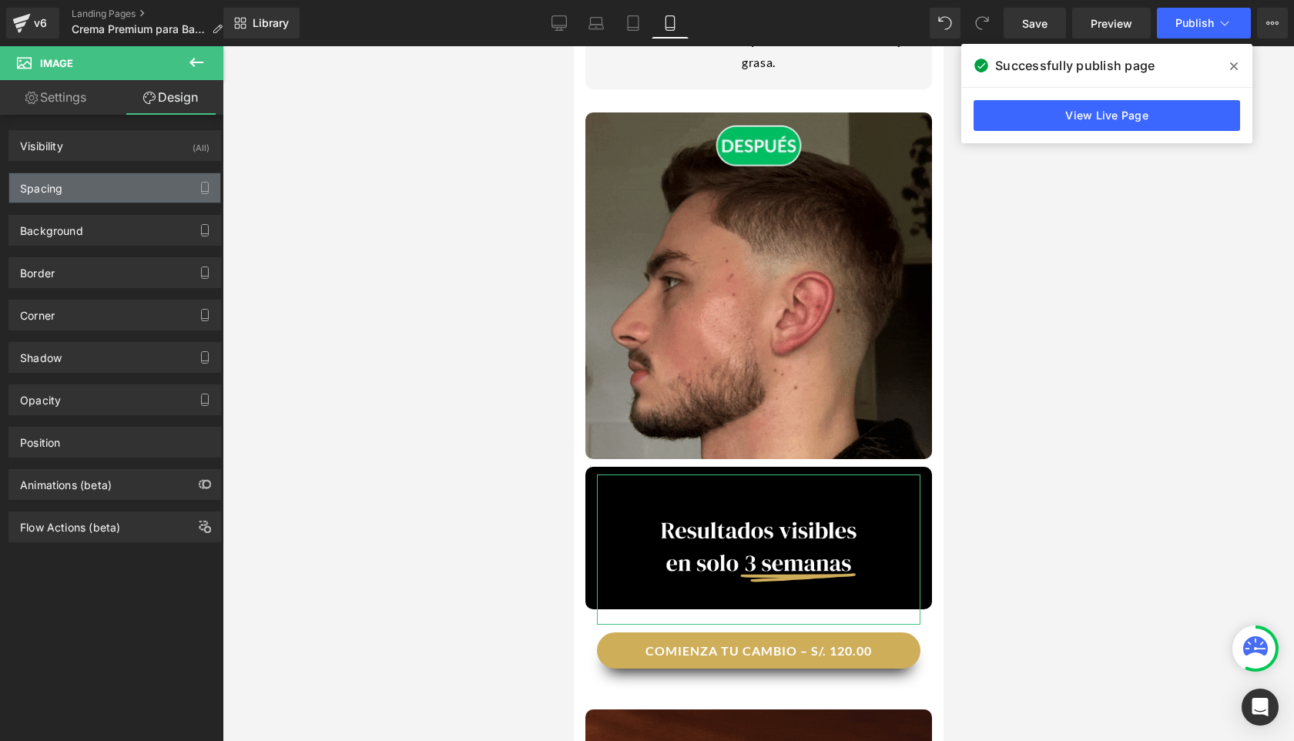
click at [103, 196] on div "Spacing" at bounding box center [114, 187] width 211 height 29
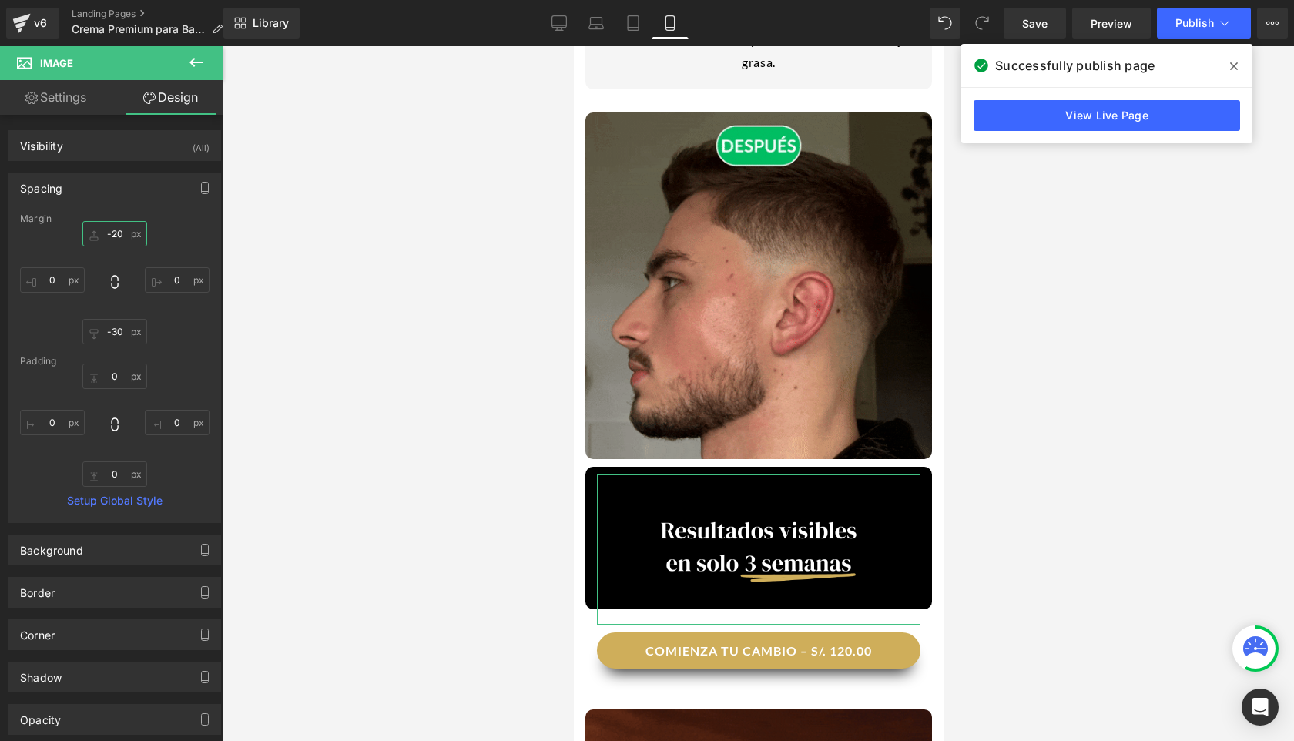
click at [112, 235] on input "-20" at bounding box center [114, 233] width 65 height 25
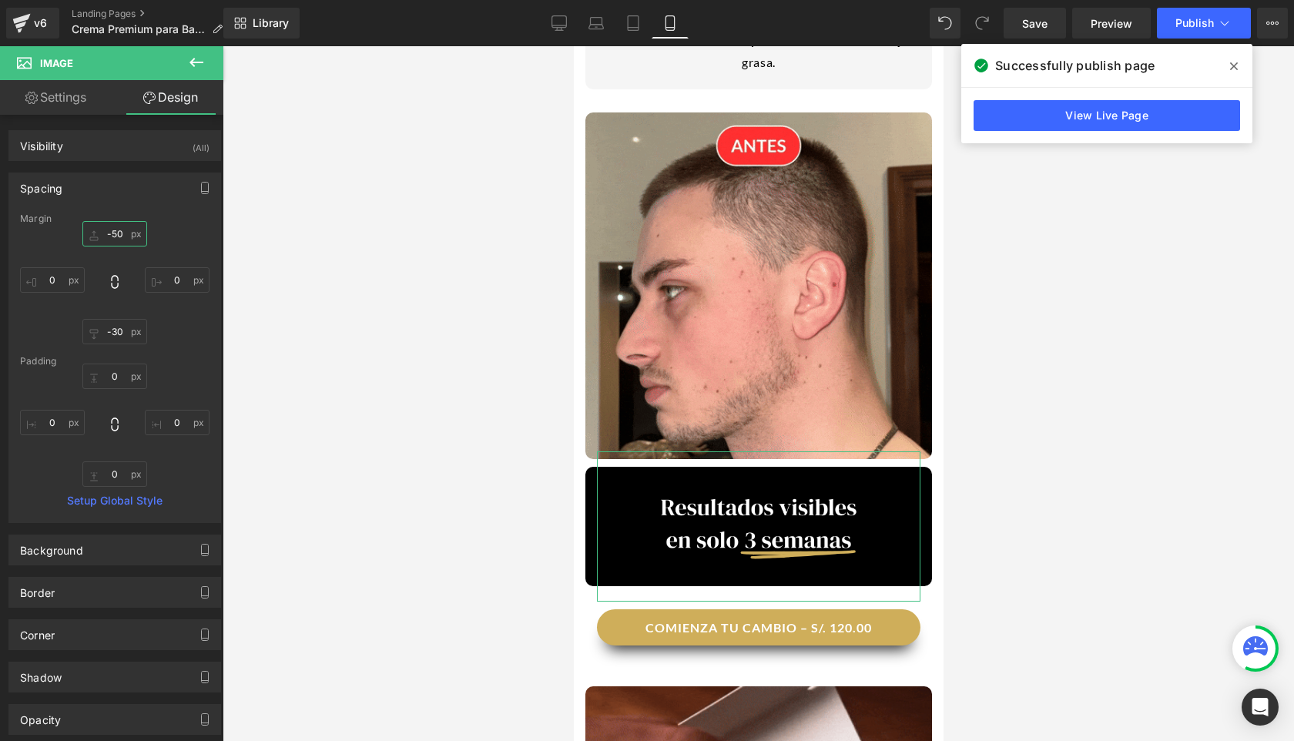
type input "-50="
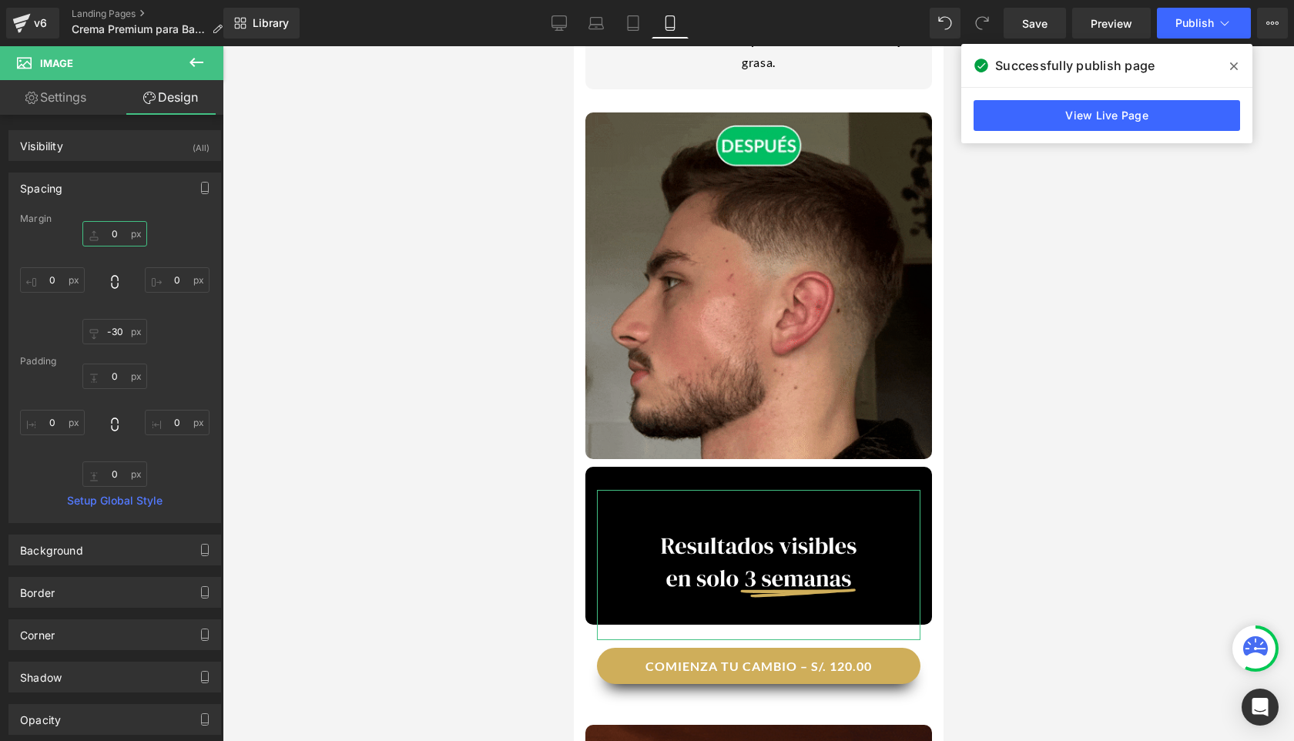
type input "="
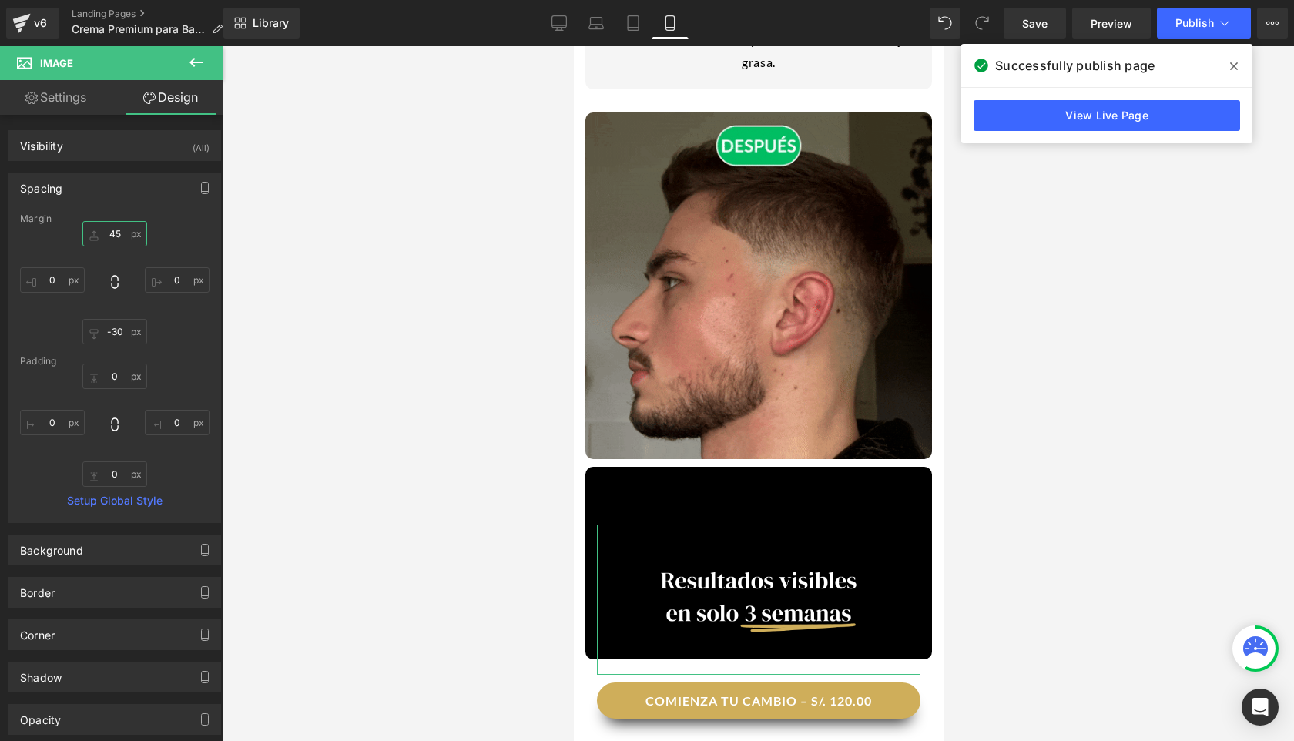
type input "4"
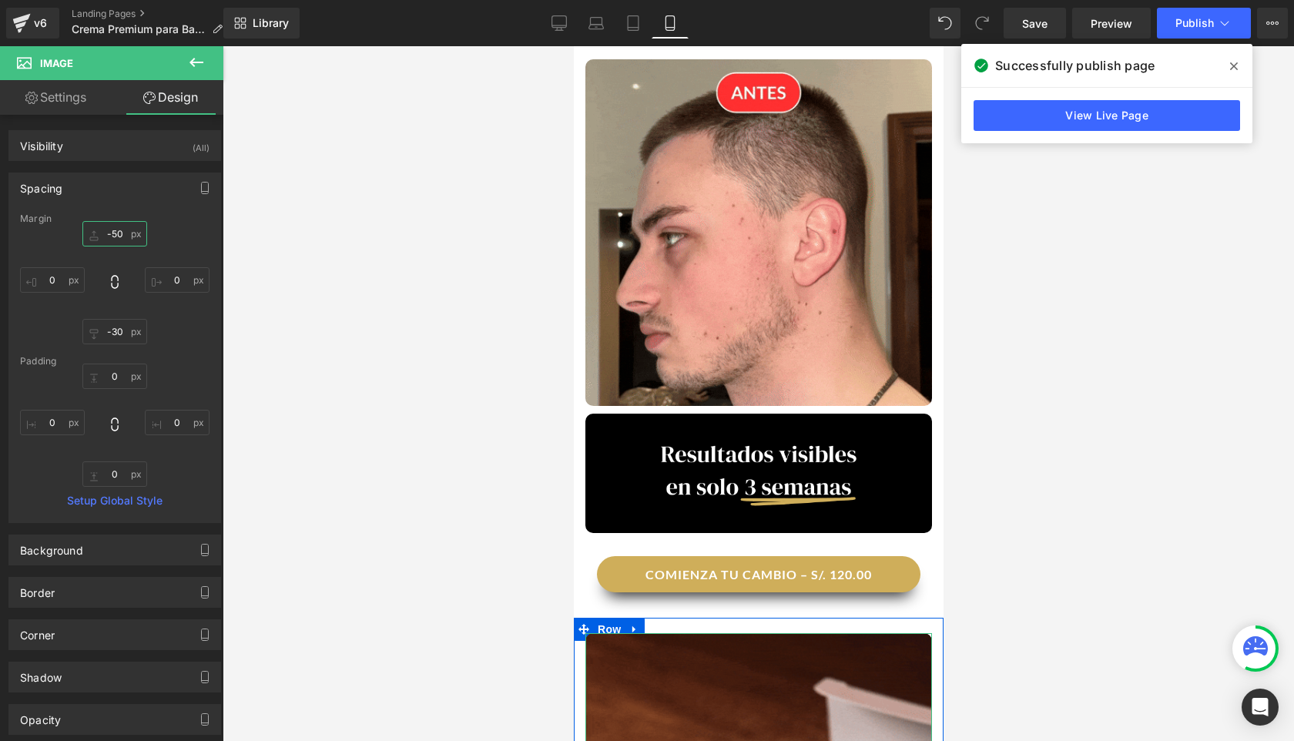
scroll to position [1356, 0]
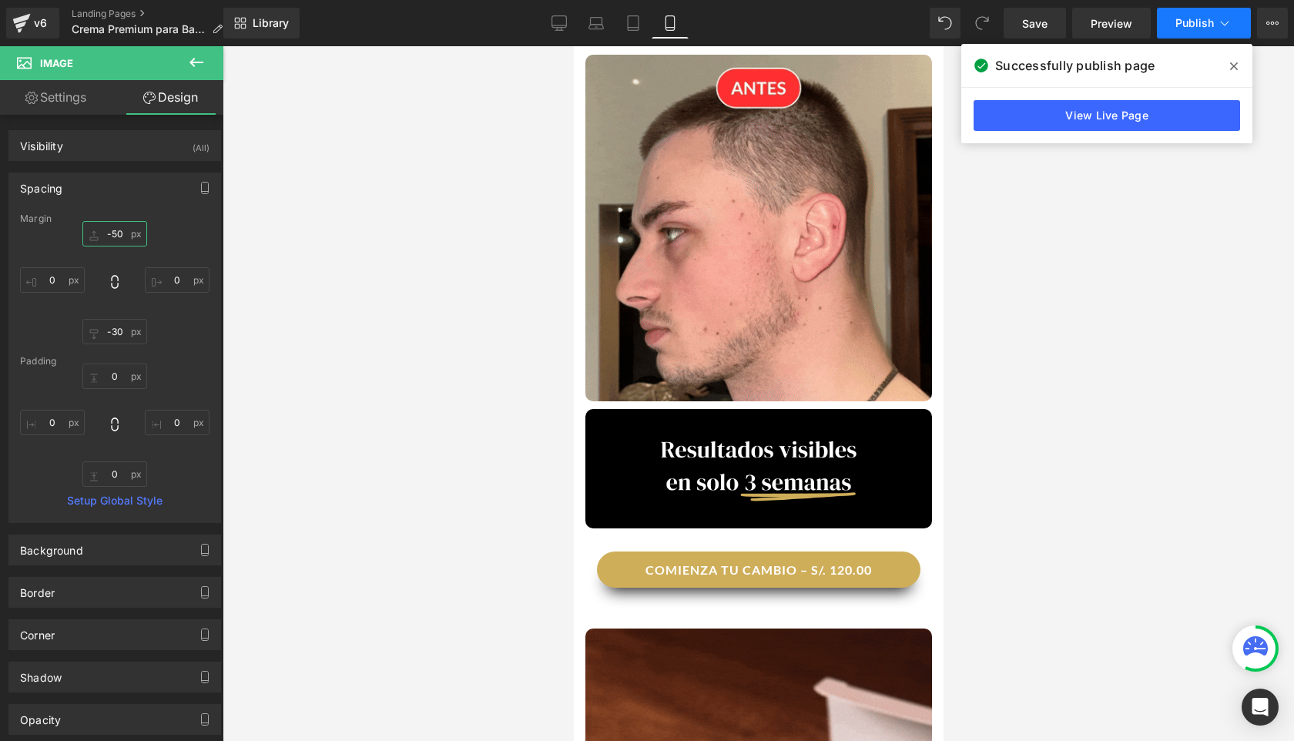
type input "-50"
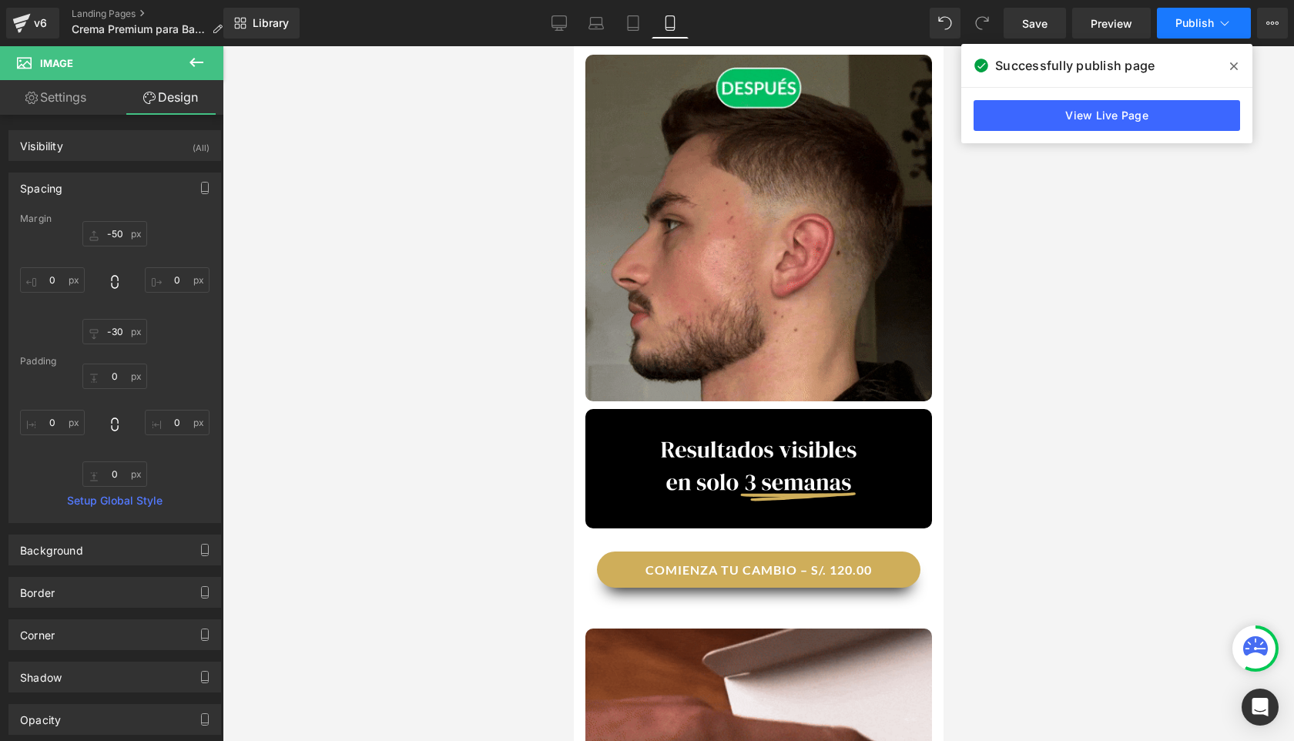
click at [900, 35] on button "Publish" at bounding box center [1204, 23] width 94 height 31
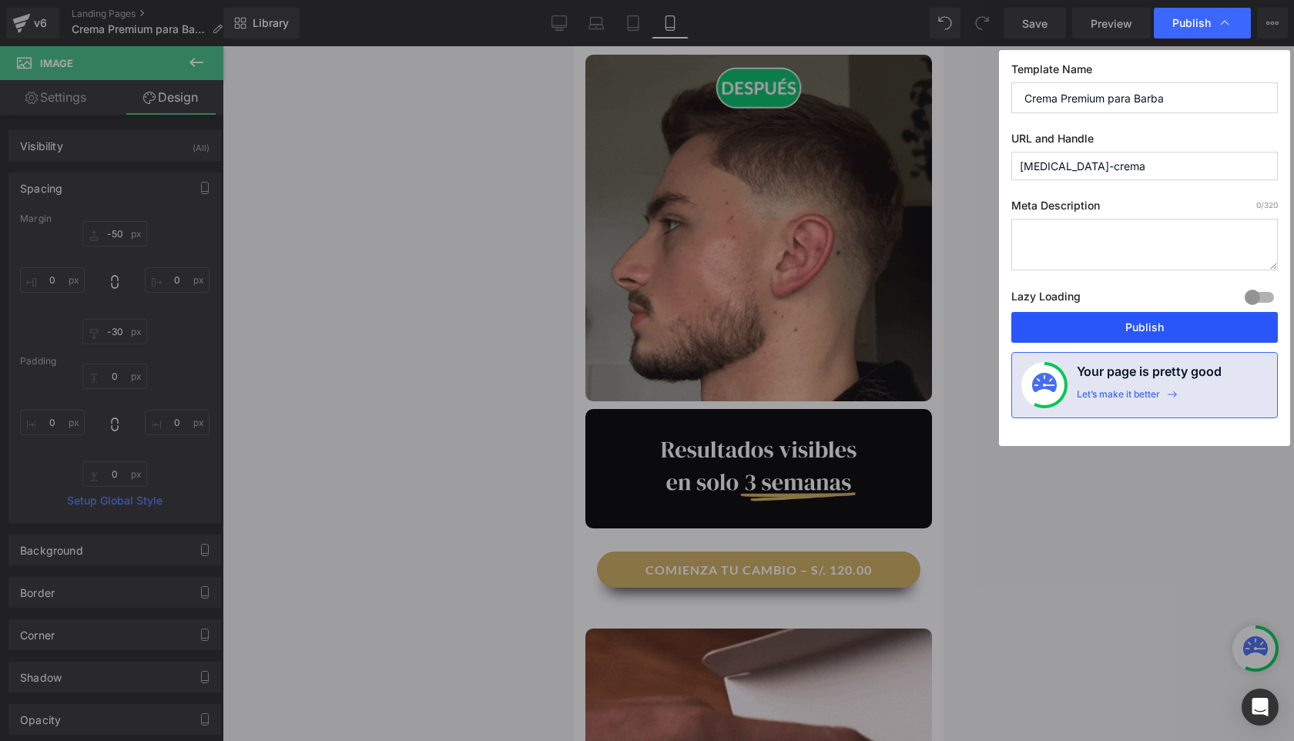
click at [900, 330] on button "Publish" at bounding box center [1145, 327] width 267 height 31
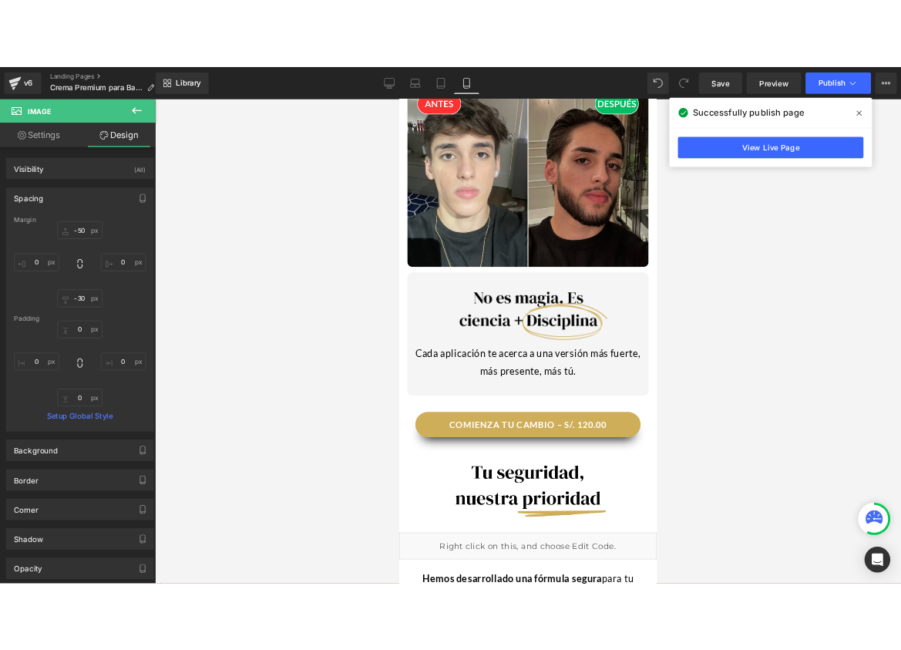
scroll to position [3386, 0]
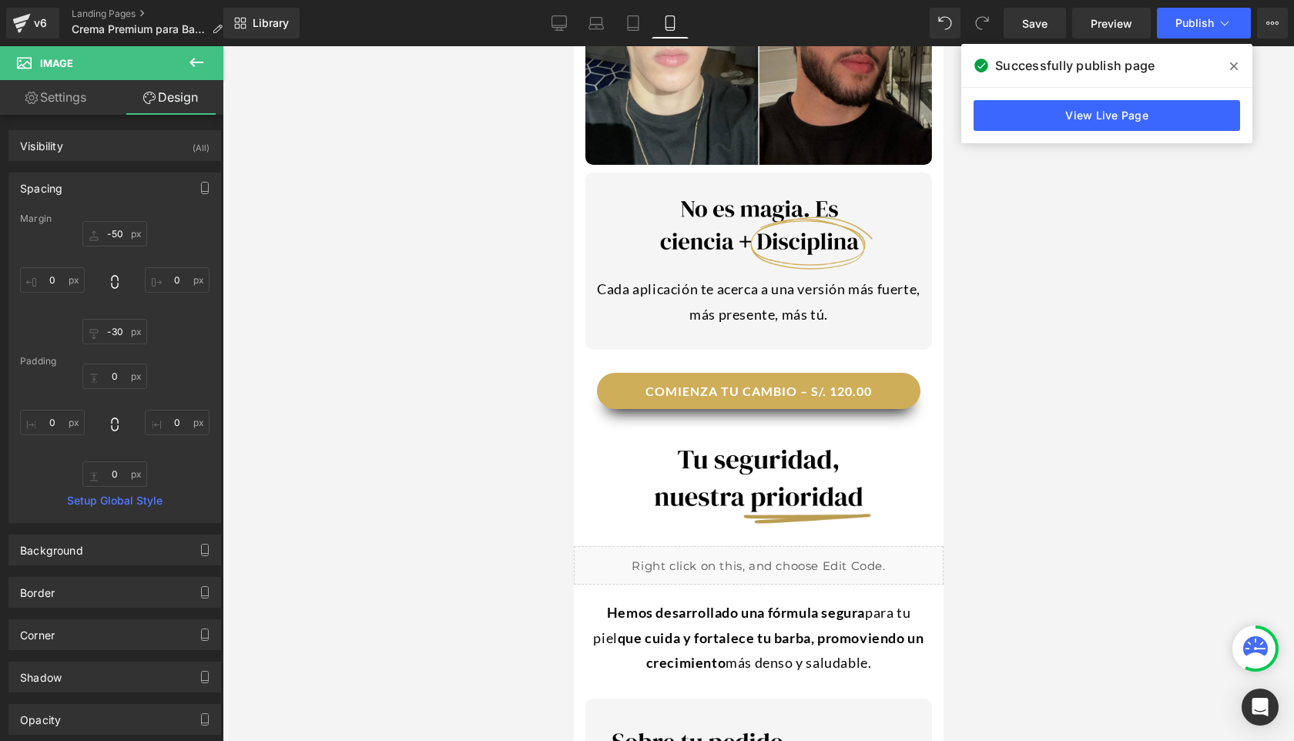
click at [753, 374] on img at bounding box center [758, 471] width 370 height 195
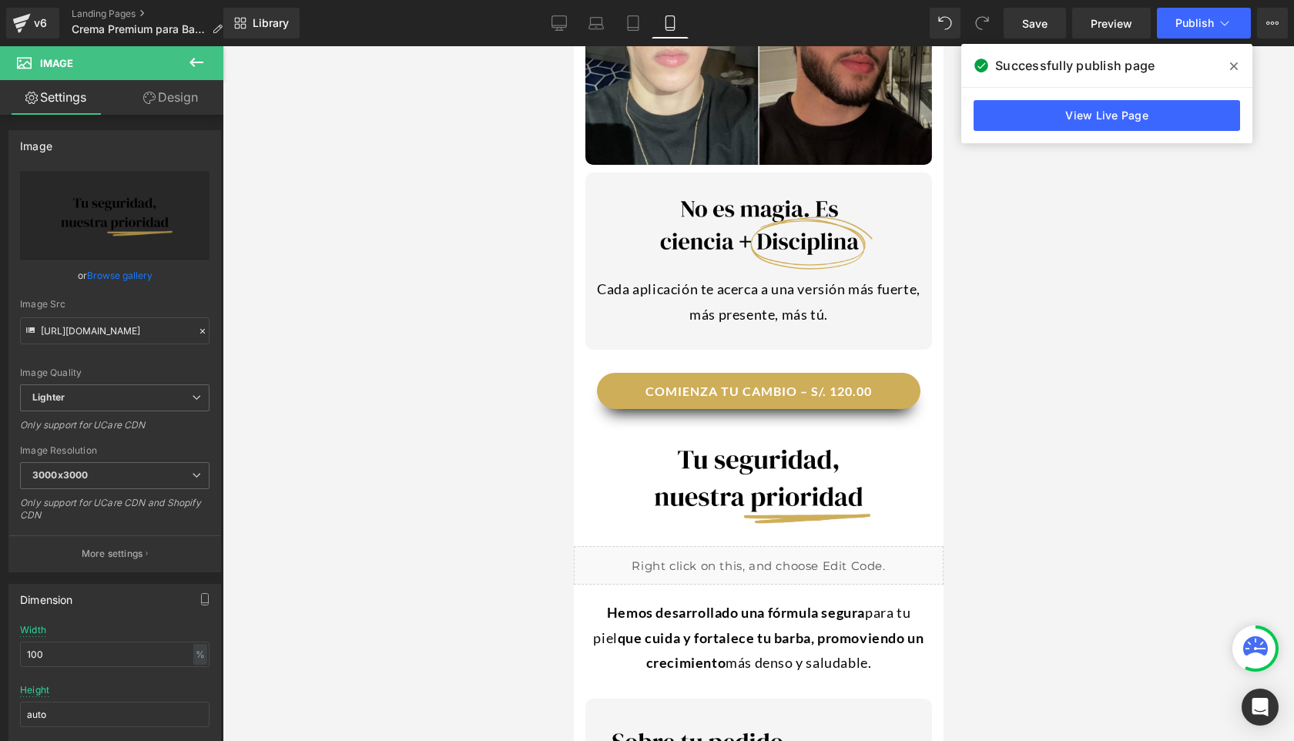
click at [544, 358] on div at bounding box center [759, 393] width 1072 height 695
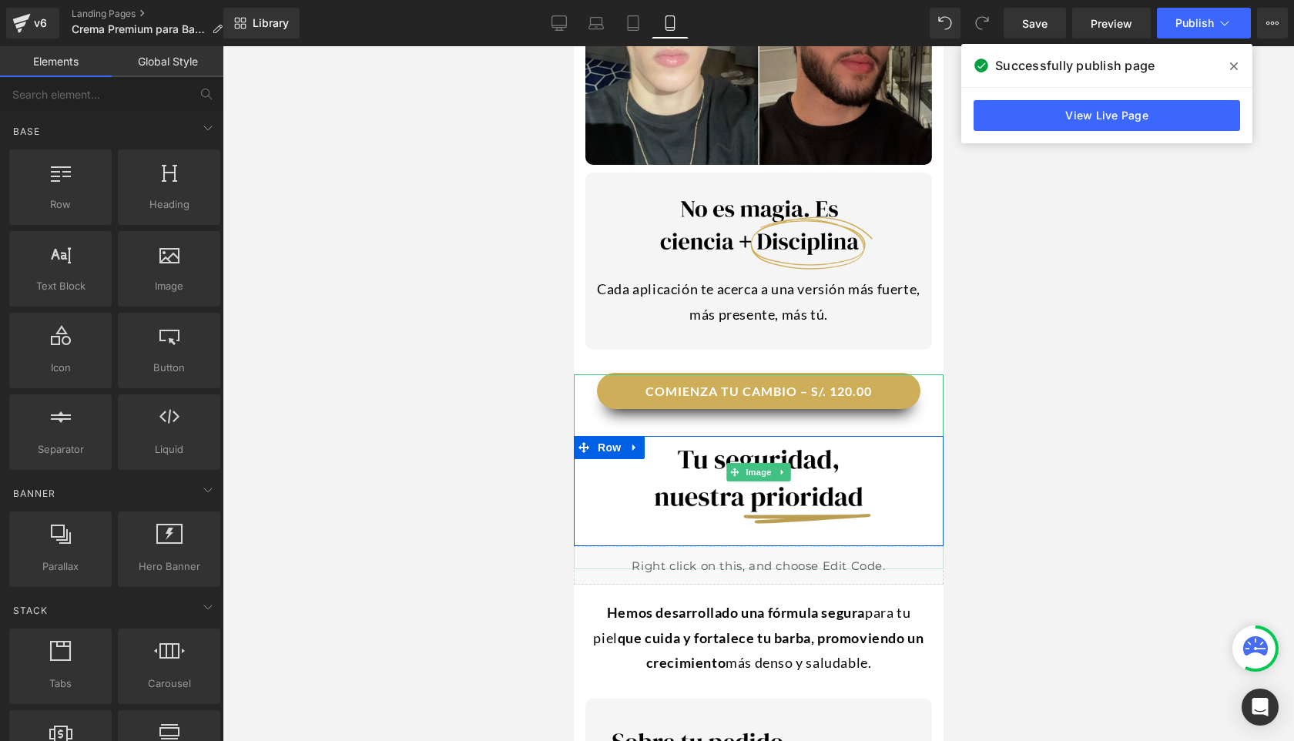
click at [589, 374] on img at bounding box center [758, 471] width 370 height 195
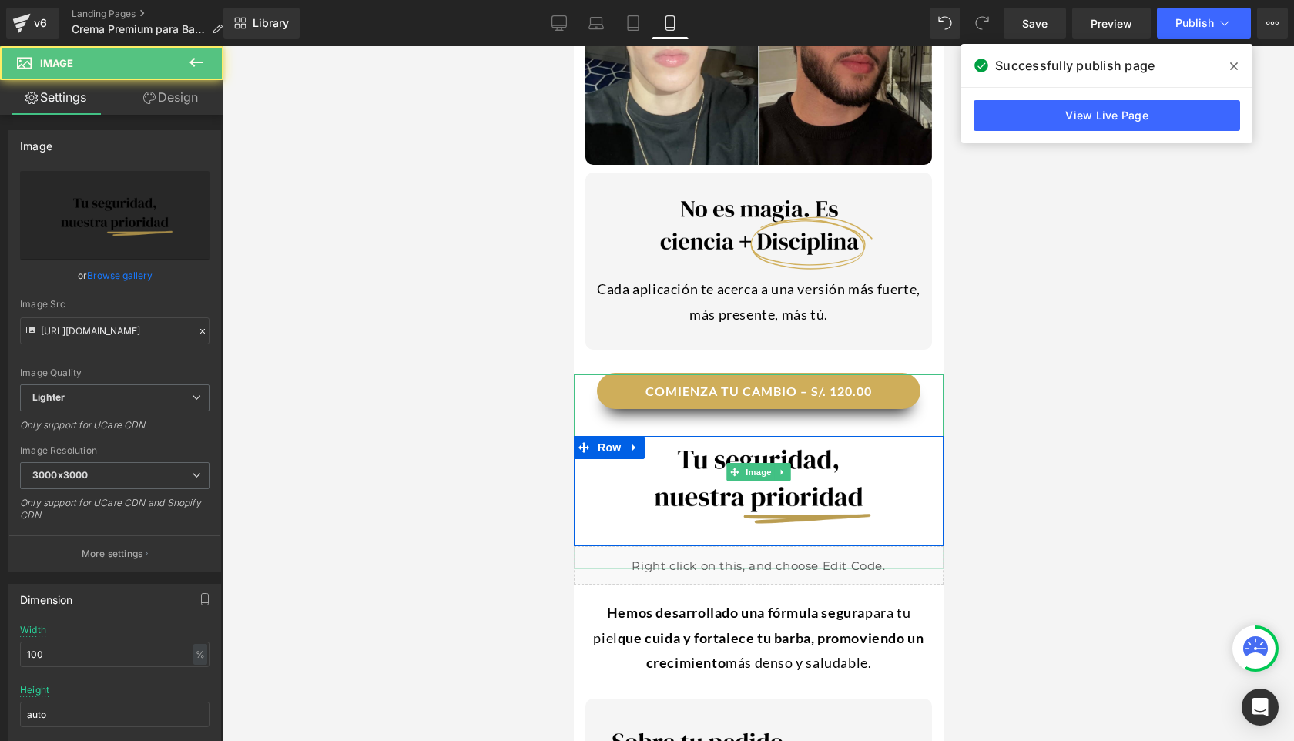
click at [900, 374] on img at bounding box center [758, 471] width 370 height 195
click at [785, 456] on img at bounding box center [758, 471] width 370 height 195
click at [756, 463] on span "Image" at bounding box center [758, 472] width 32 height 18
click at [593, 374] on img at bounding box center [758, 471] width 370 height 195
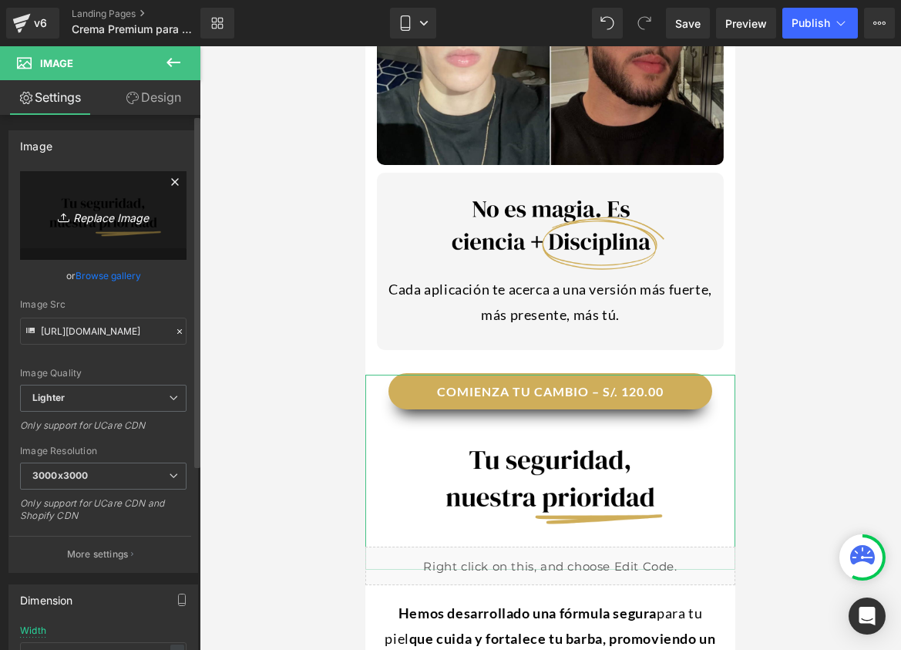
click at [85, 220] on icon "Replace Image" at bounding box center [103, 215] width 123 height 19
type input "C:\fakepath\Copia de WEB (1290 x 300 px).png"
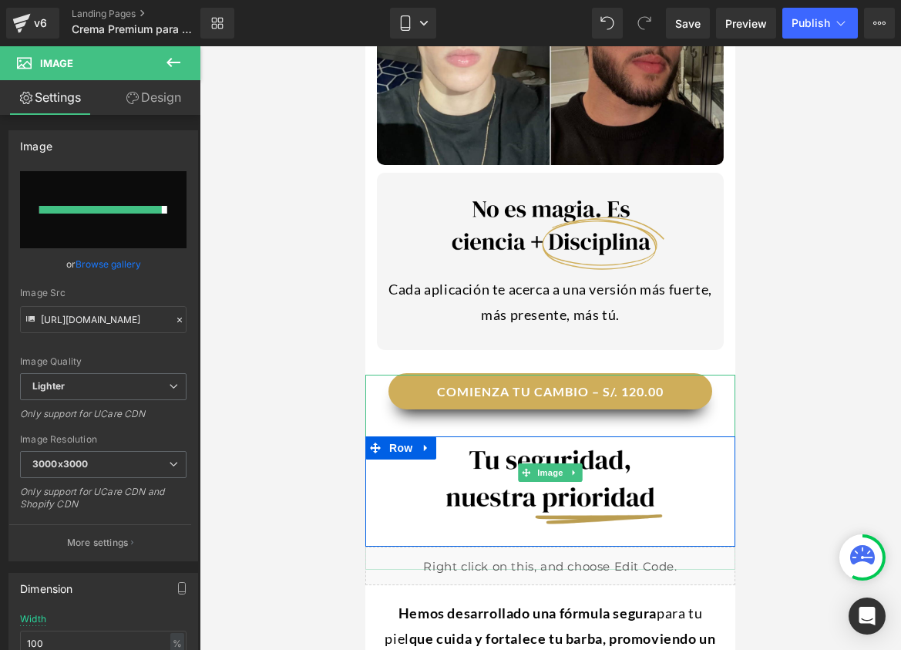
type input "[URL][DOMAIN_NAME]"
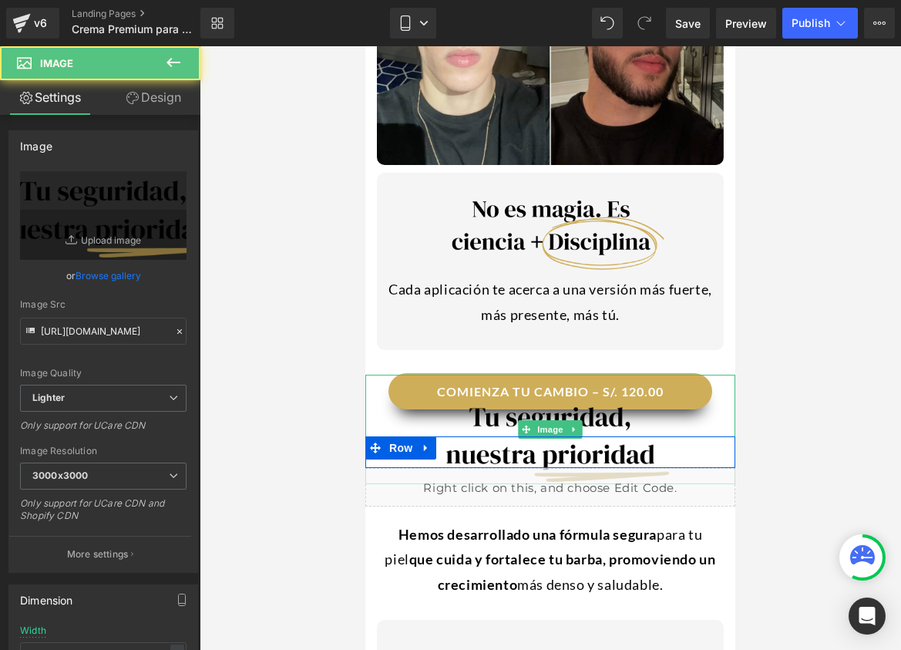
click at [606, 374] on img at bounding box center [550, 428] width 370 height 109
click at [723, 374] on img at bounding box center [550, 428] width 370 height 109
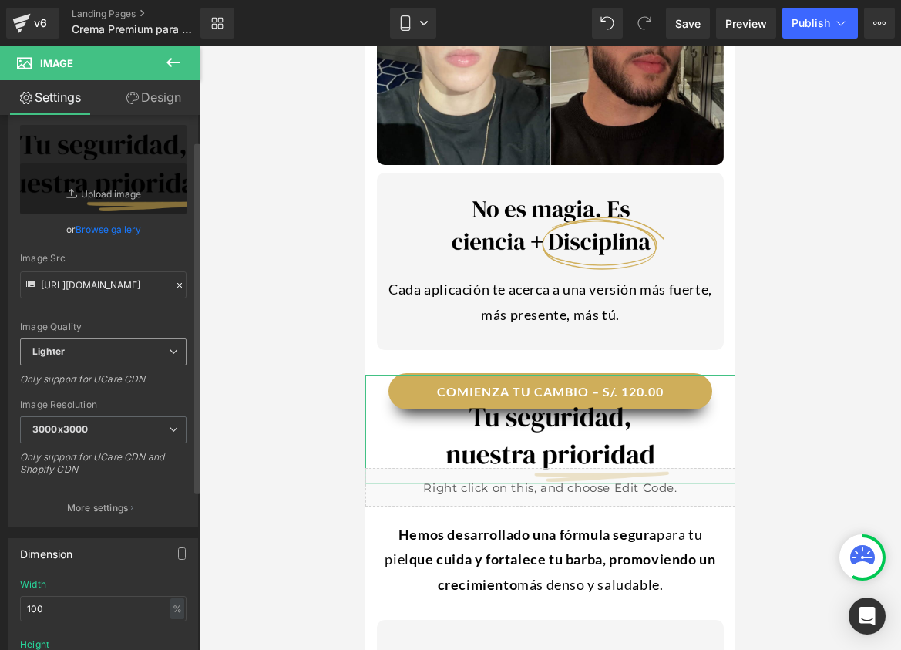
scroll to position [61, 0]
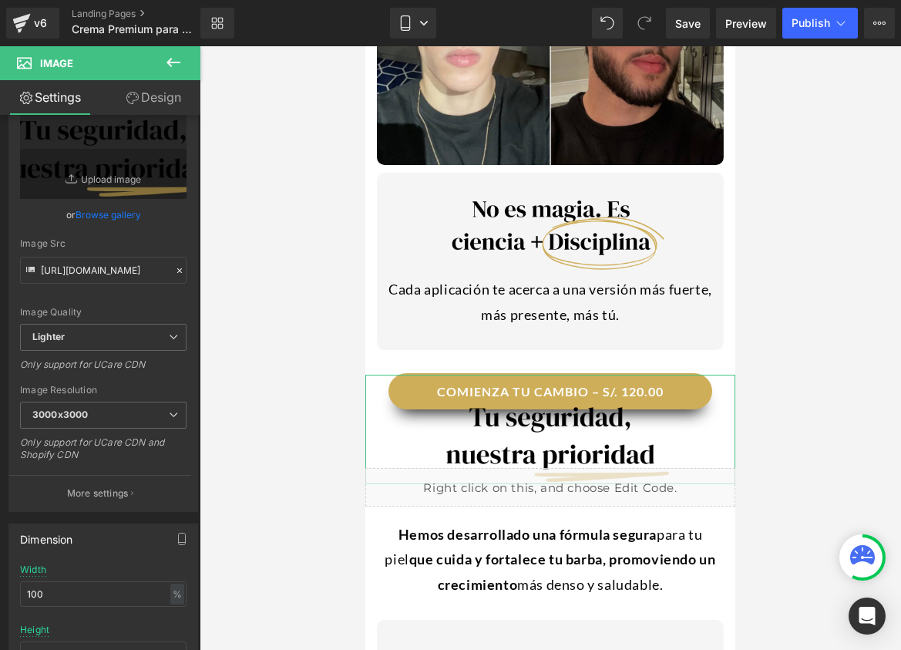
click at [144, 106] on link "Design" at bounding box center [153, 97] width 100 height 35
click at [0, 0] on div "Spacing" at bounding box center [0, 0] width 0 height 0
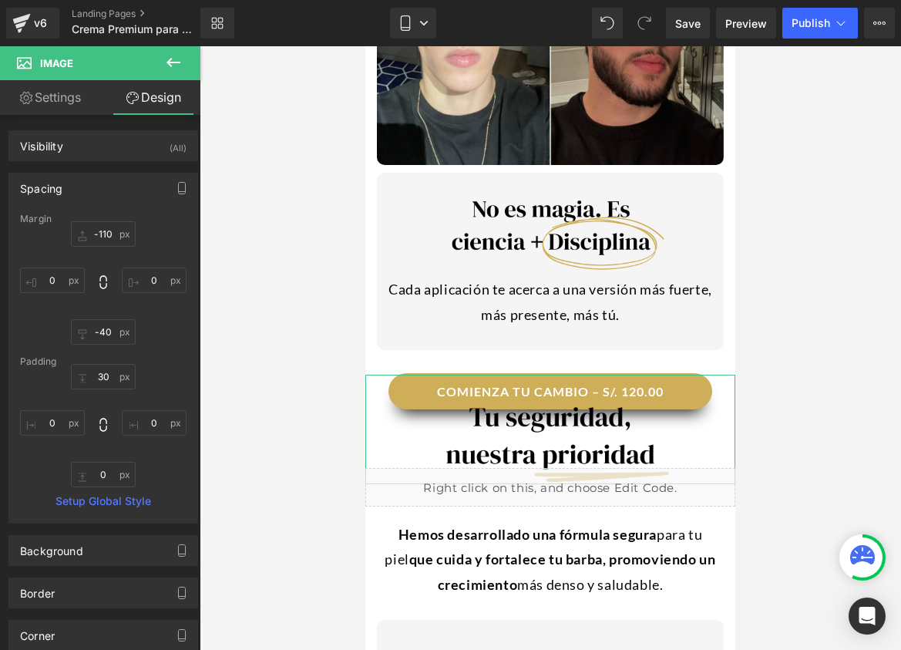
type input "-110"
type input "0"
type input "-40"
type input "0"
type input "30"
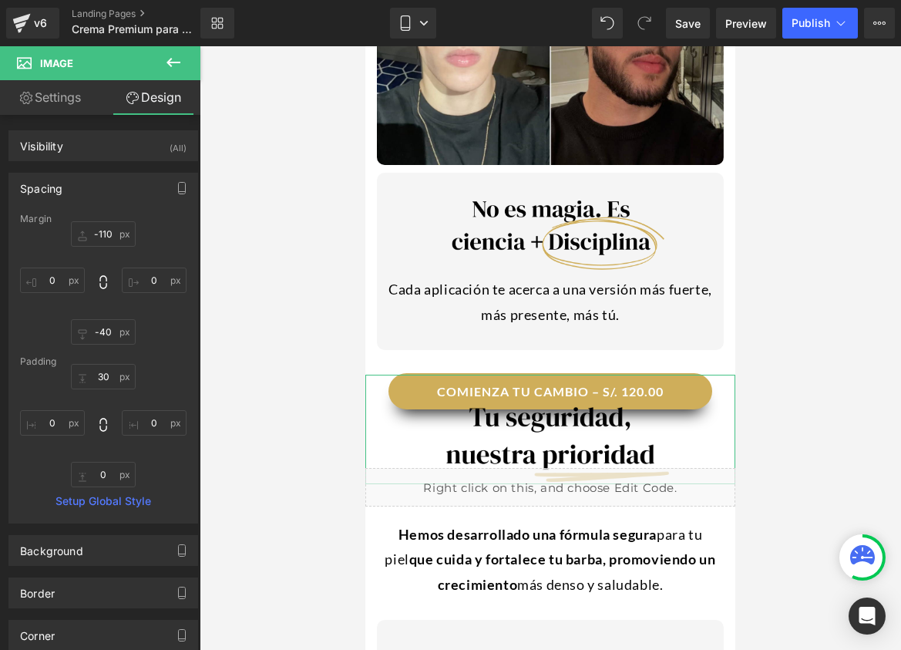
type input "0"
click at [106, 234] on input "-110" at bounding box center [103, 233] width 65 height 25
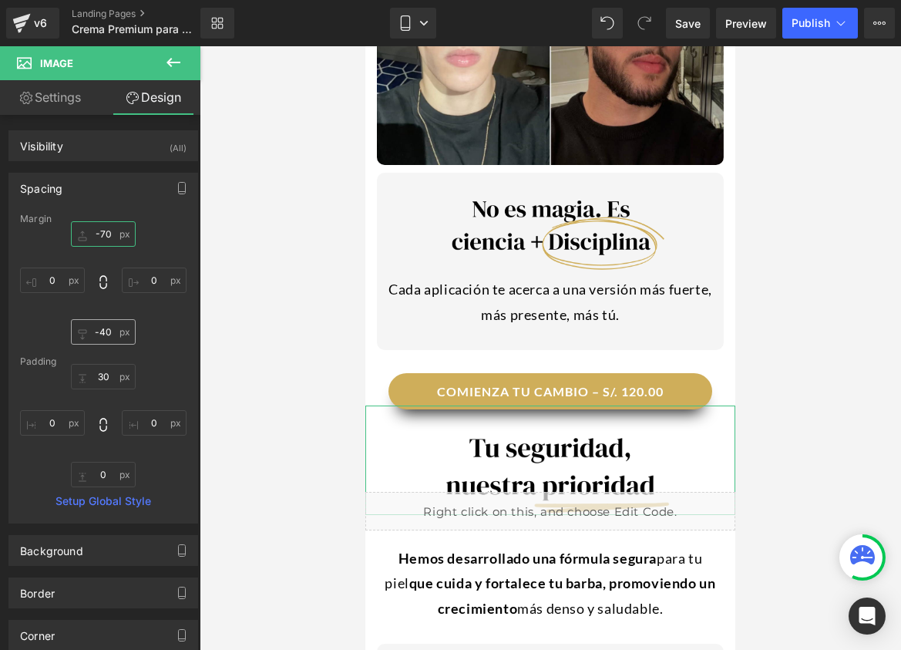
type input "-70"
click at [103, 334] on input "-40" at bounding box center [103, 331] width 65 height 25
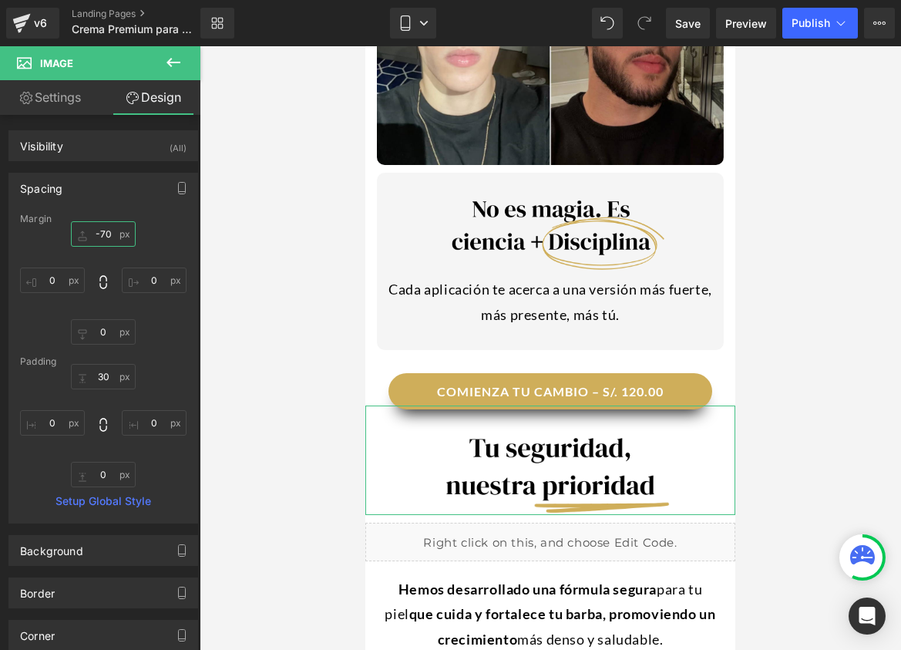
click at [109, 240] on input "-70" at bounding box center [103, 233] width 65 height 25
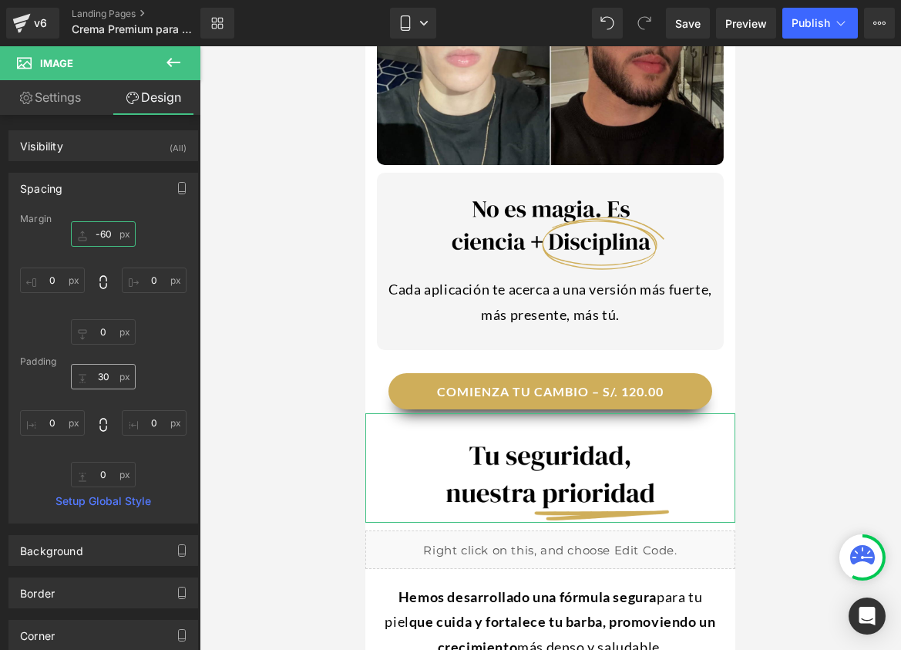
type input "-60"
click at [98, 378] on input "30" at bounding box center [103, 376] width 65 height 25
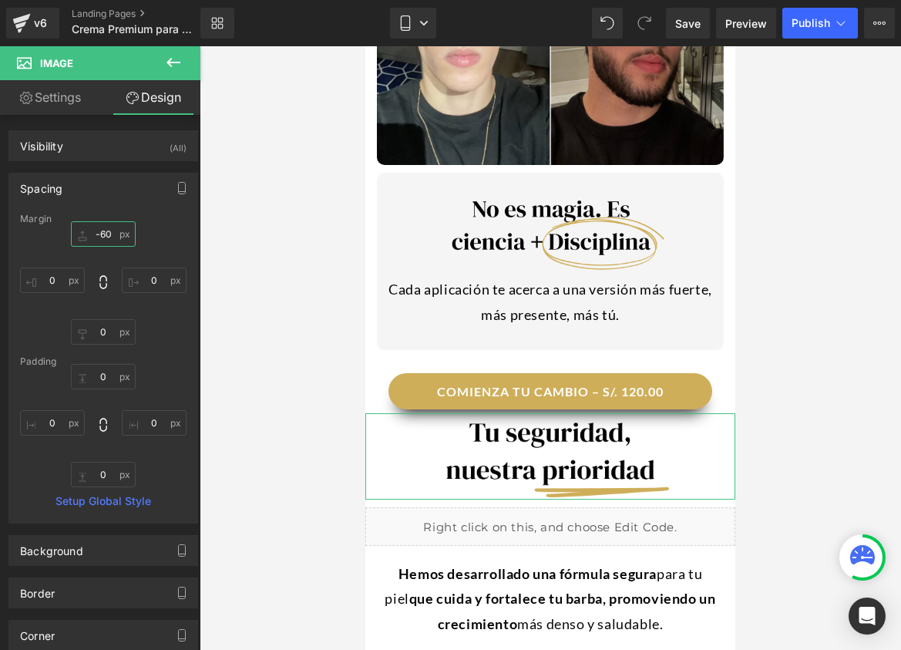
click at [108, 235] on input "-60" at bounding box center [103, 233] width 65 height 25
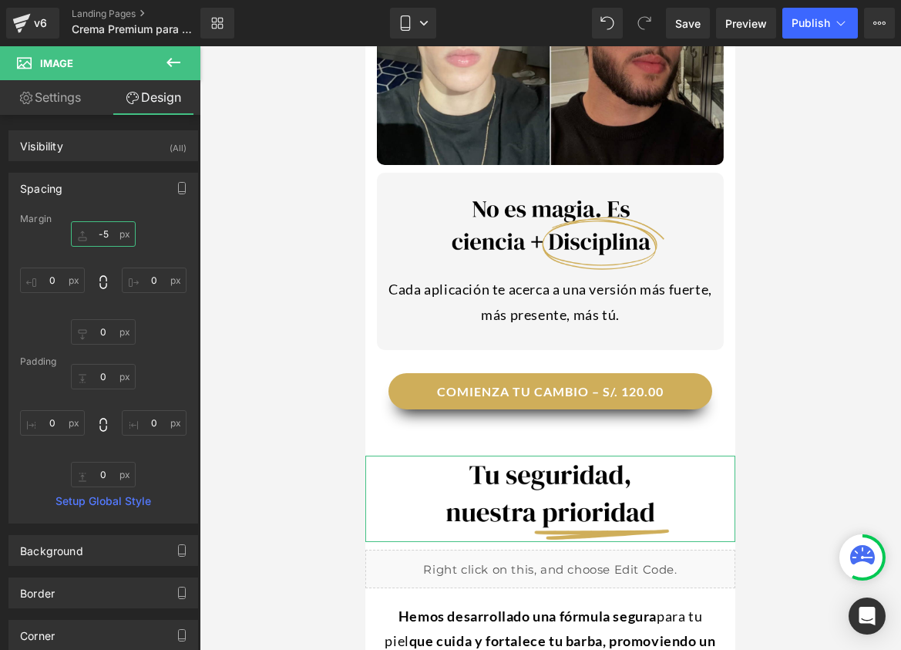
type input "-"
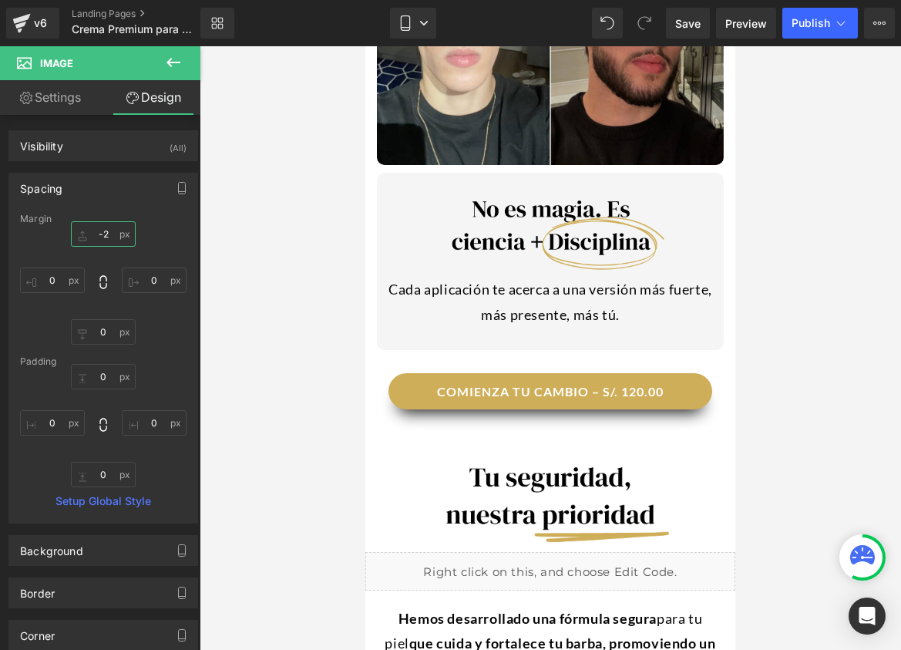
type input "-20"
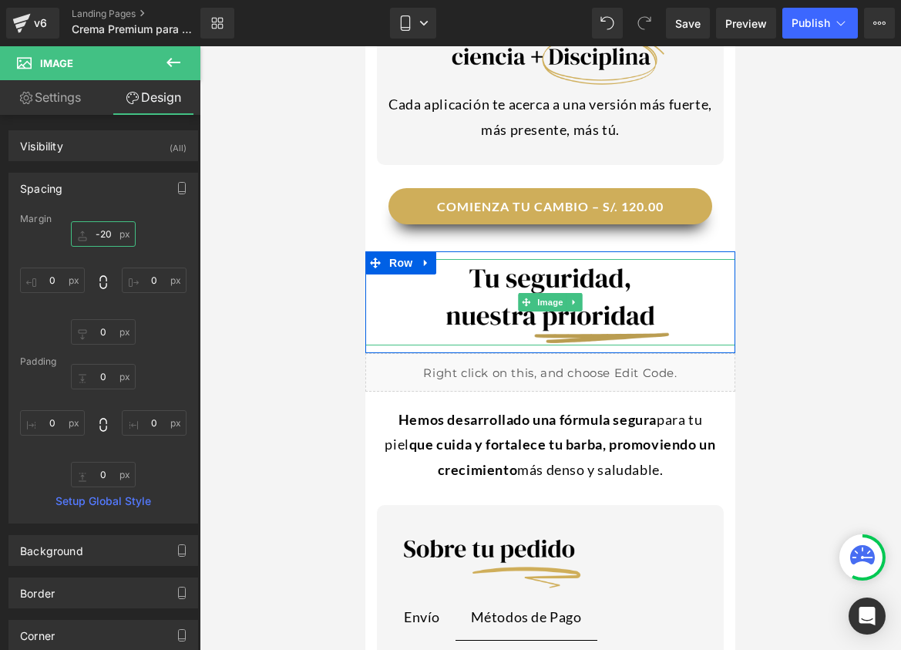
scroll to position [3604, 0]
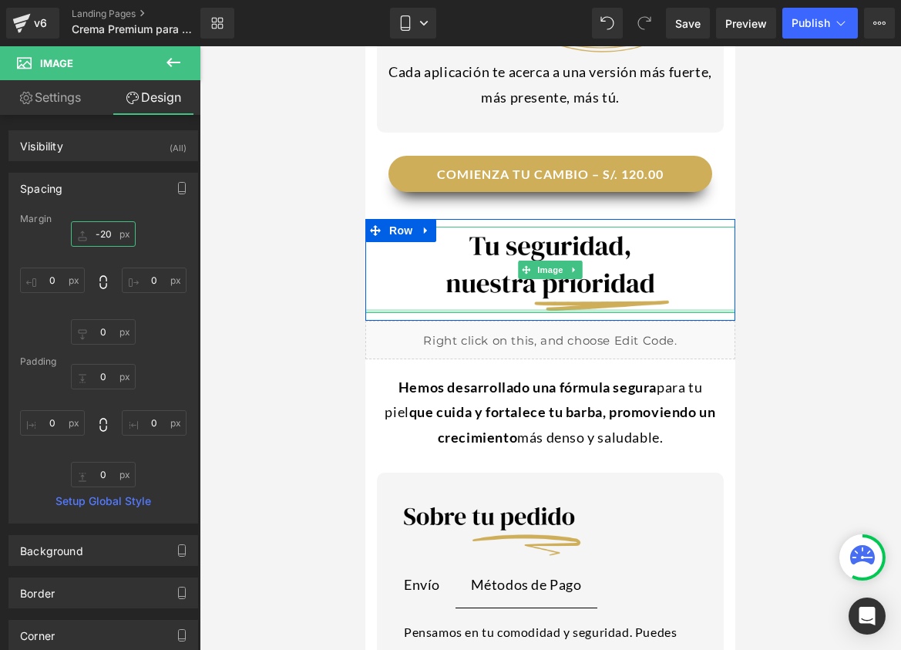
click at [660, 309] on div at bounding box center [550, 311] width 370 height 4
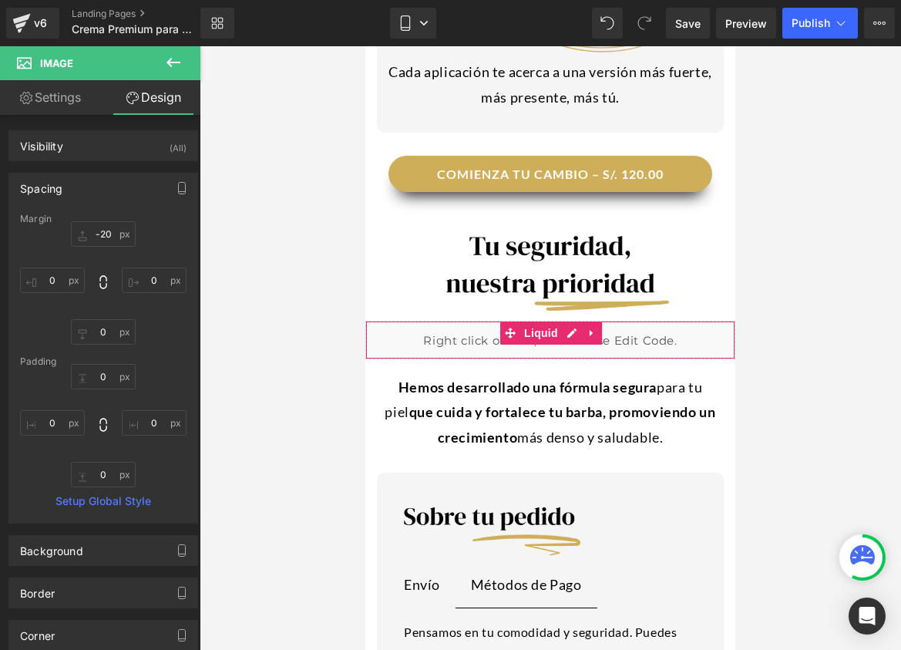
click at [485, 321] on div "Liquid" at bounding box center [550, 340] width 370 height 39
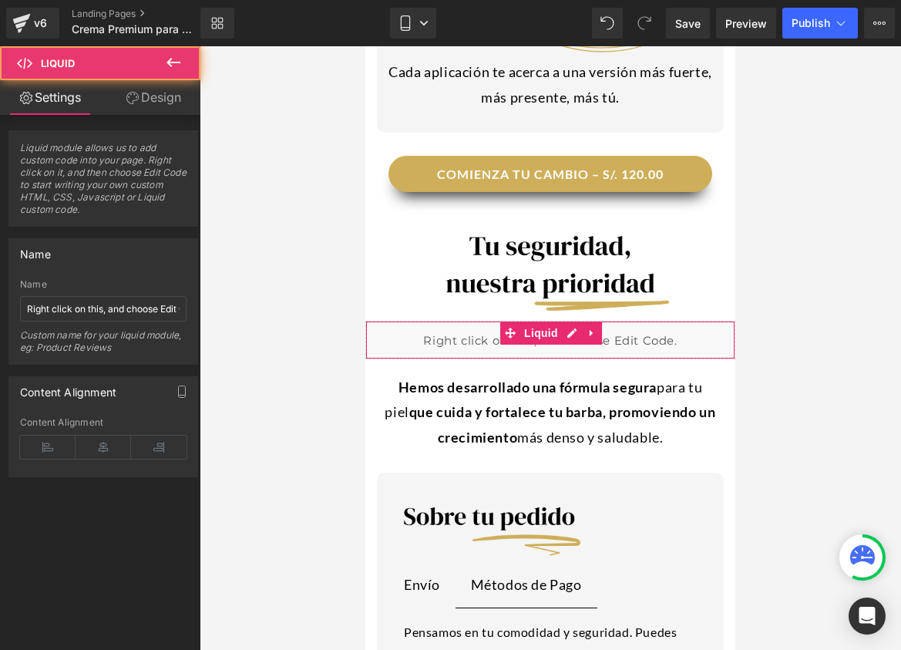
click at [125, 89] on link "Design" at bounding box center [153, 97] width 100 height 35
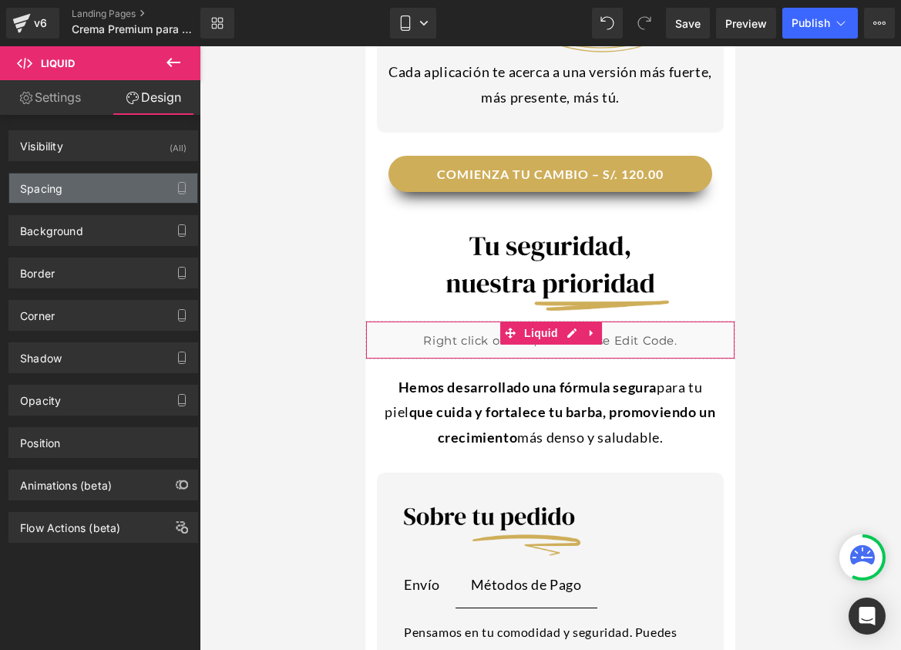
click at [74, 188] on div "Spacing" at bounding box center [103, 187] width 188 height 29
type input "0"
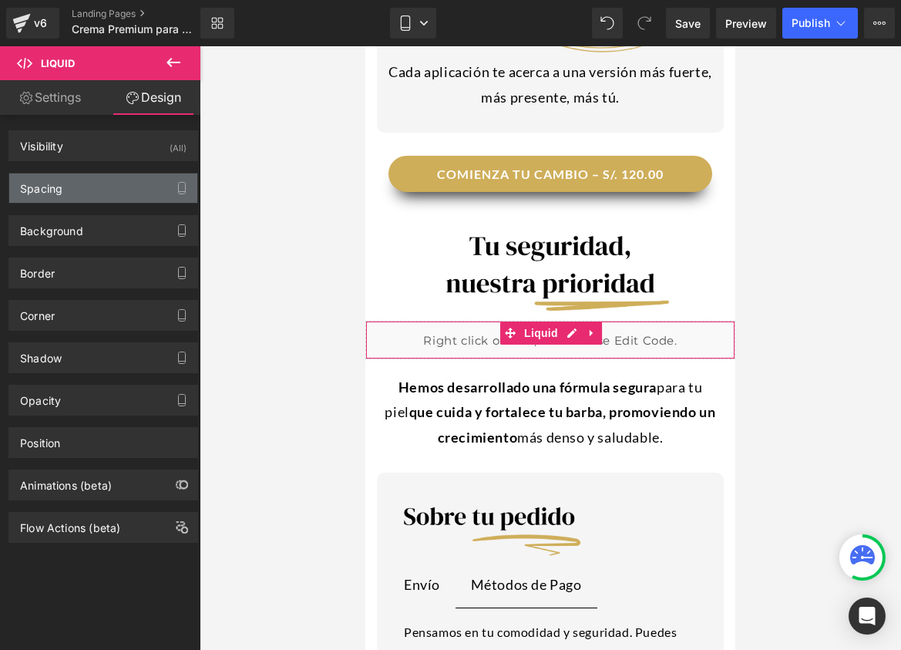
type input "0"
type input "10"
type input "0"
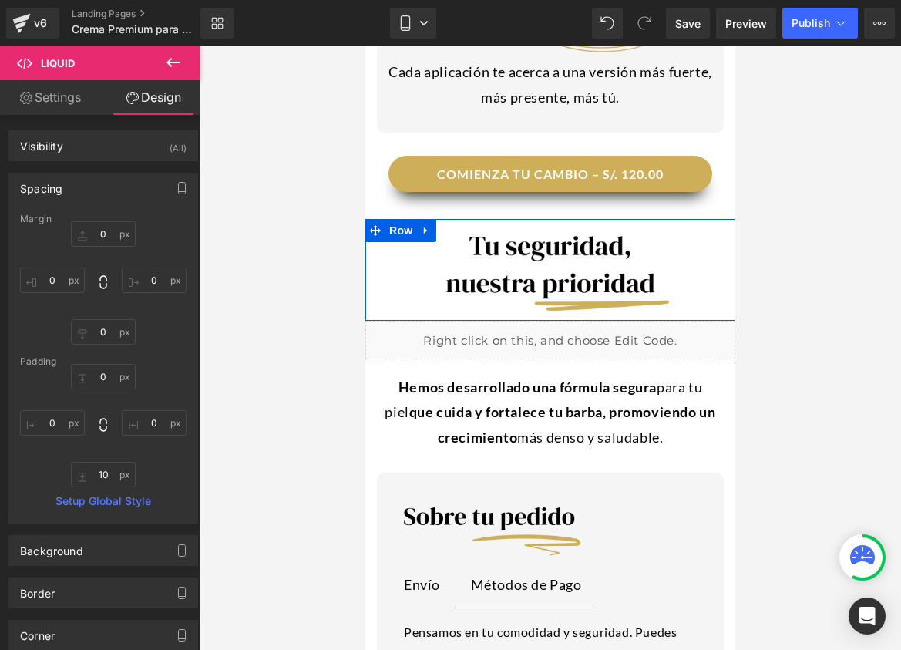
click at [455, 260] on div "Image NaNpx Row" at bounding box center [550, 270] width 370 height 102
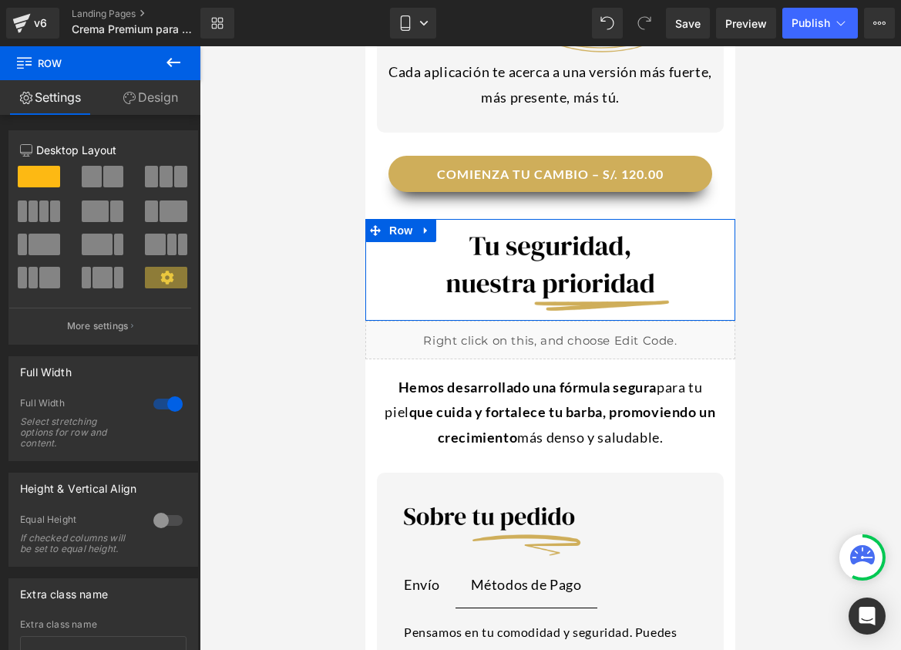
click at [132, 113] on link "Design" at bounding box center [150, 97] width 100 height 35
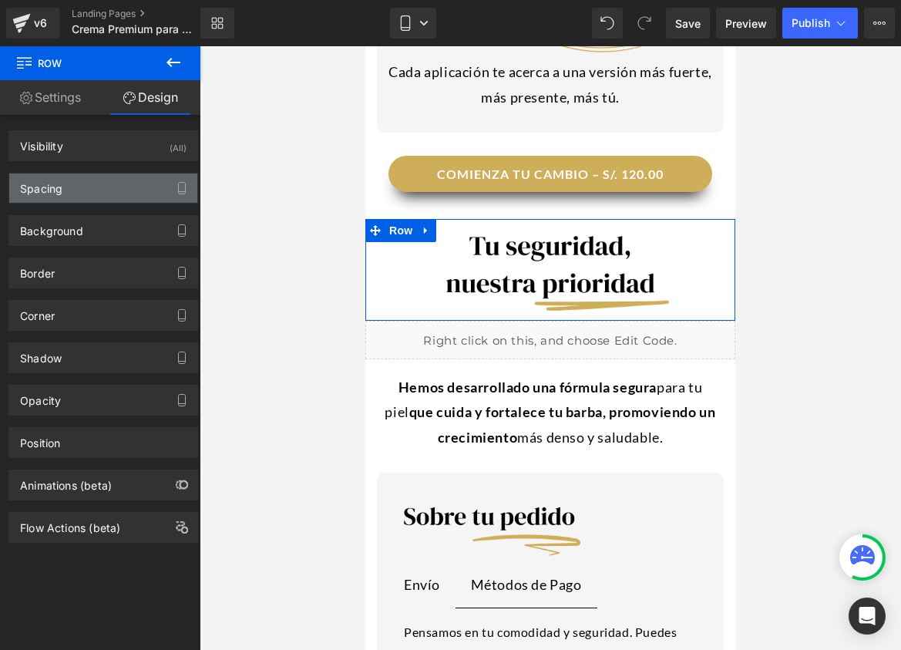
type input "0"
type input "30"
type input "0"
type input "10"
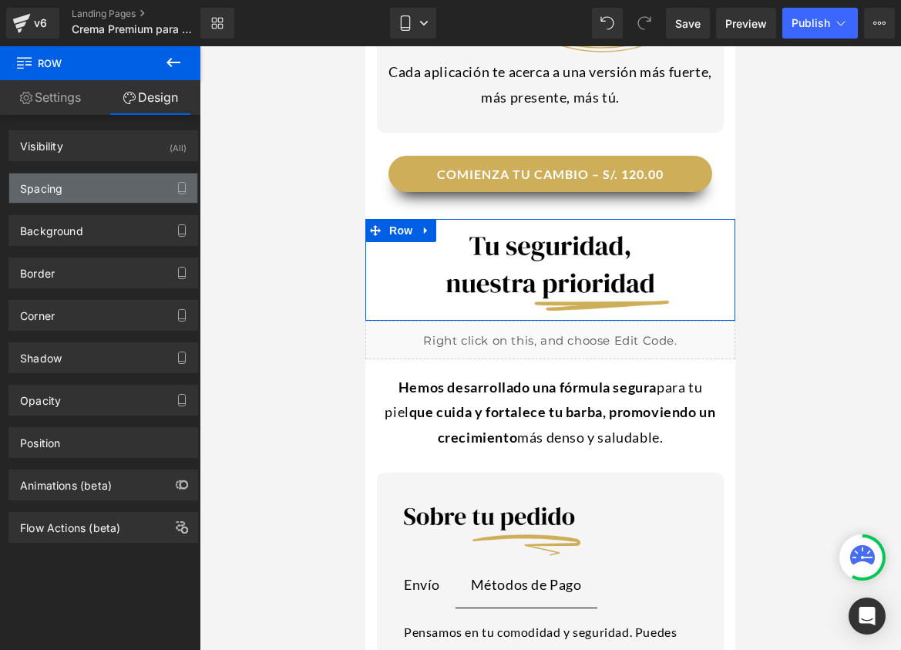
type input "0"
click at [83, 195] on div "Spacing" at bounding box center [103, 187] width 188 height 29
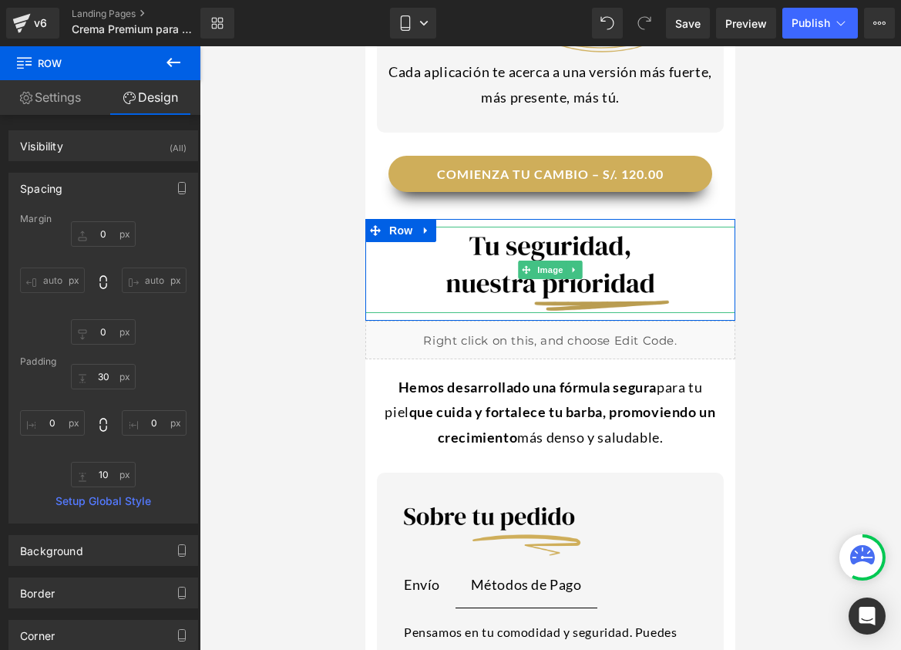
click at [411, 227] on img at bounding box center [550, 270] width 370 height 86
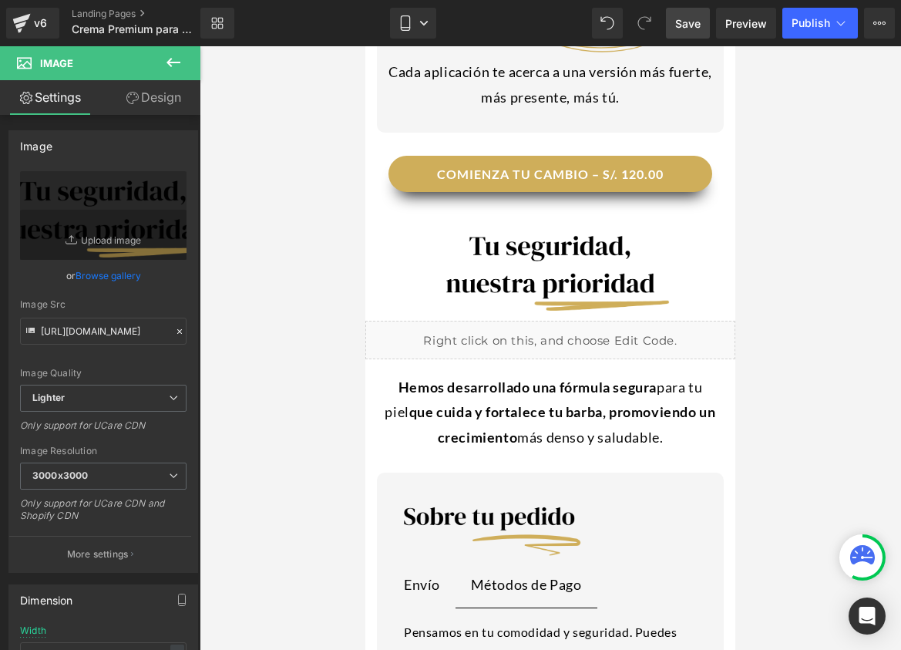
click at [693, 23] on span "Save" at bounding box center [687, 23] width 25 height 16
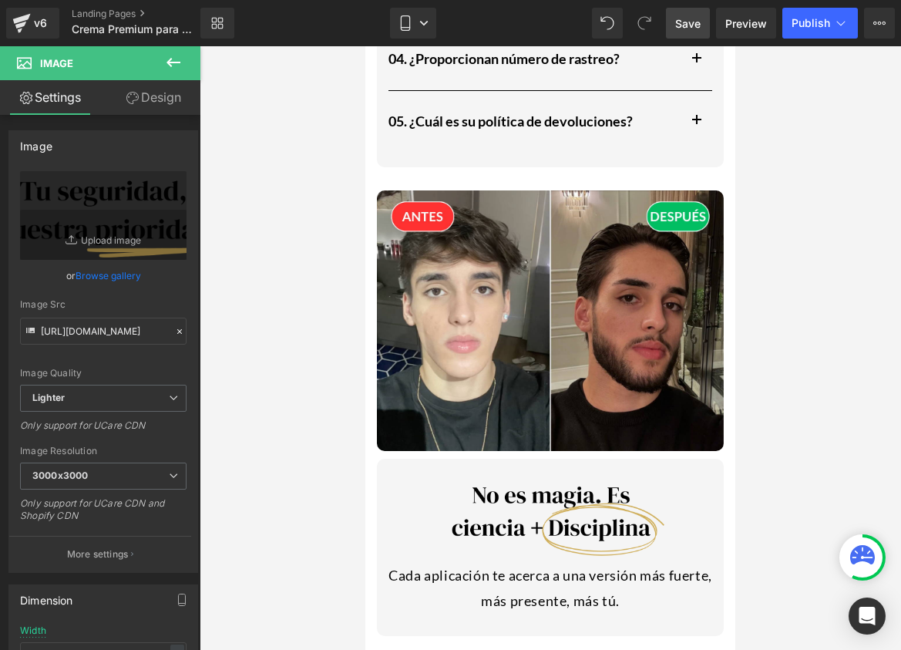
scroll to position [3120, 0]
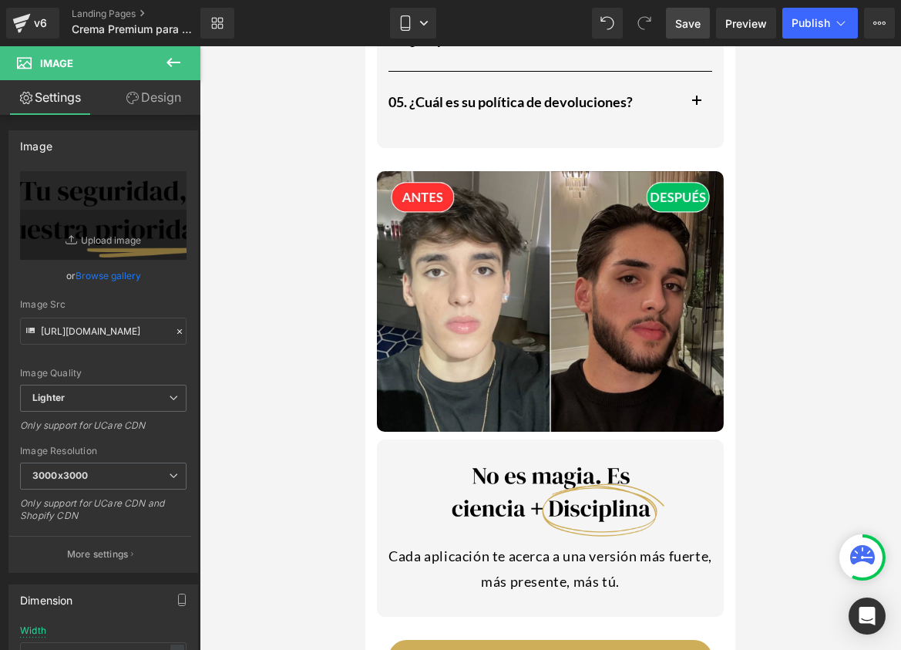
click at [726, 436] on div "Image Image Cada aplicación te acerca a una versión más fuerte, más presente, m…" at bounding box center [550, 382] width 370 height 468
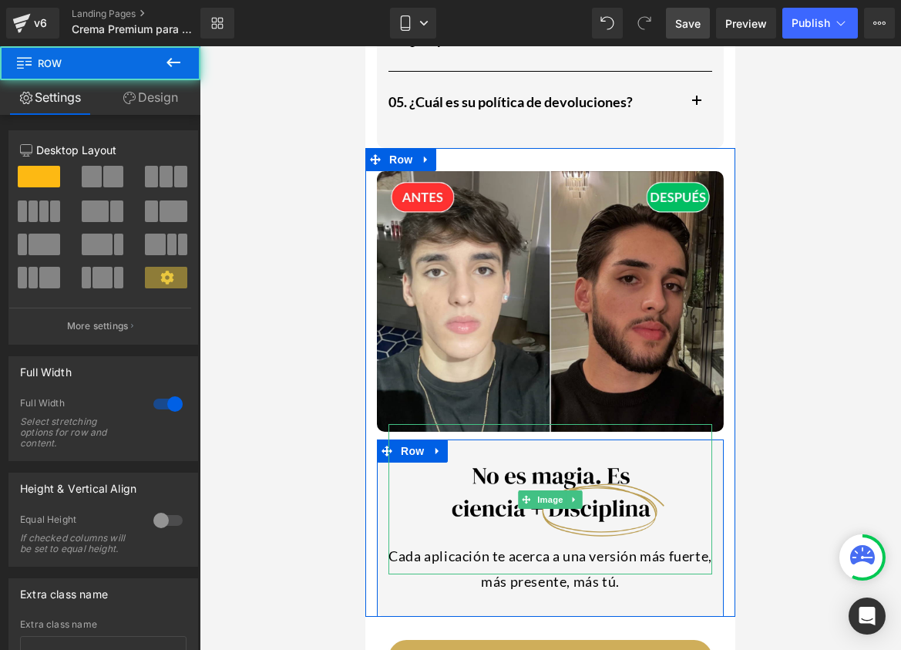
click at [683, 437] on img at bounding box center [550, 499] width 324 height 150
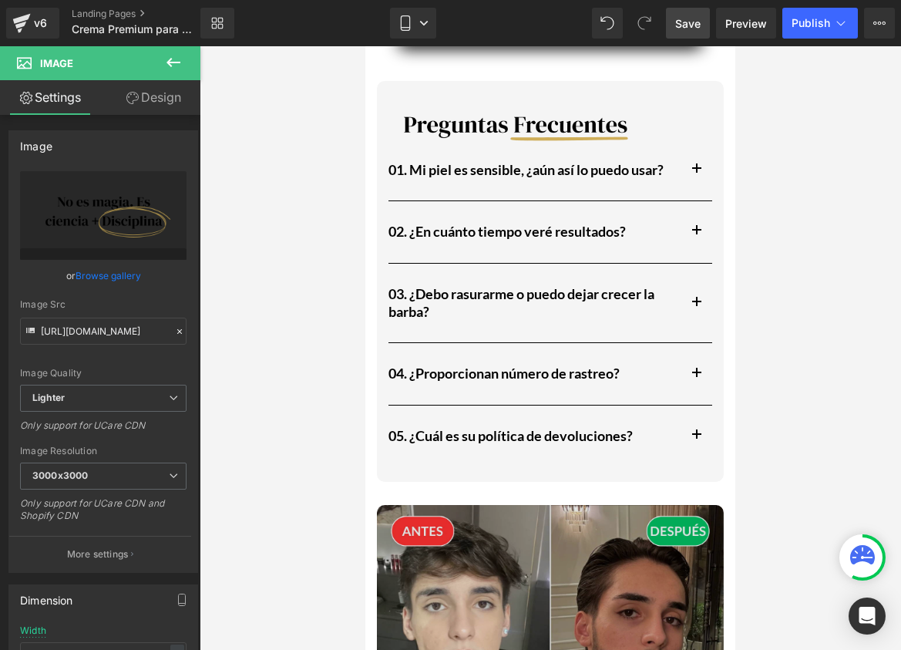
scroll to position [2748, 0]
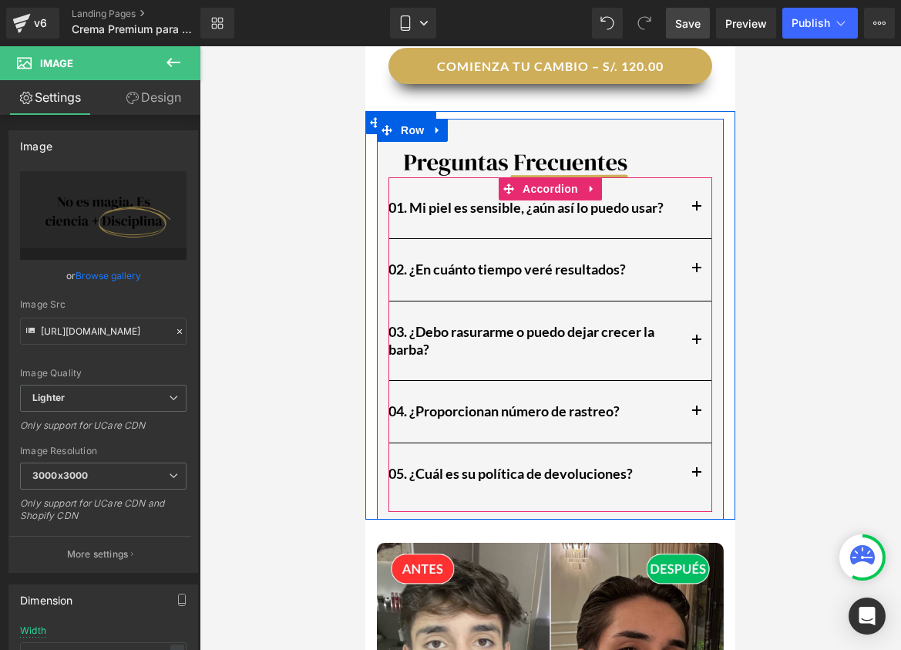
click at [697, 344] on span "button" at bounding box center [697, 344] width 0 height 0
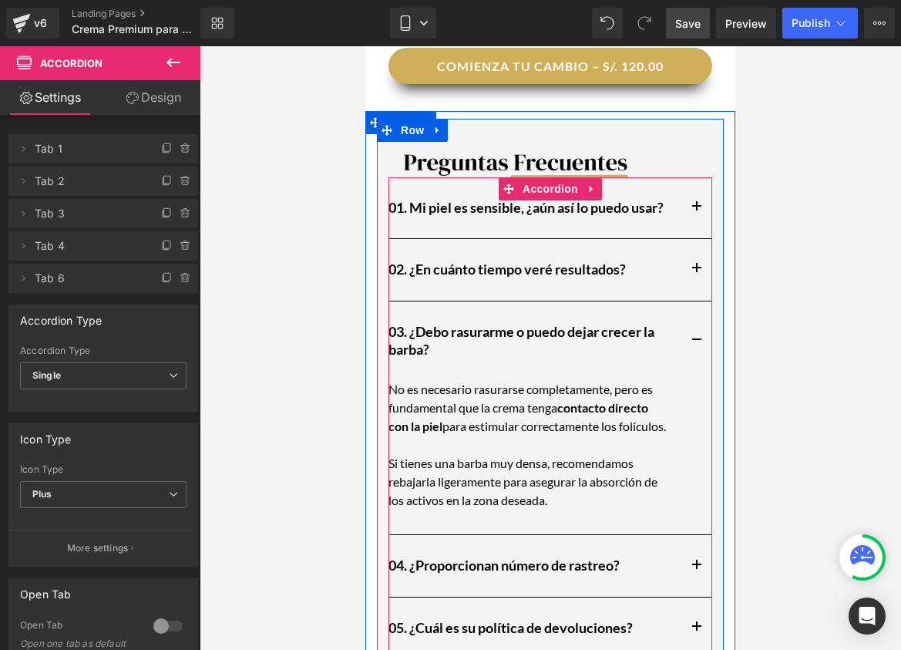
click at [692, 239] on button "button" at bounding box center [696, 269] width 31 height 61
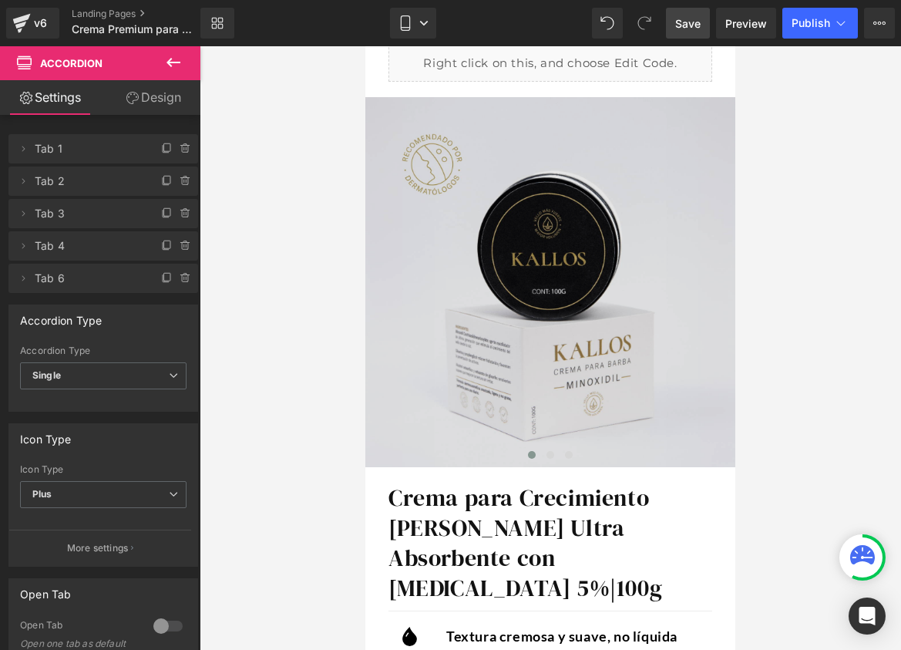
scroll to position [226, 0]
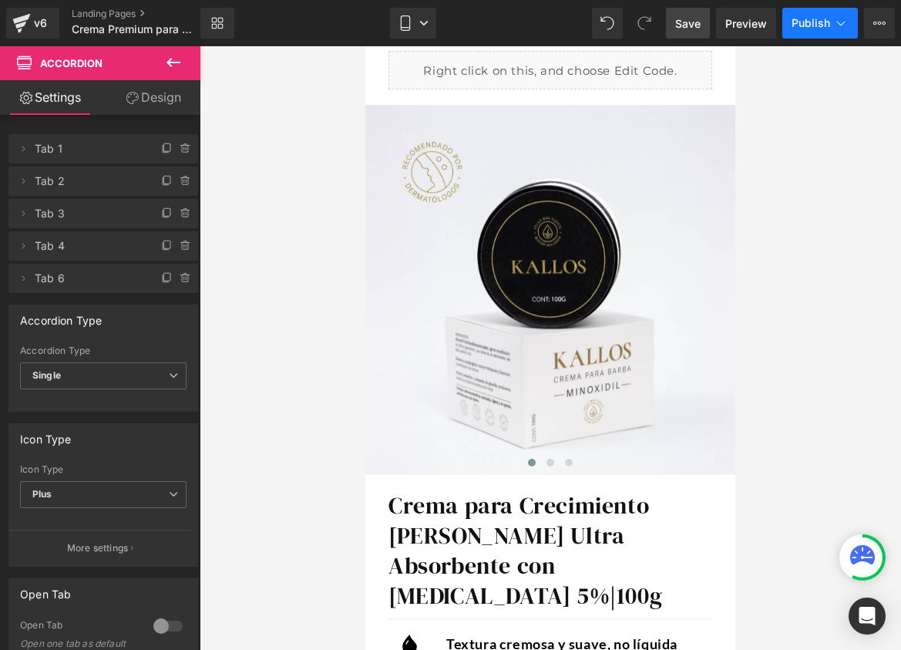
click at [814, 22] on span "Publish" at bounding box center [810, 23] width 39 height 12
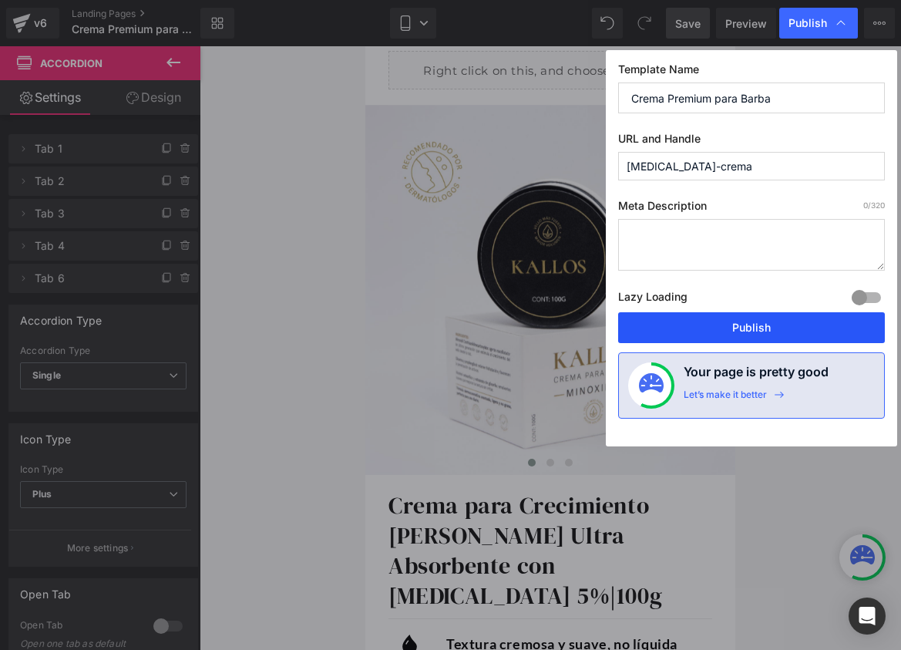
drag, startPoint x: 680, startPoint y: 331, endPoint x: 176, endPoint y: 299, distance: 505.7
click at [680, 331] on button "Publish" at bounding box center [751, 327] width 267 height 31
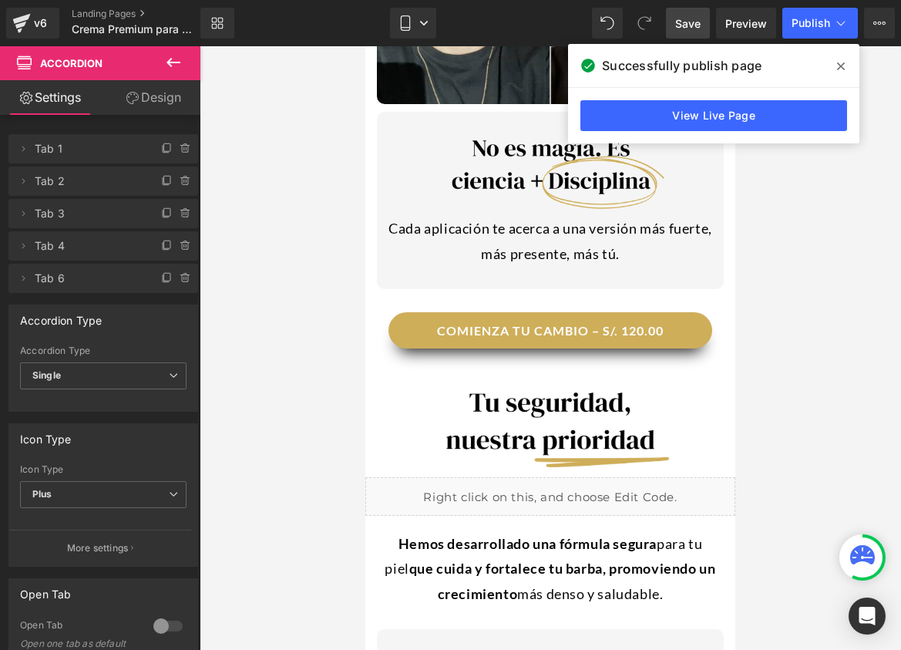
scroll to position [3813, 0]
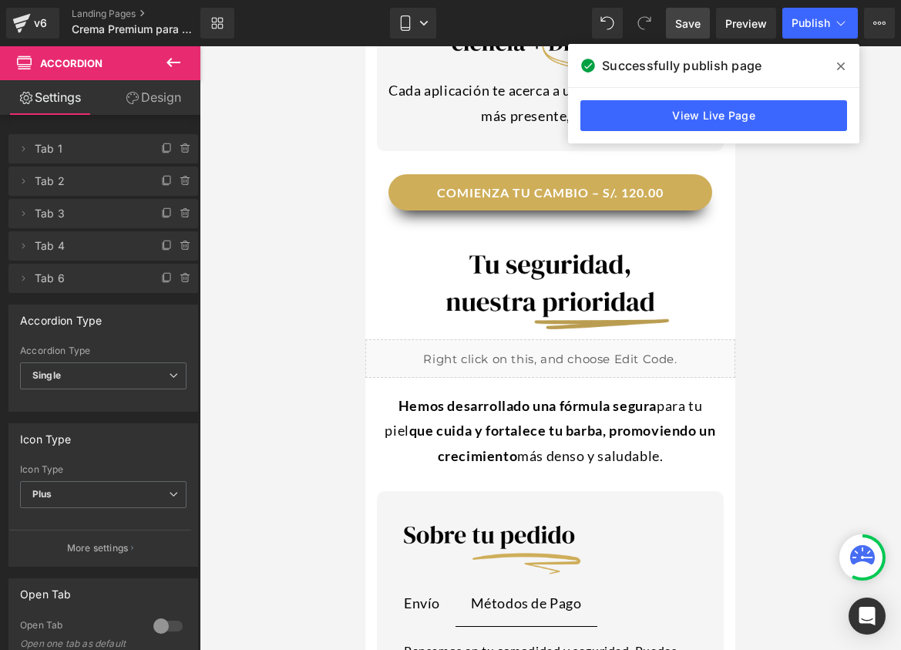
click at [528, 245] on div "Image NaNpx" at bounding box center [550, 288] width 370 height 86
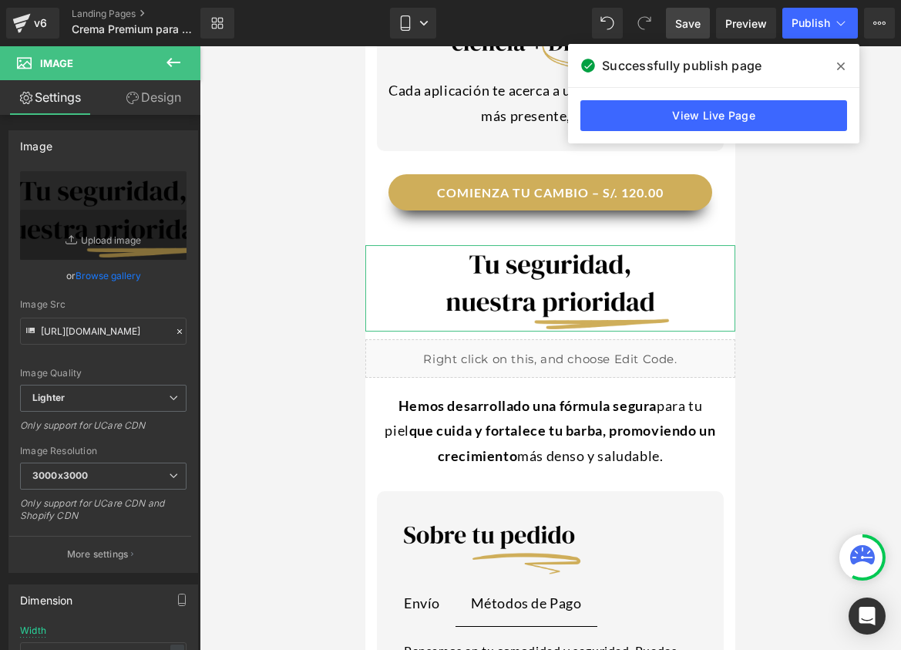
click at [138, 95] on link "Design" at bounding box center [153, 97] width 100 height 35
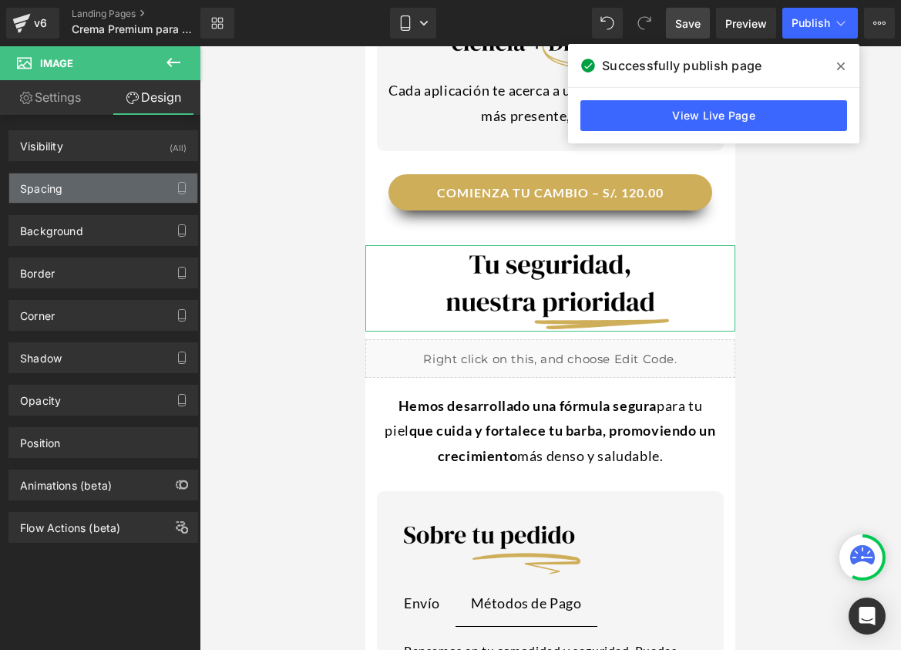
type input "-20"
type input "0"
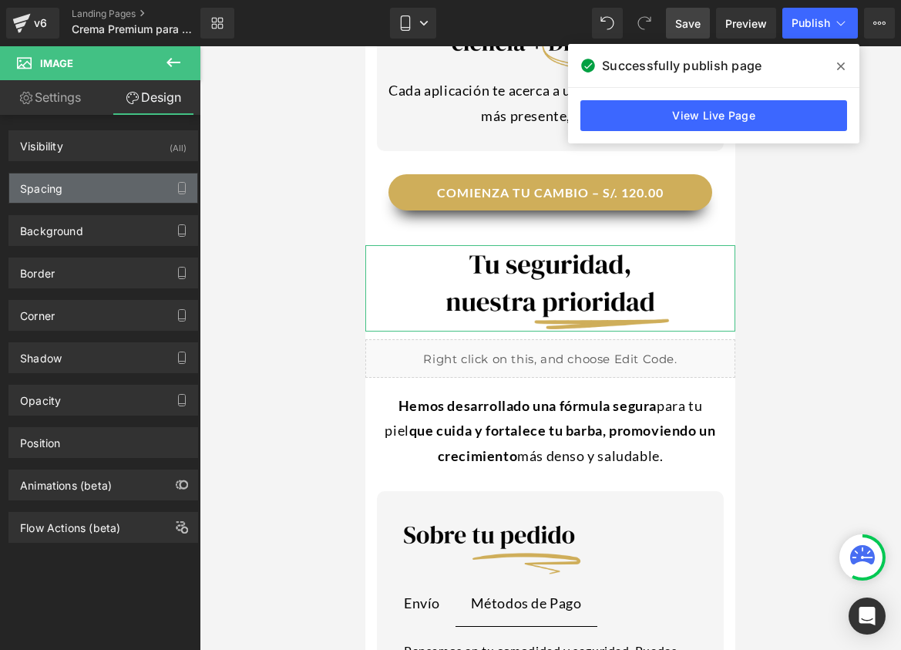
type input "0"
click at [82, 186] on div "Spacing" at bounding box center [103, 187] width 188 height 29
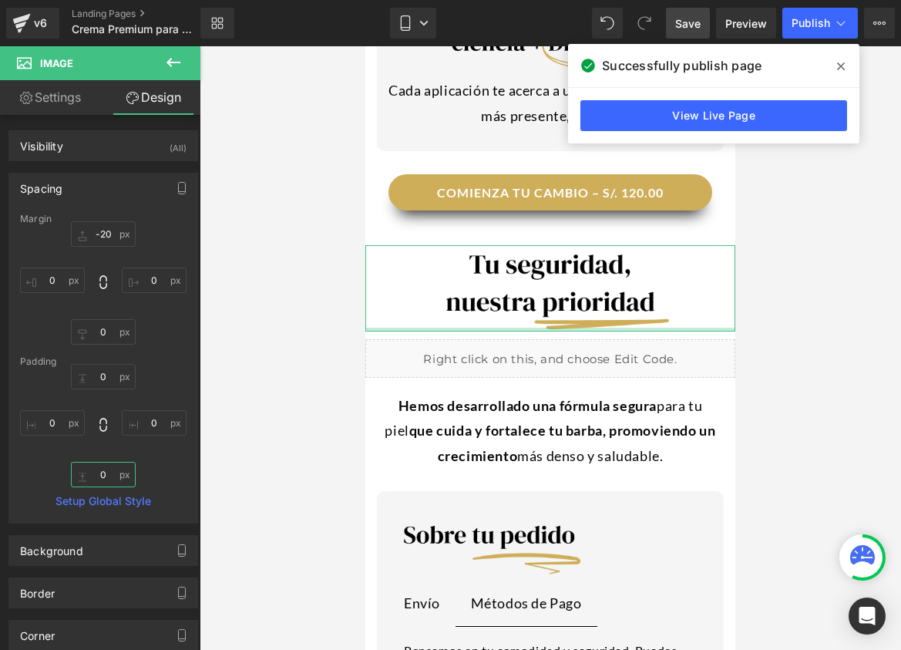
click at [106, 468] on input "0" at bounding box center [103, 474] width 65 height 25
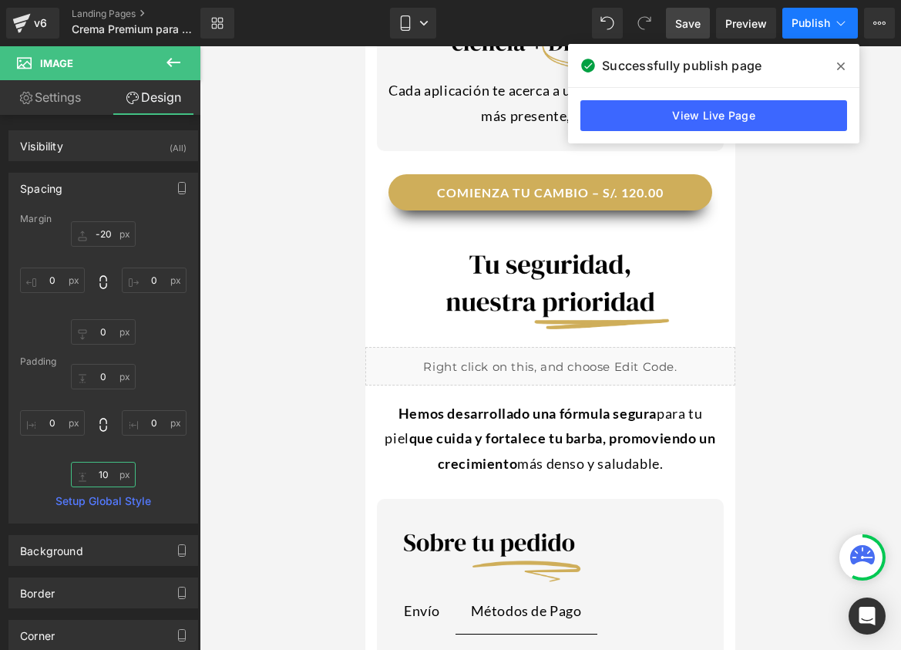
type input "10"
click at [807, 36] on button "Publish" at bounding box center [820, 23] width 76 height 31
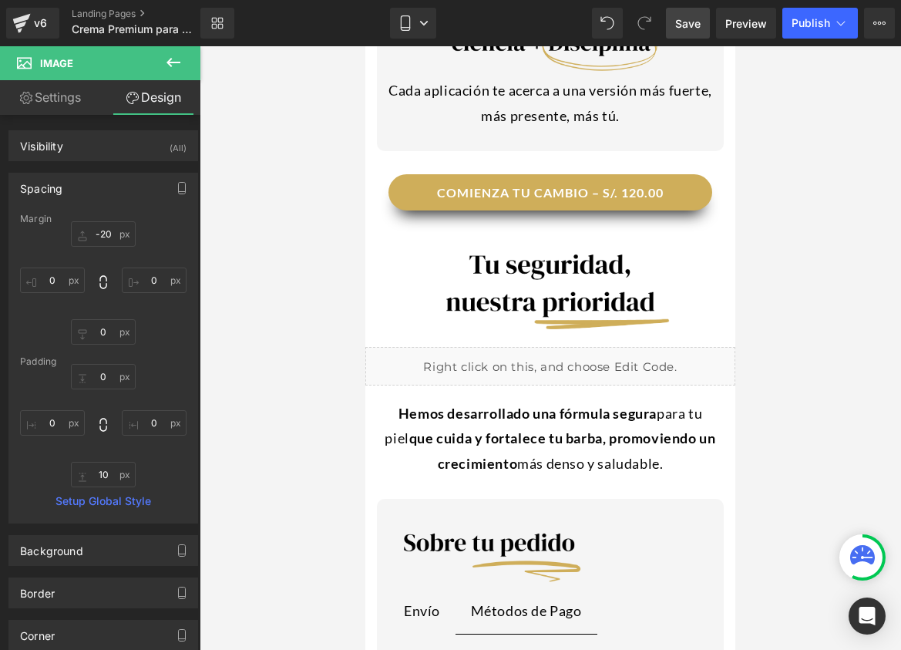
click at [690, 35] on link "Save" at bounding box center [688, 23] width 44 height 31
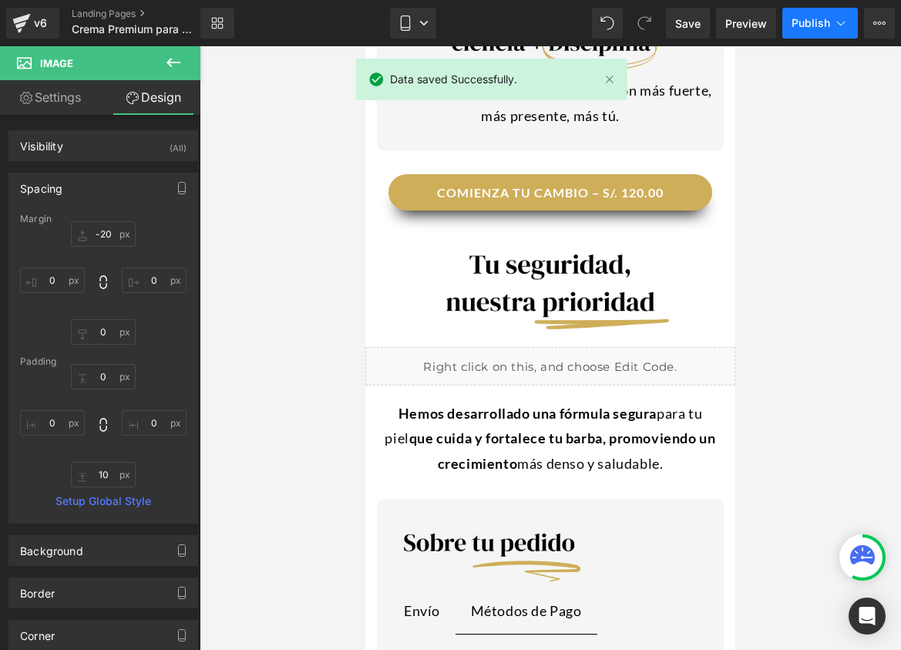
click at [809, 21] on span "Publish" at bounding box center [810, 23] width 39 height 12
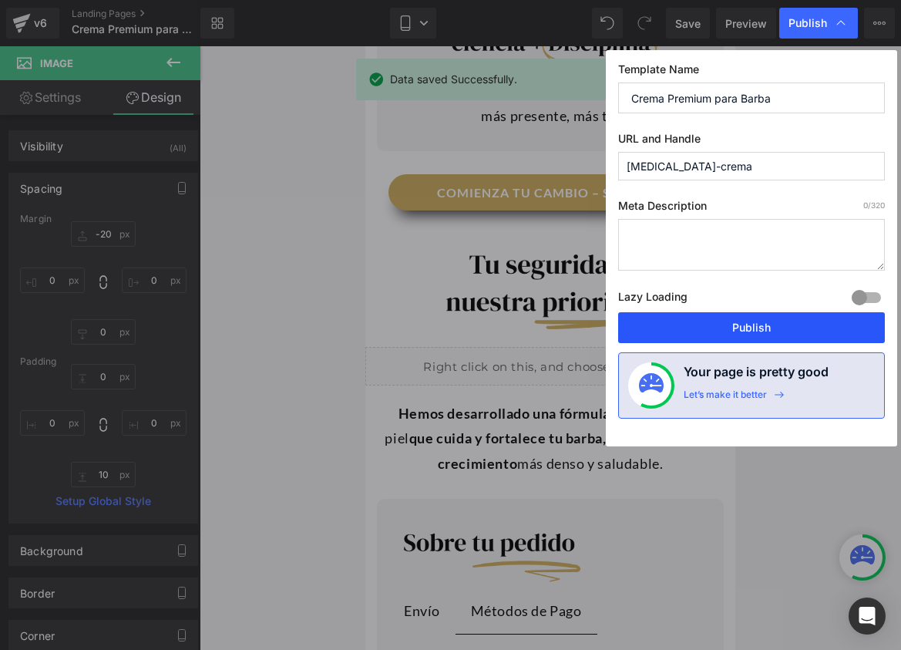
click at [713, 320] on button "Publish" at bounding box center [751, 327] width 267 height 31
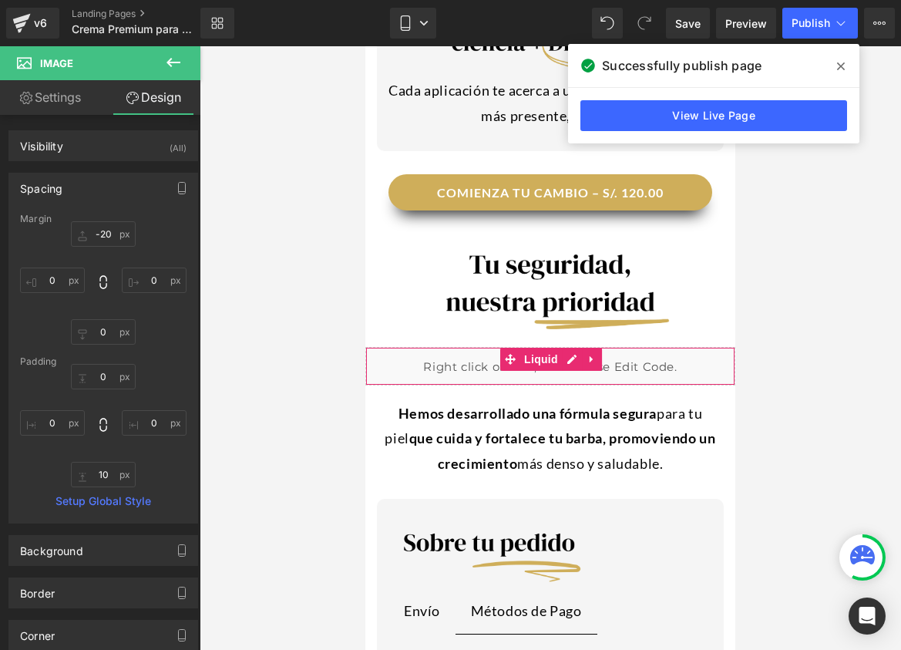
click at [634, 347] on div "Liquid" at bounding box center [550, 366] width 370 height 39
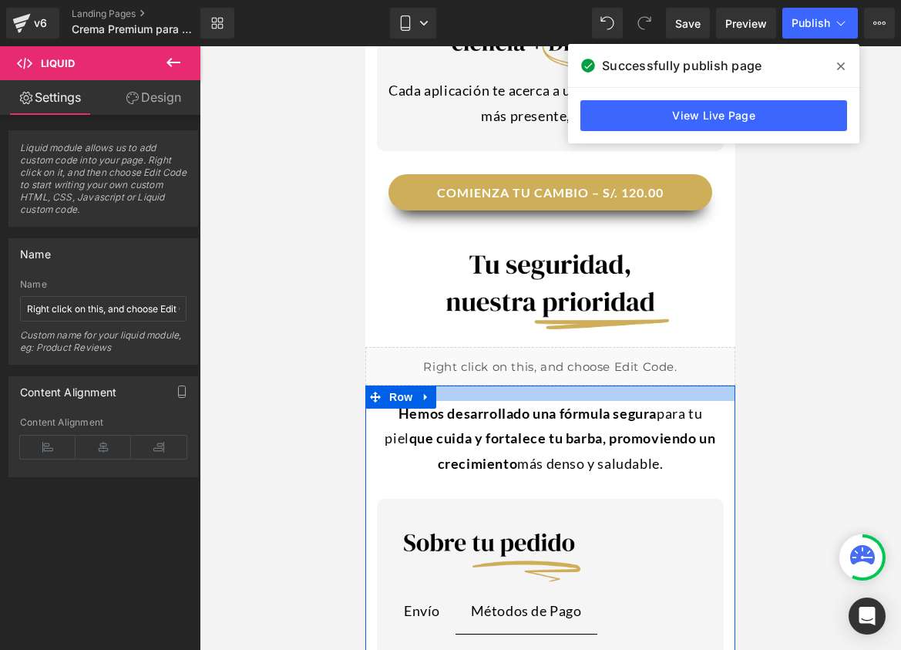
click at [629, 385] on div at bounding box center [550, 392] width 370 height 15
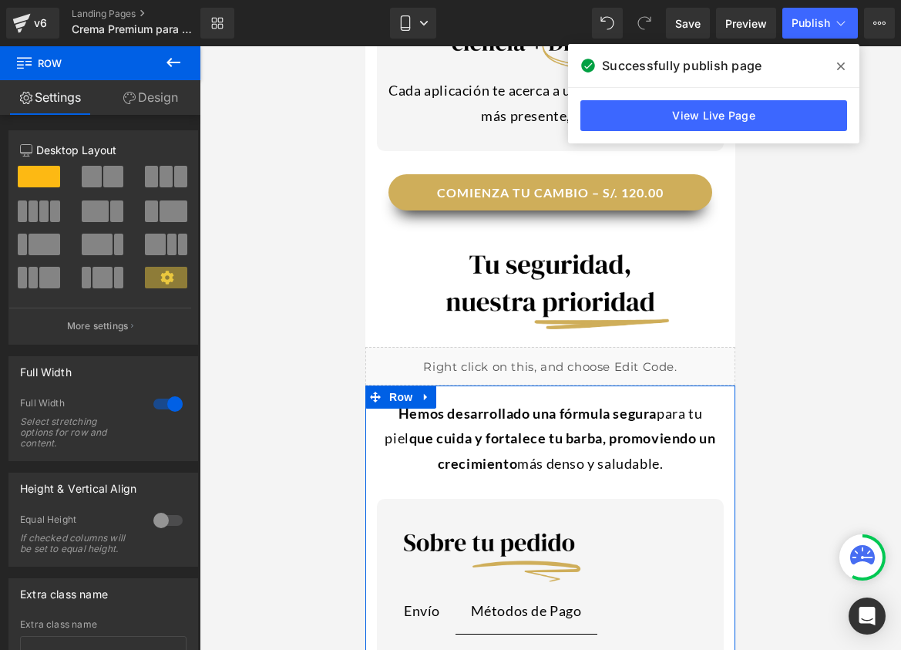
click at [154, 107] on link "Design" at bounding box center [150, 97] width 100 height 35
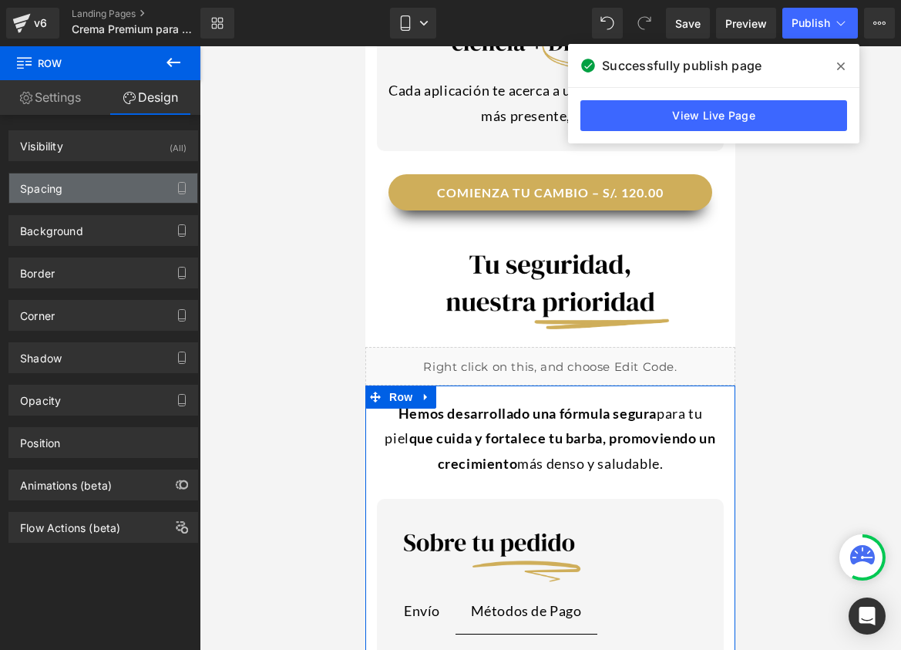
click at [77, 192] on div "Spacing" at bounding box center [103, 187] width 188 height 29
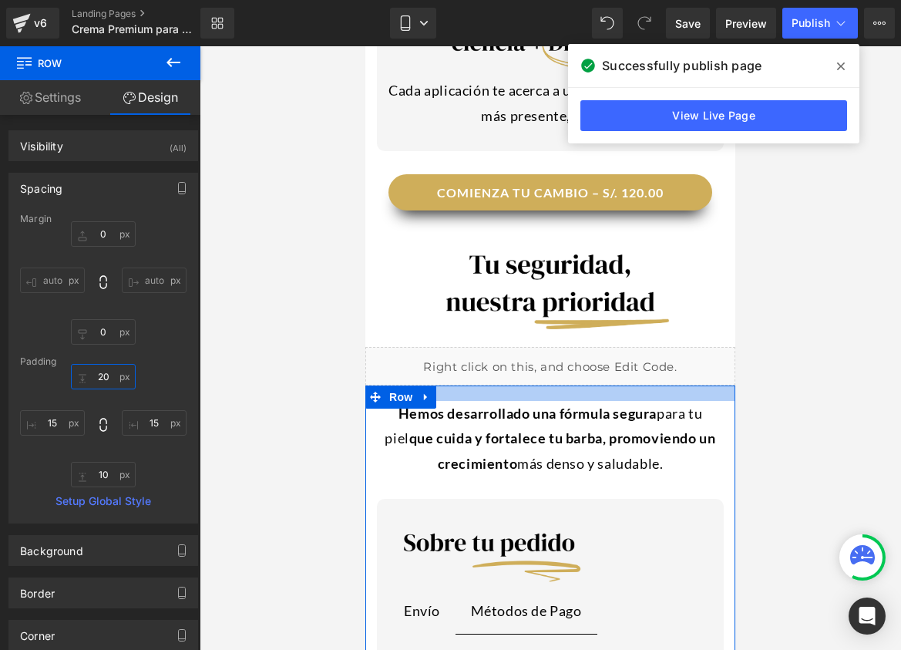
click at [99, 373] on input "20" at bounding box center [103, 376] width 65 height 25
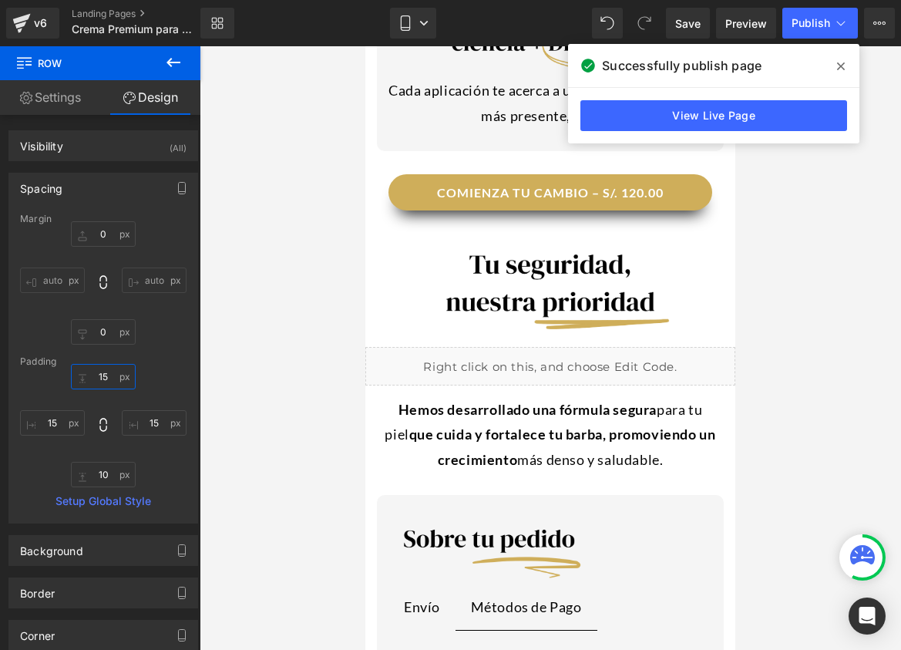
type input "1"
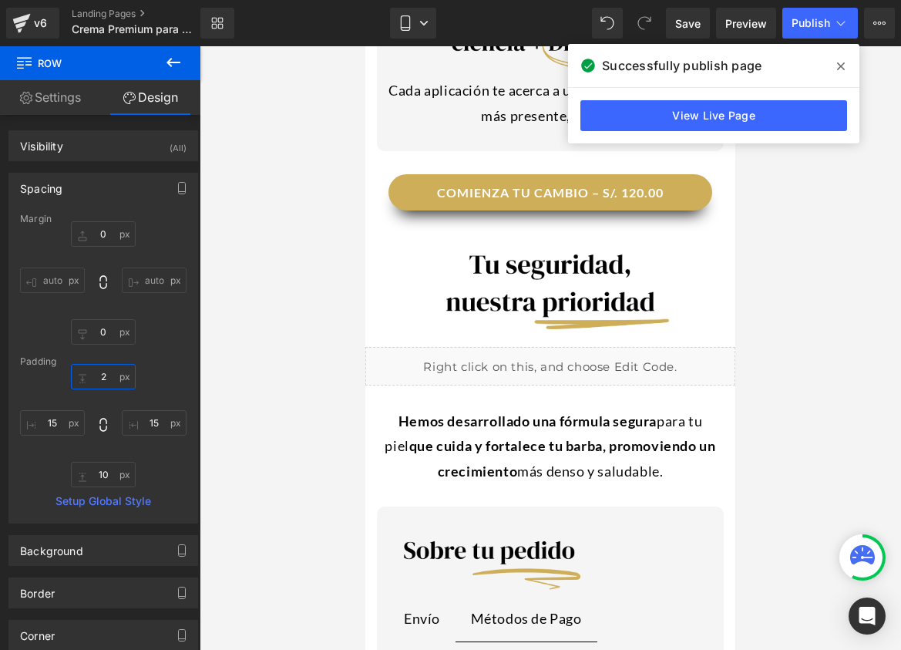
type input "20"
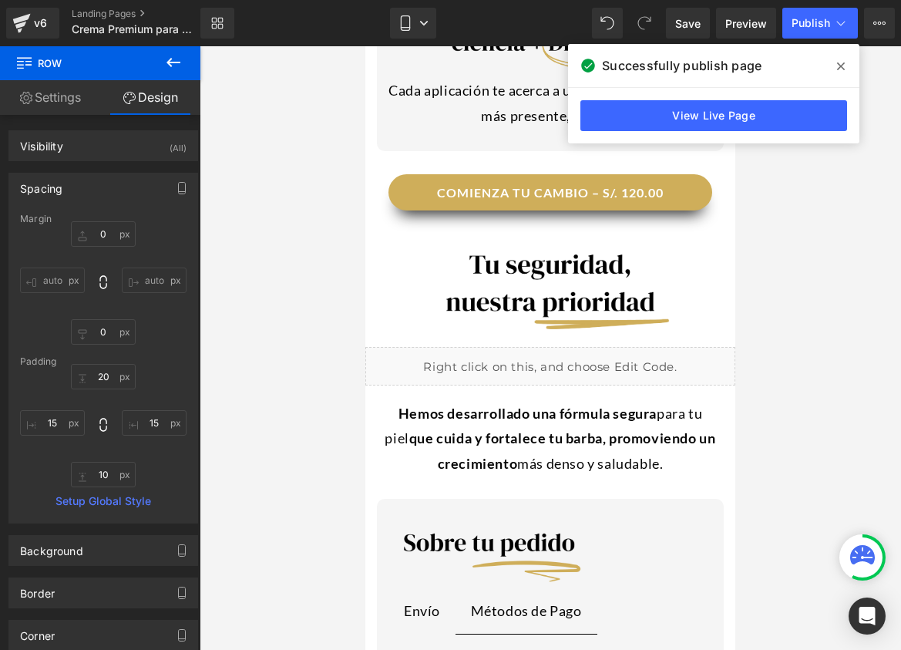
click at [262, 246] on div at bounding box center [550, 347] width 701 height 603
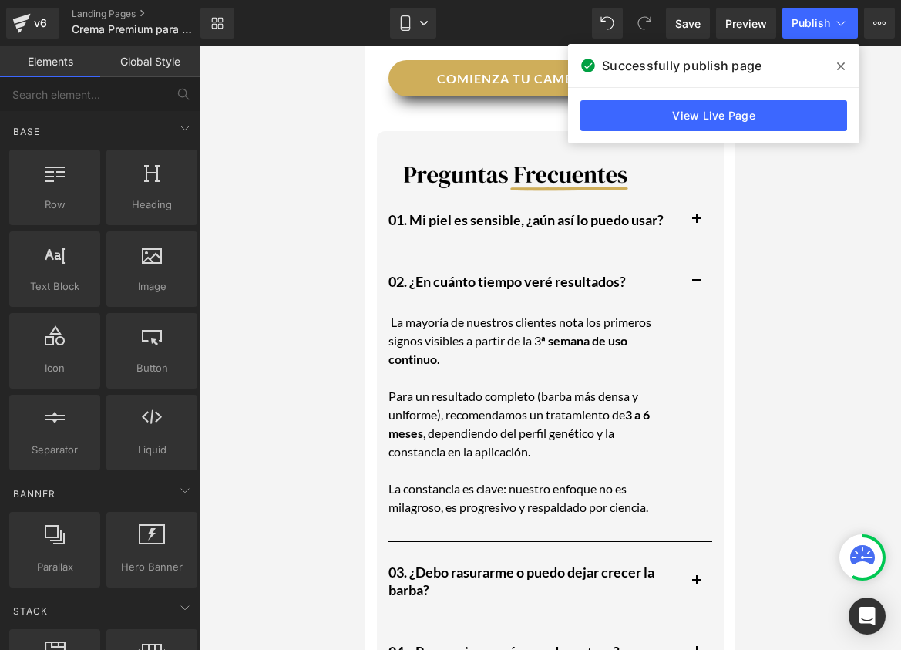
scroll to position [2789, 0]
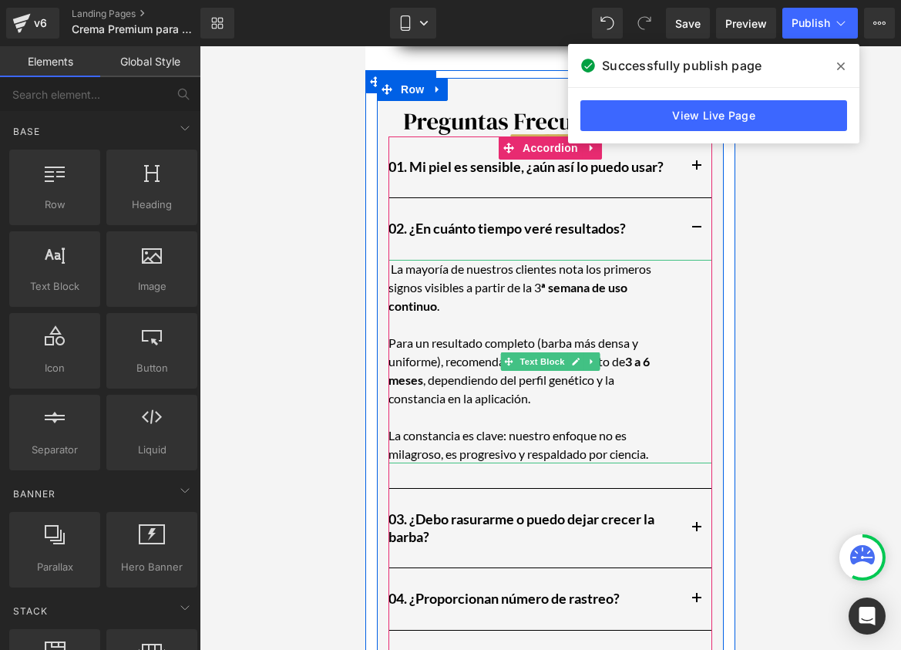
click at [535, 261] on span "La mayoría de nuestros clientes nota los primeros signos visibles a partir de l…" at bounding box center [519, 277] width 263 height 33
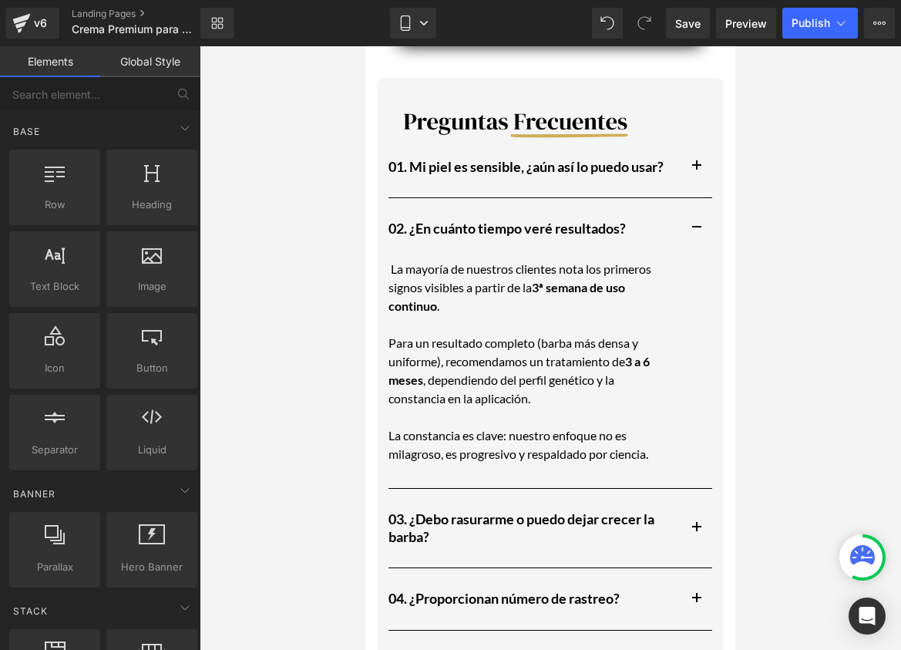
click at [777, 257] on div at bounding box center [550, 347] width 701 height 603
click at [695, 18] on span "Save" at bounding box center [687, 23] width 25 height 16
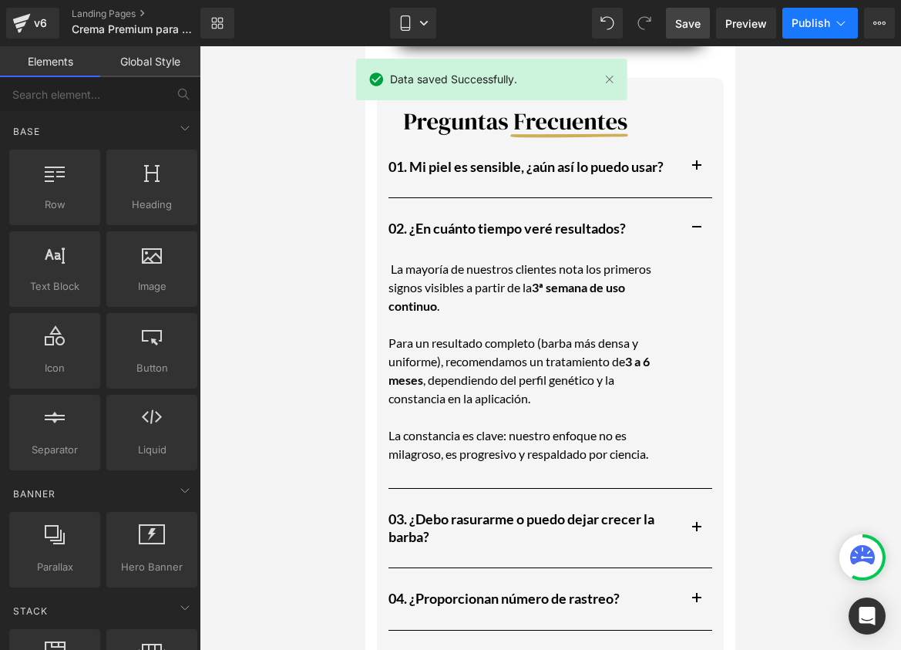
click at [804, 21] on span "Publish" at bounding box center [810, 23] width 39 height 12
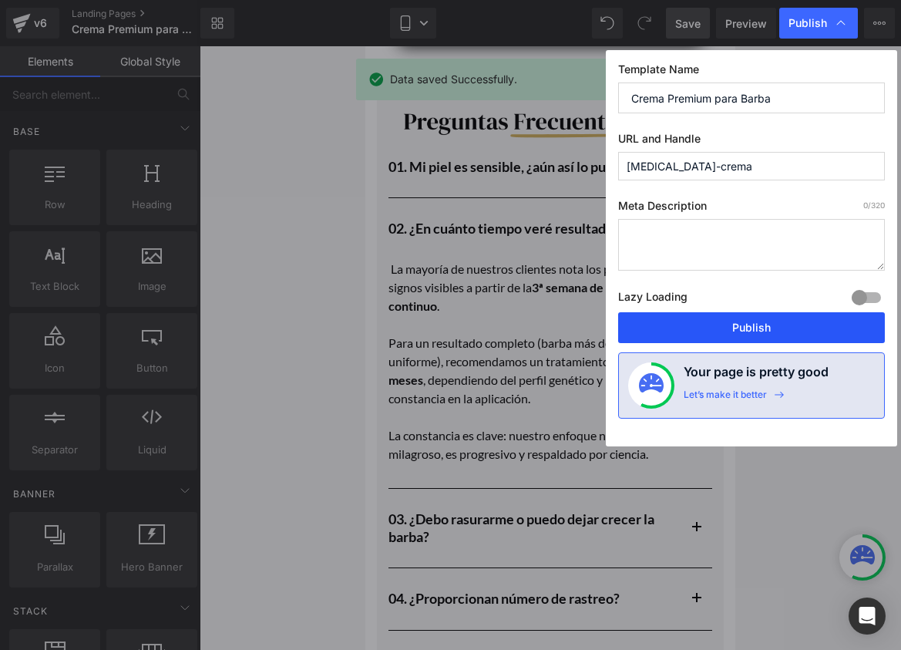
click at [677, 320] on button "Publish" at bounding box center [751, 327] width 267 height 31
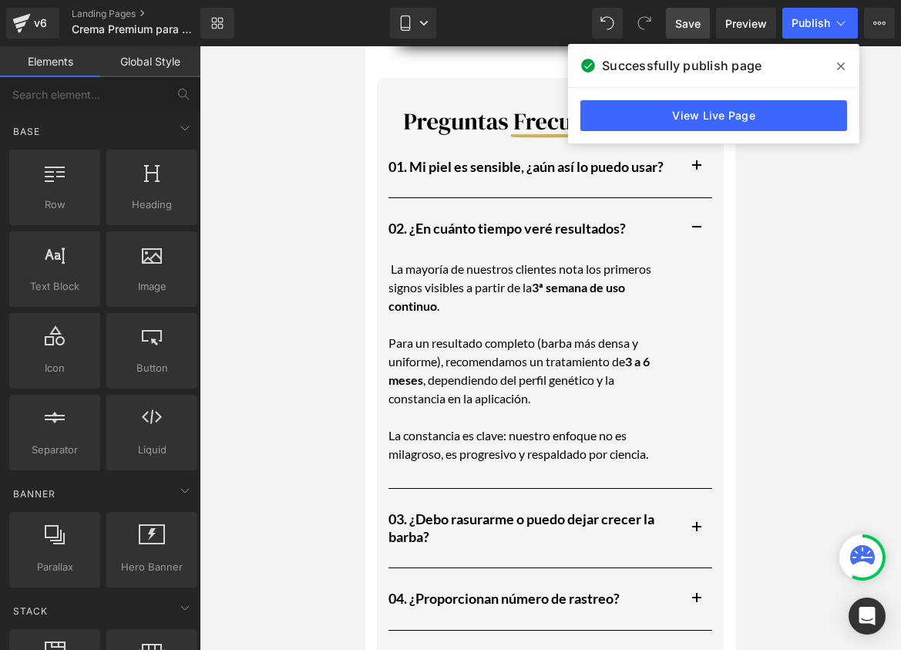
click at [839, 63] on icon at bounding box center [841, 66] width 8 height 12
